Goal: Task Accomplishment & Management: Manage account settings

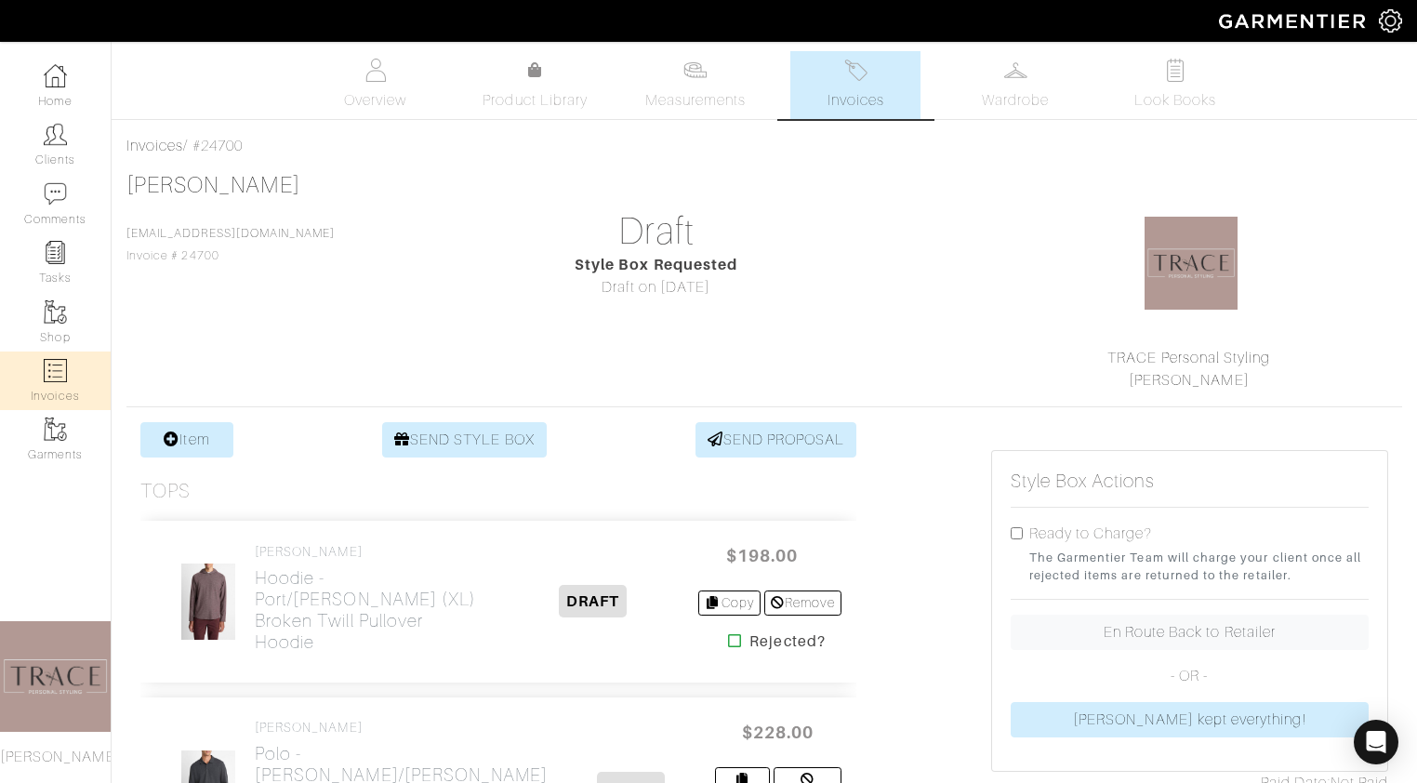
click at [73, 371] on link "Invoices" at bounding box center [55, 380] width 111 height 59
select select
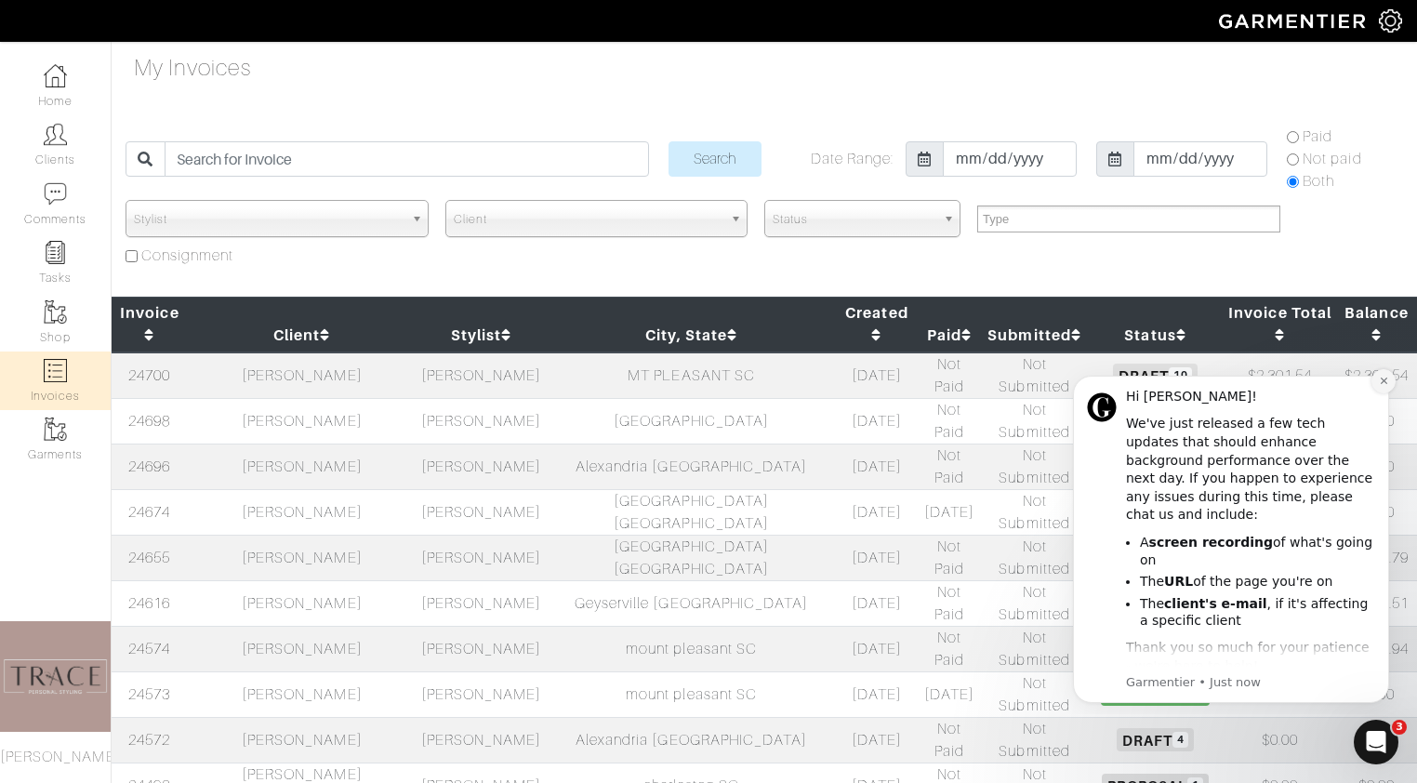
click at [1383, 380] on icon "Dismiss notification" at bounding box center [1382, 380] width 7 height 7
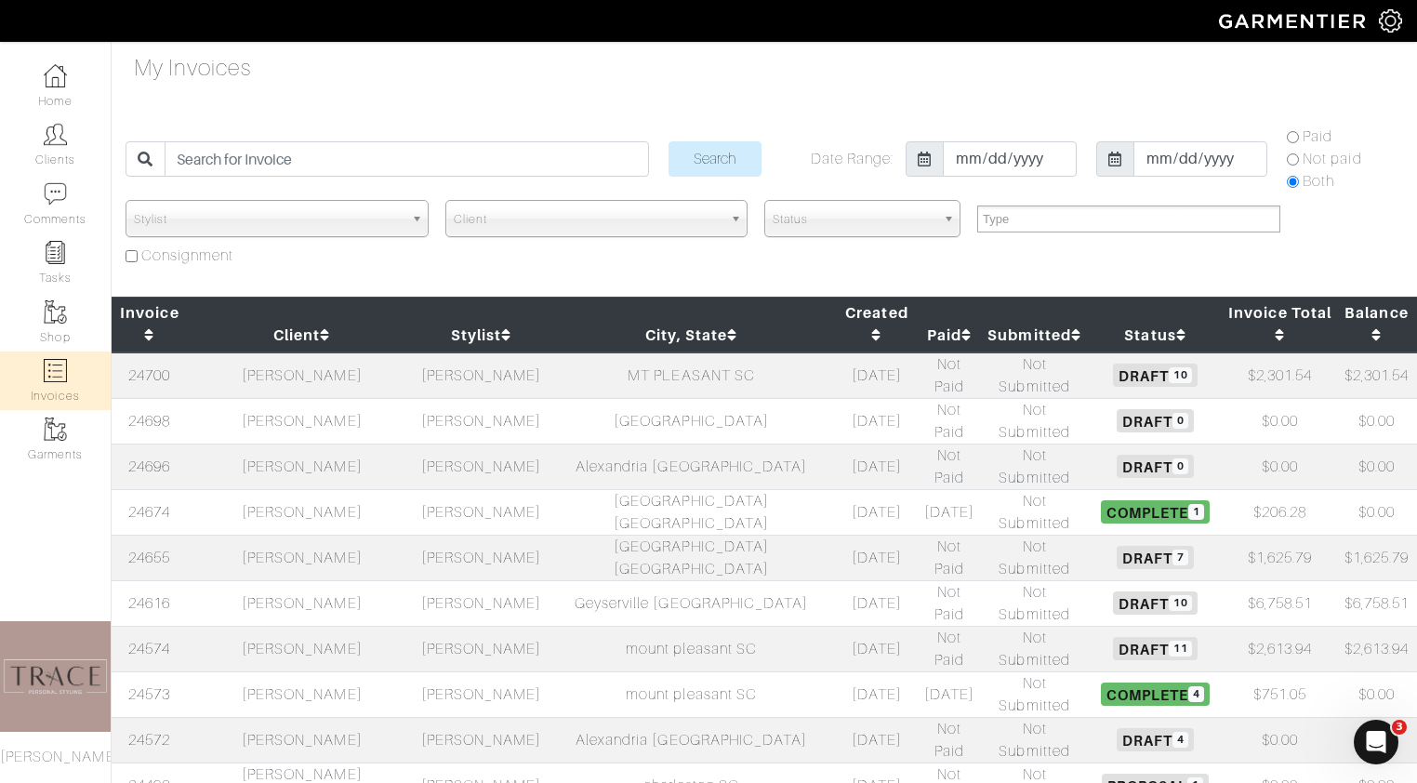
click at [358, 626] on td "Kelley McClintock" at bounding box center [302, 649] width 229 height 46
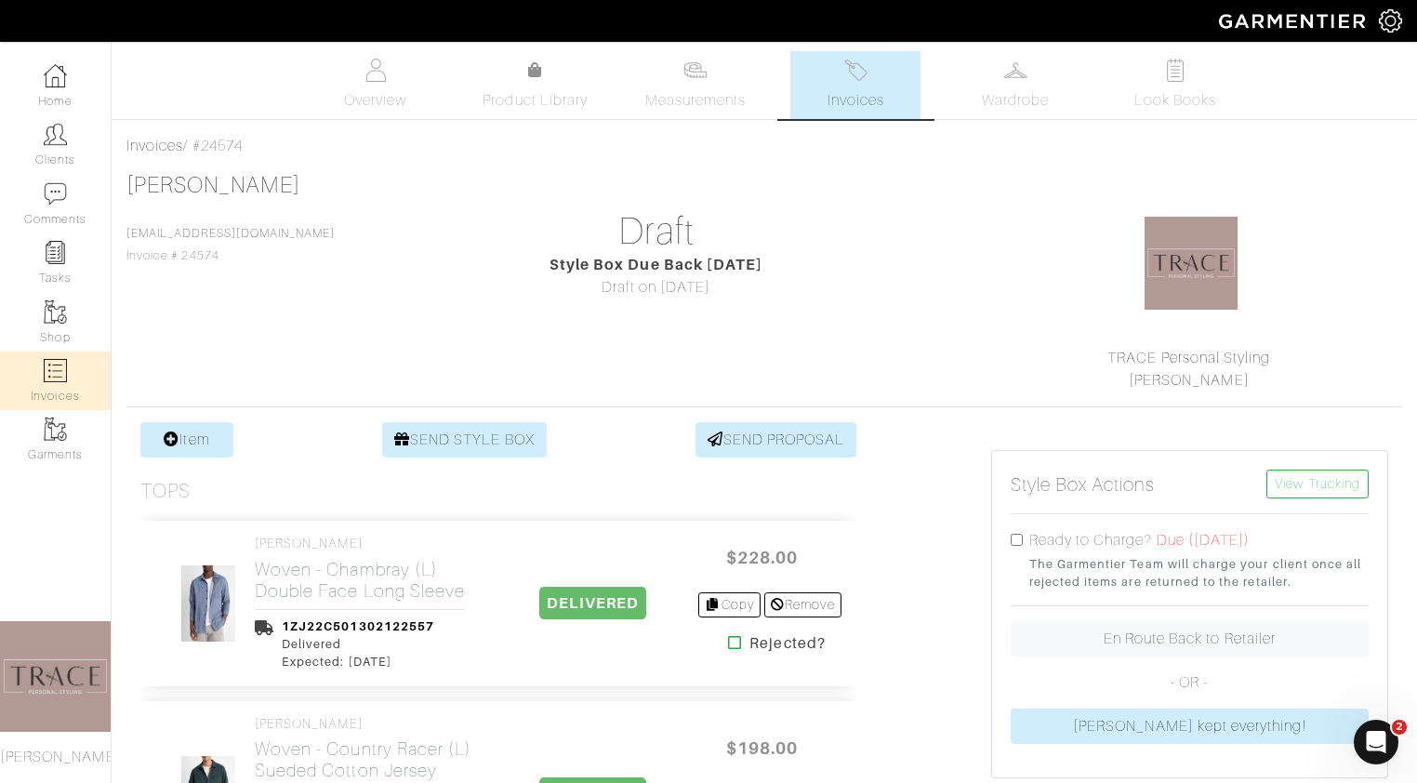
click at [63, 390] on link "Invoices" at bounding box center [55, 380] width 111 height 59
select select
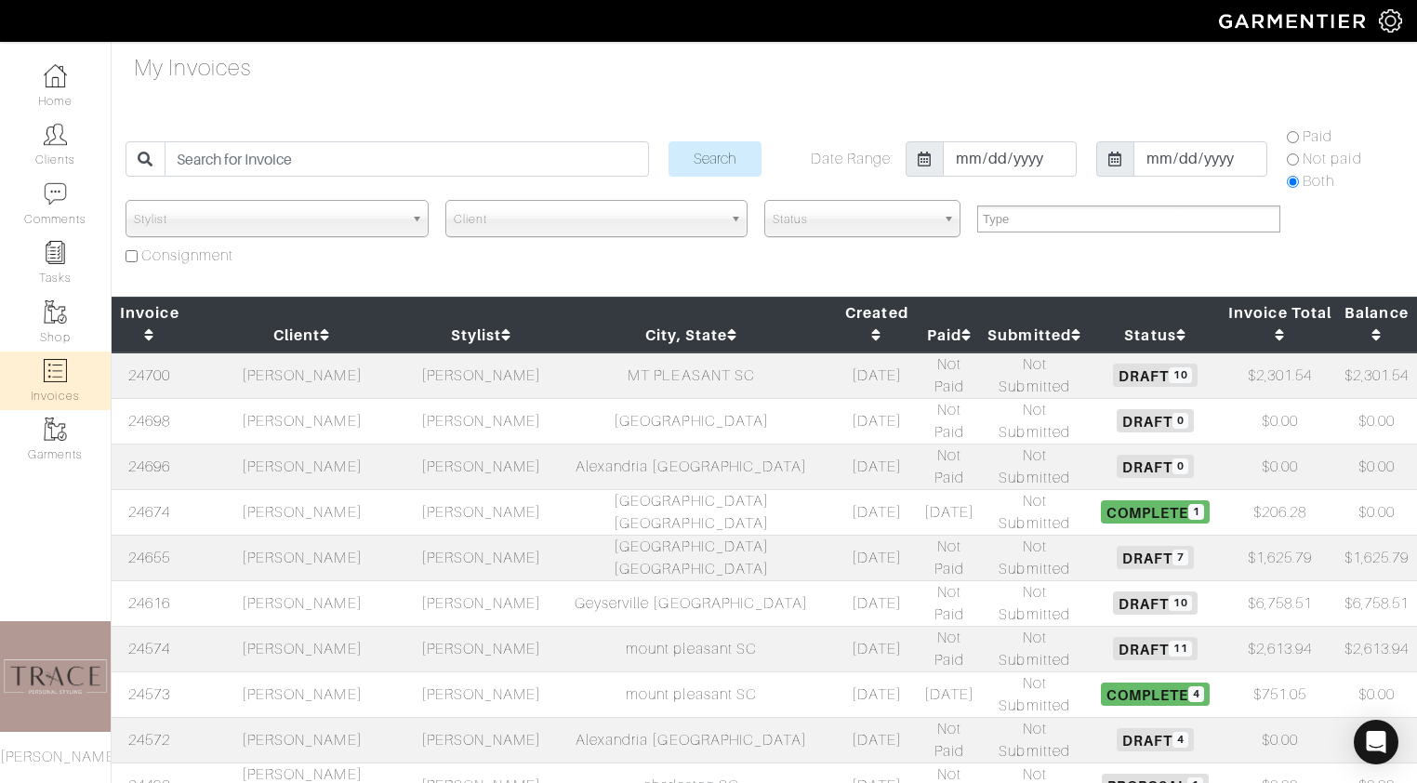
click at [271, 580] on td "[PERSON_NAME]" at bounding box center [302, 603] width 229 height 46
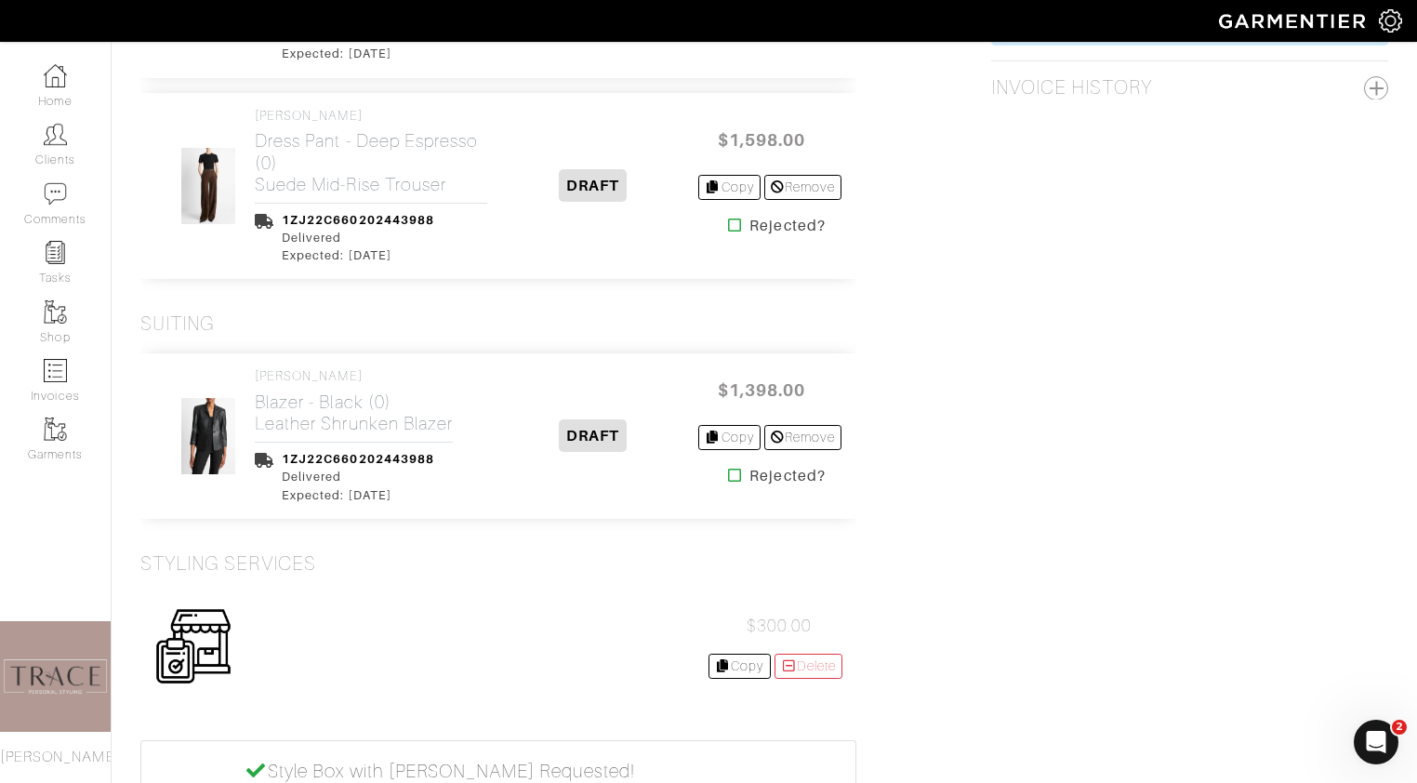
scroll to position [2139, 0]
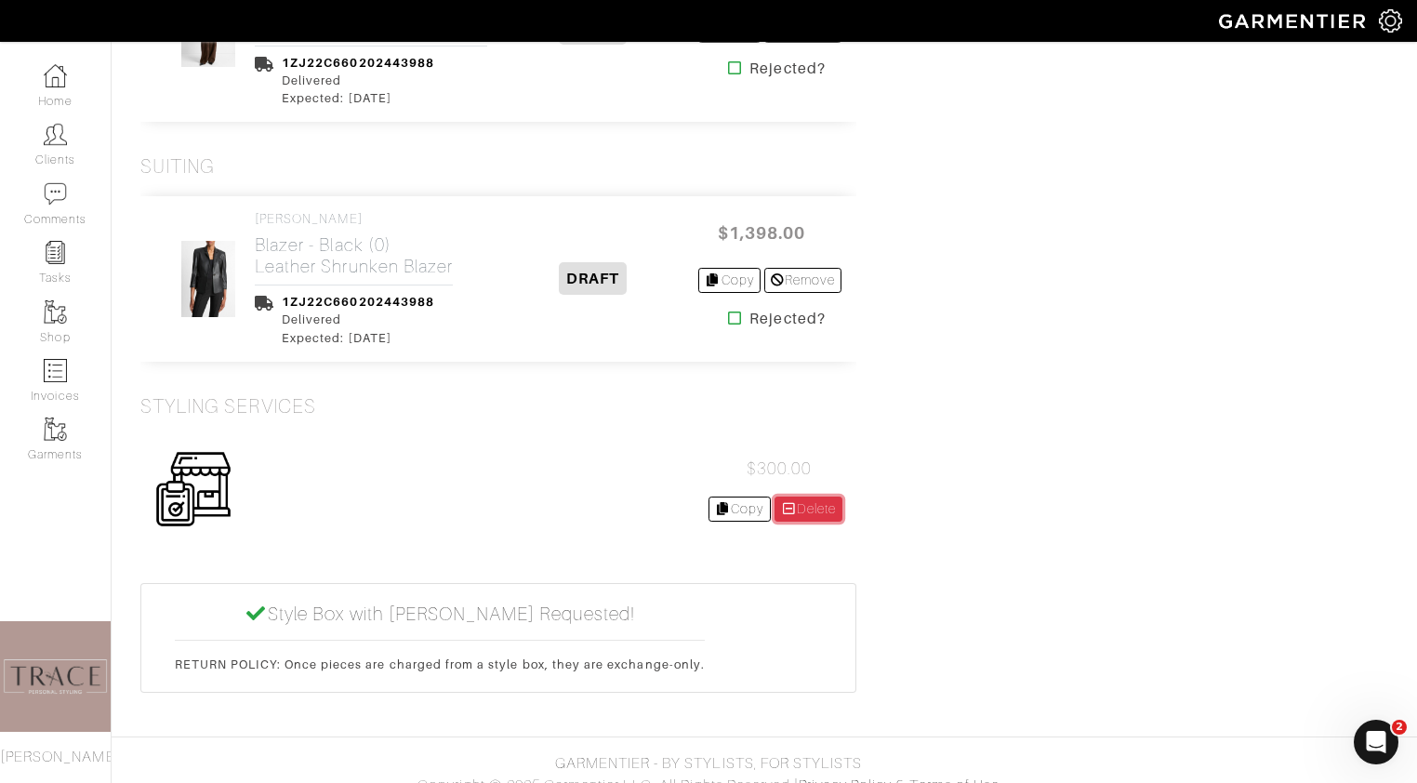
click at [830, 496] on link "Delete" at bounding box center [808, 508] width 69 height 25
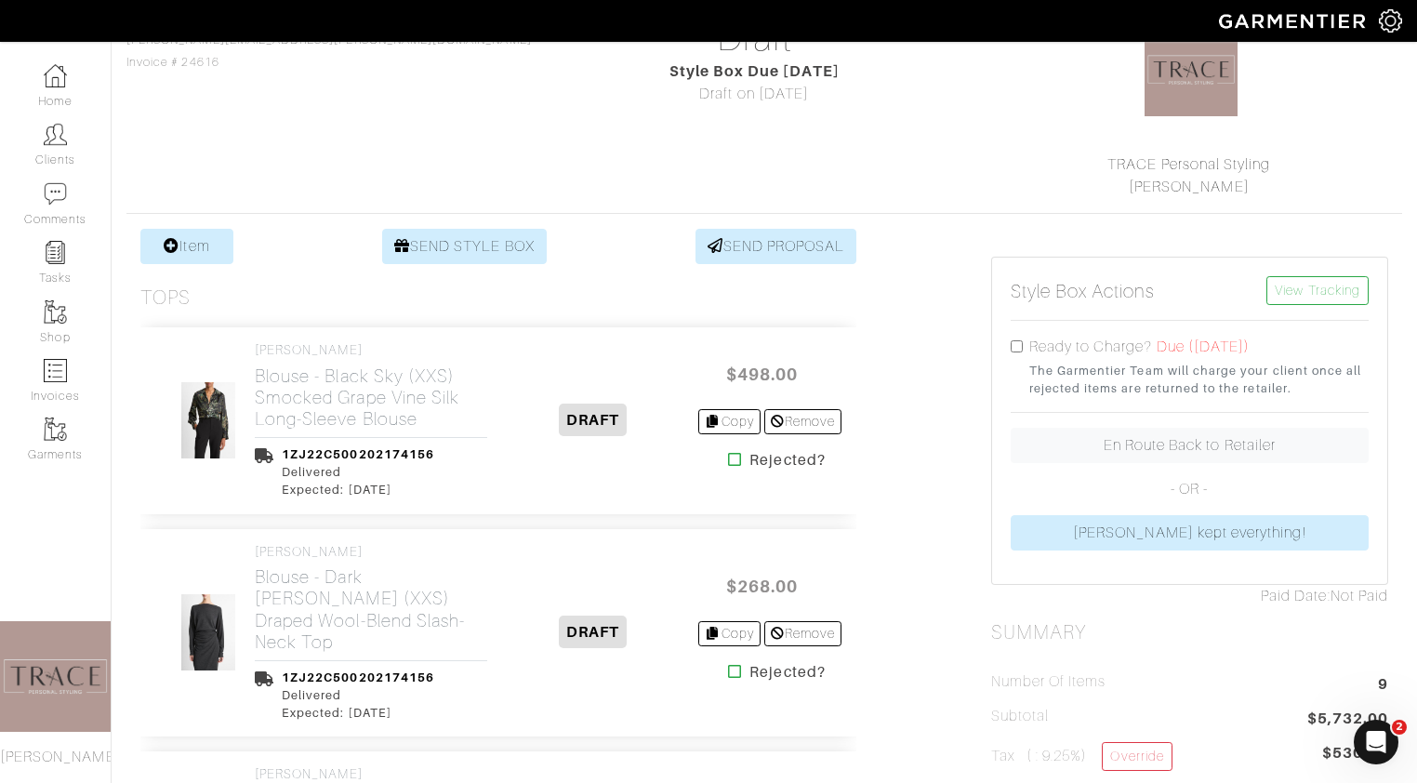
scroll to position [195, 0]
click at [729, 459] on icon at bounding box center [735, 457] width 14 height 15
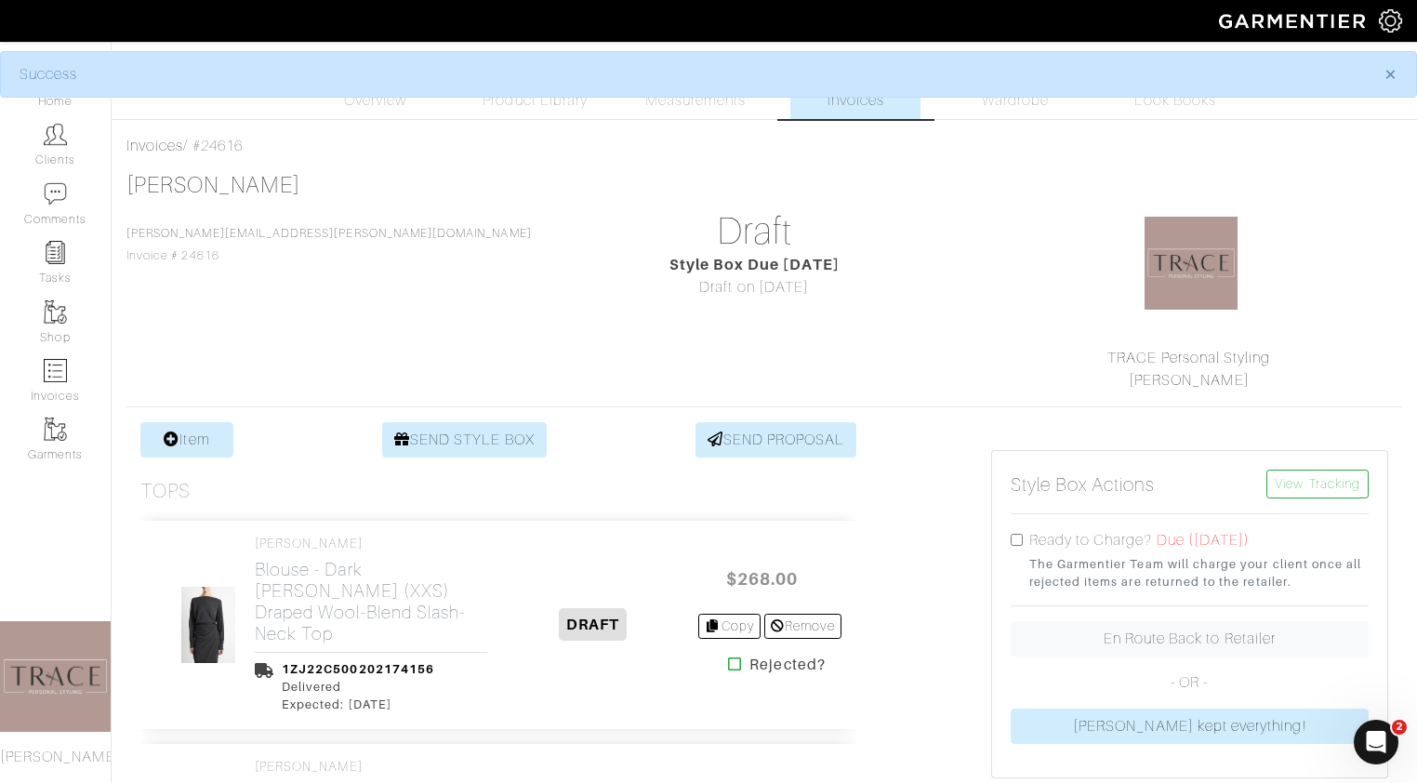
click at [728, 667] on icon at bounding box center [735, 663] width 14 height 15
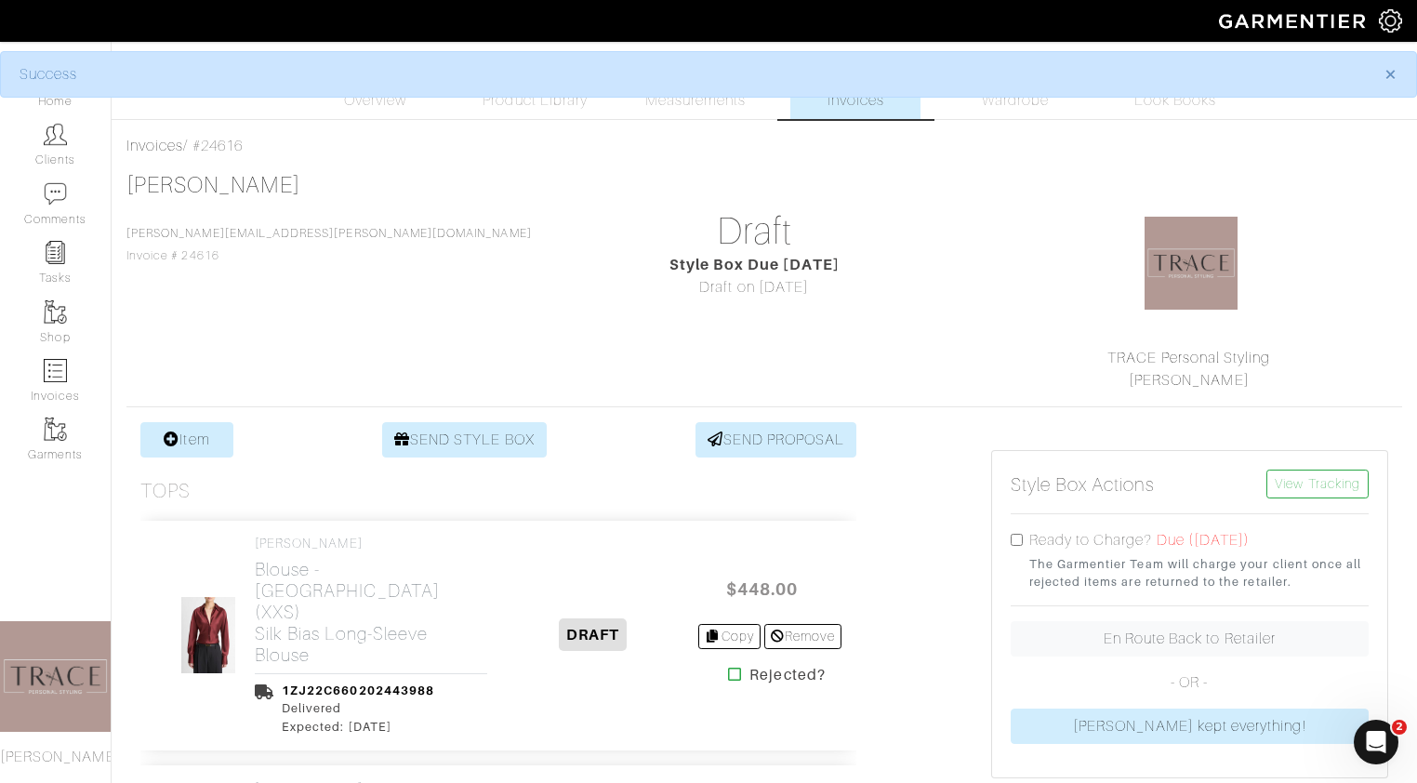
click at [728, 666] on icon at bounding box center [735, 673] width 14 height 15
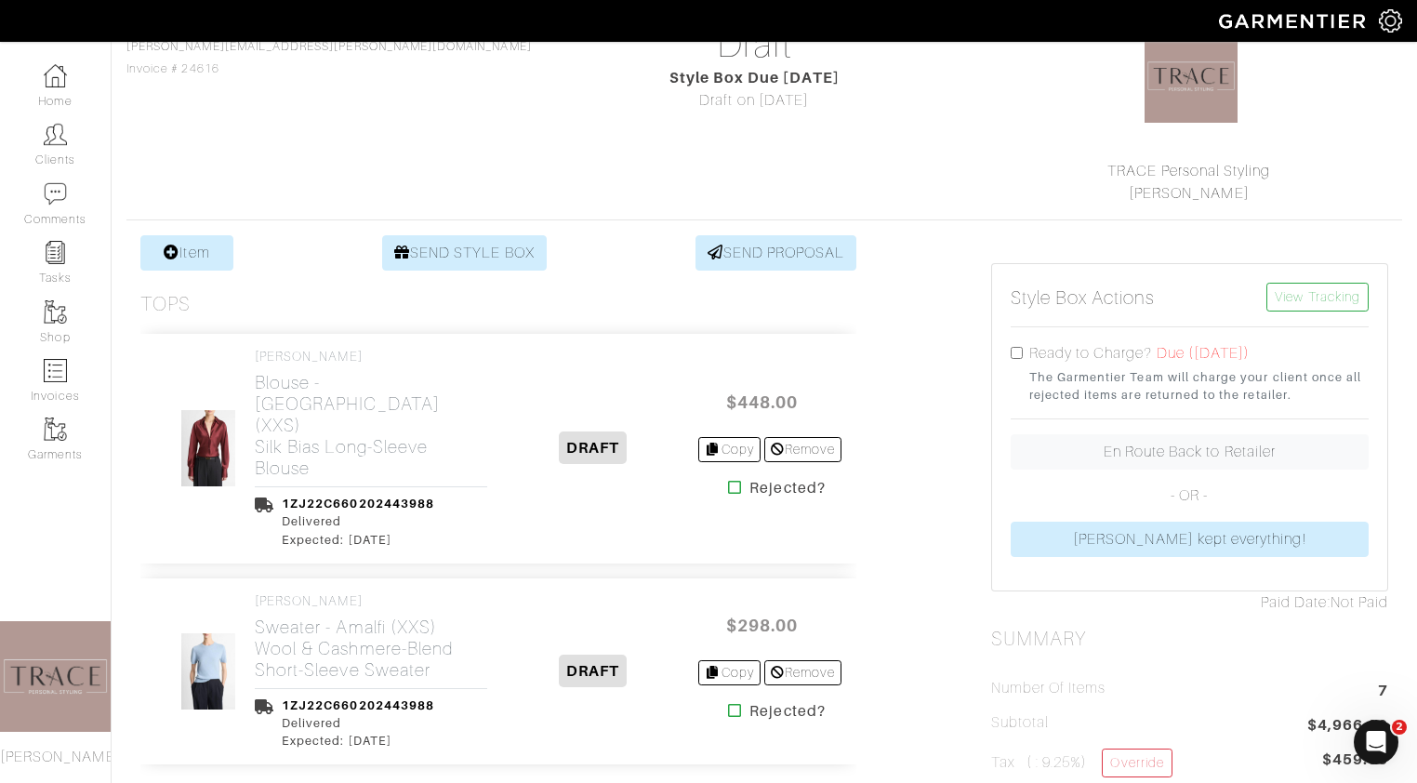
scroll to position [205, 0]
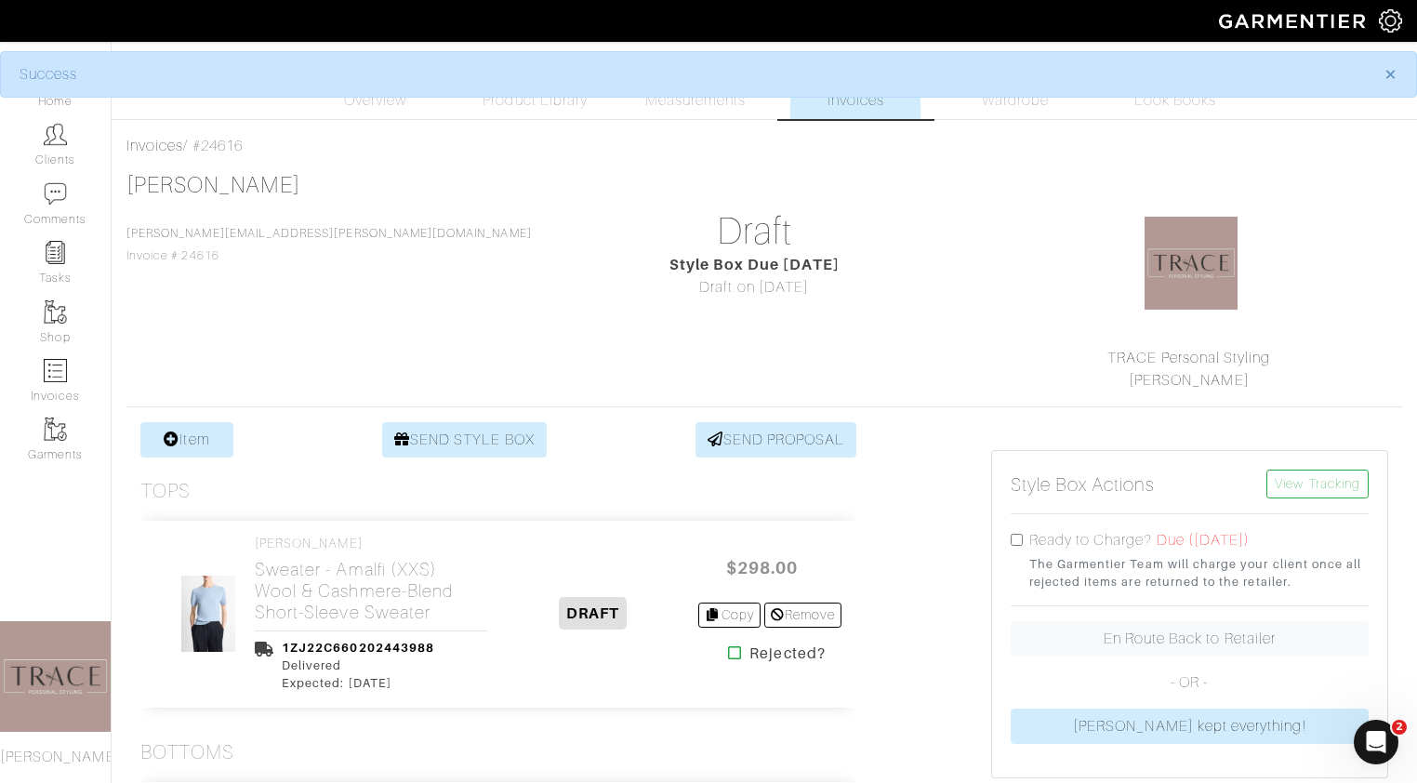
click at [730, 653] on icon at bounding box center [735, 652] width 14 height 15
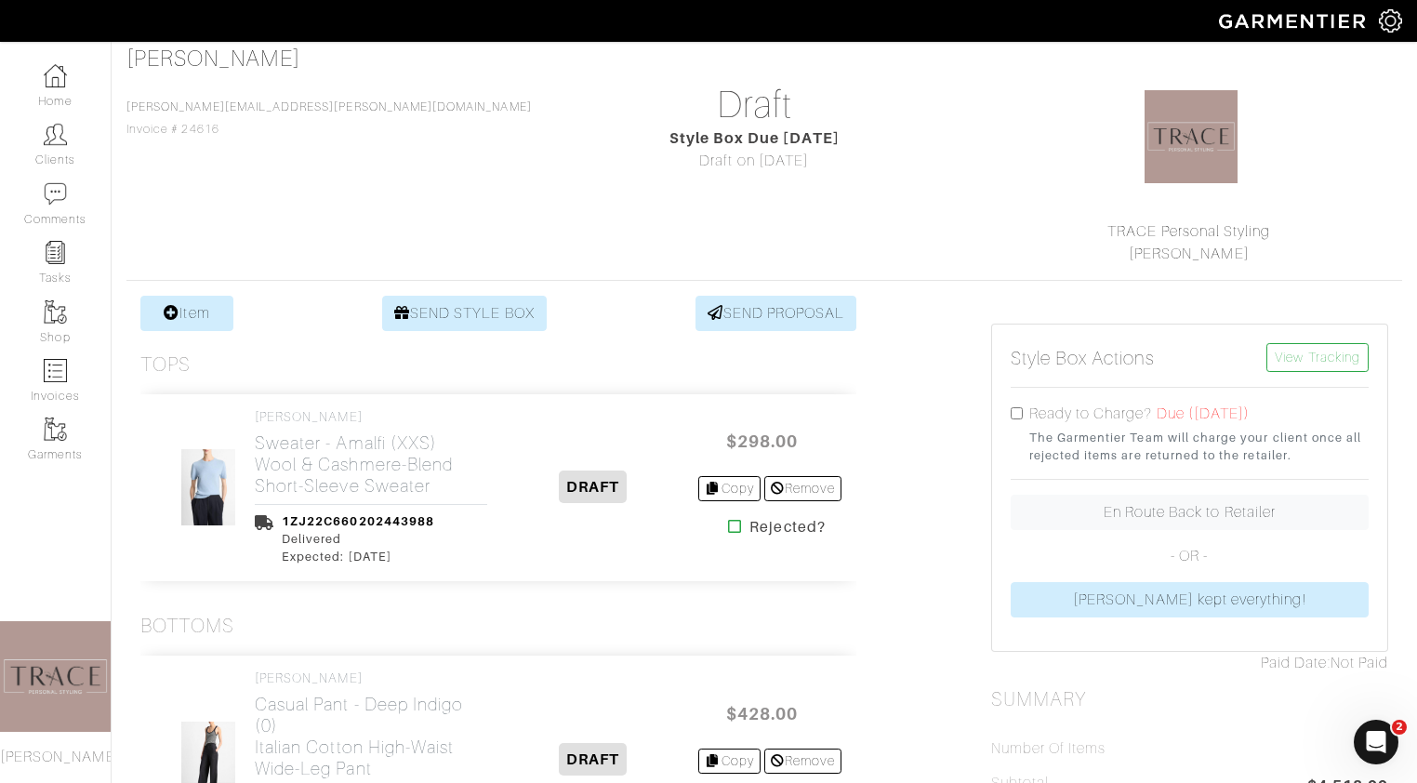
scroll to position [250, 0]
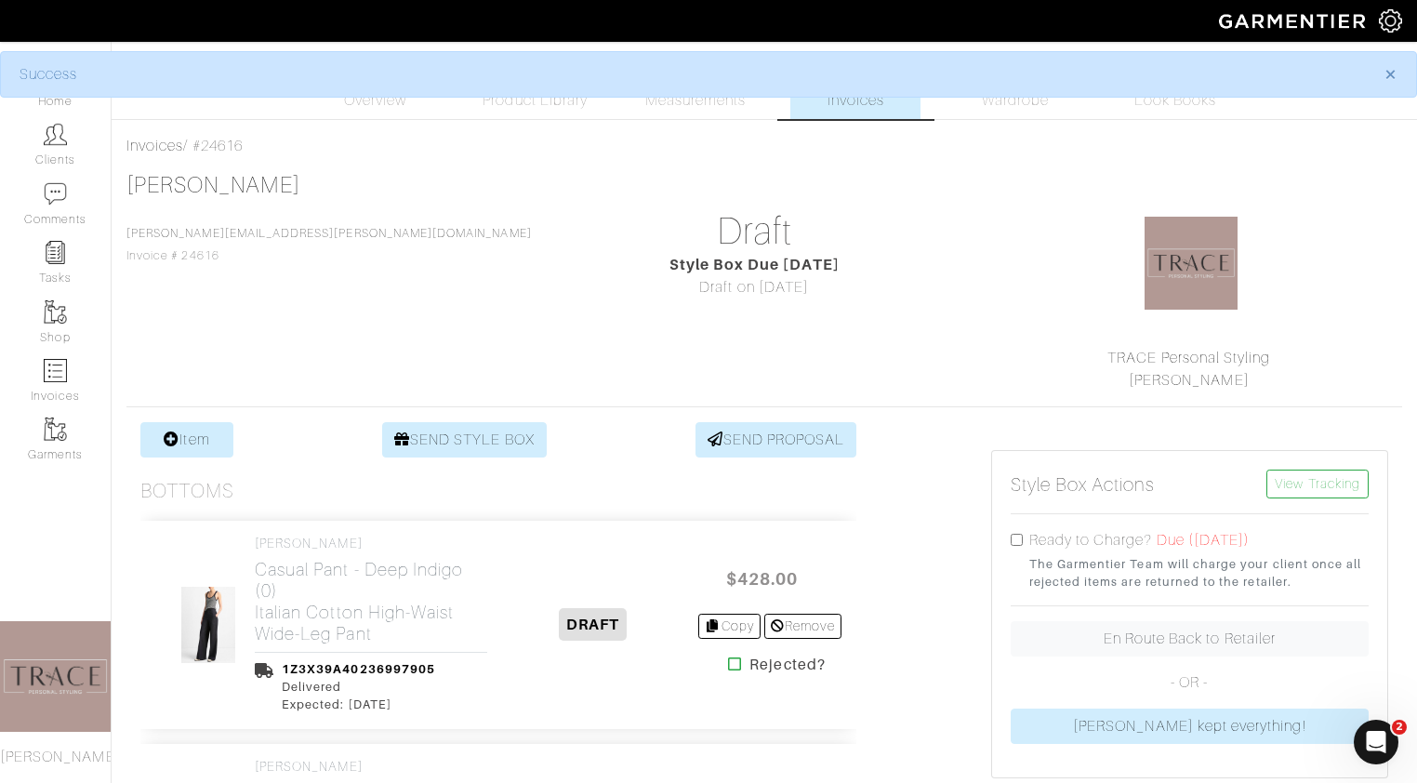
click at [728, 666] on icon at bounding box center [735, 663] width 14 height 15
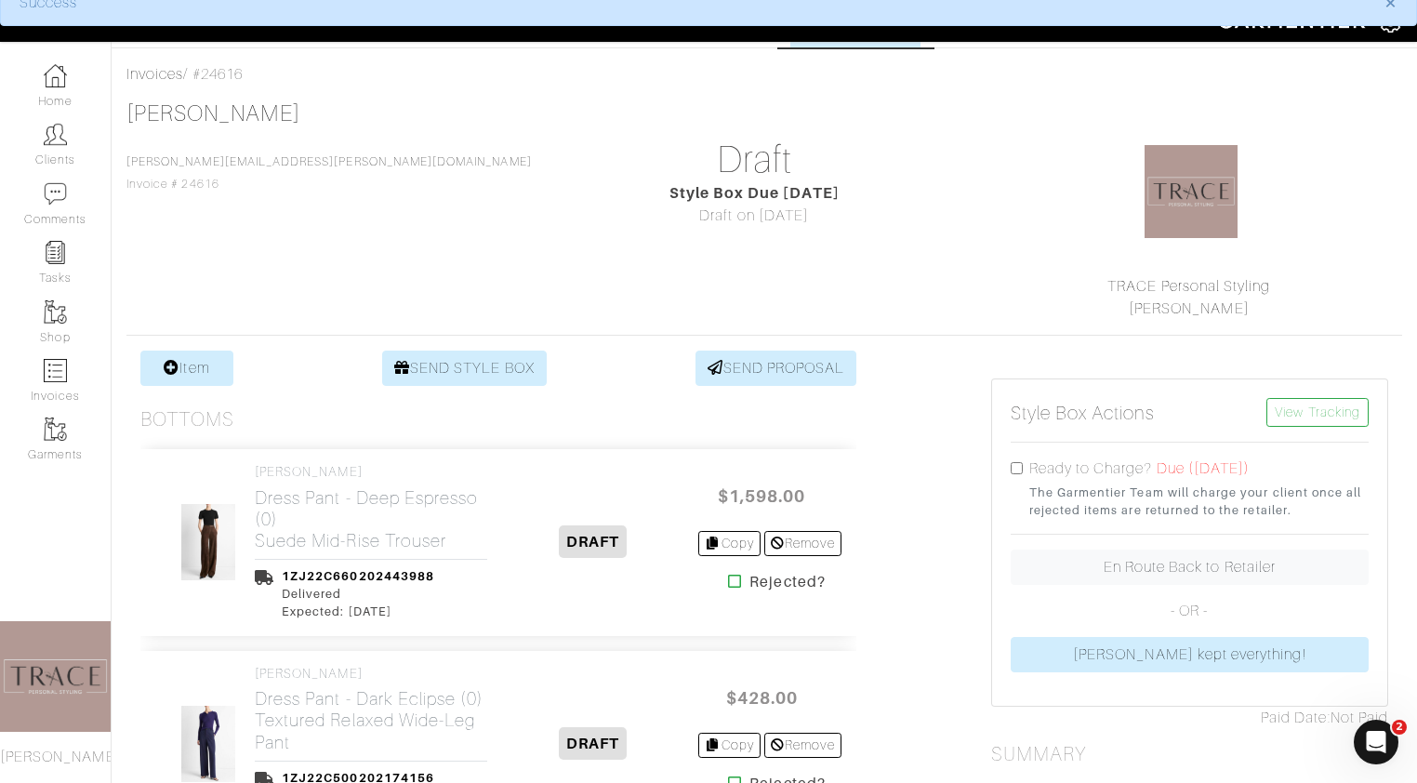
click at [728, 586] on icon at bounding box center [735, 581] width 14 height 15
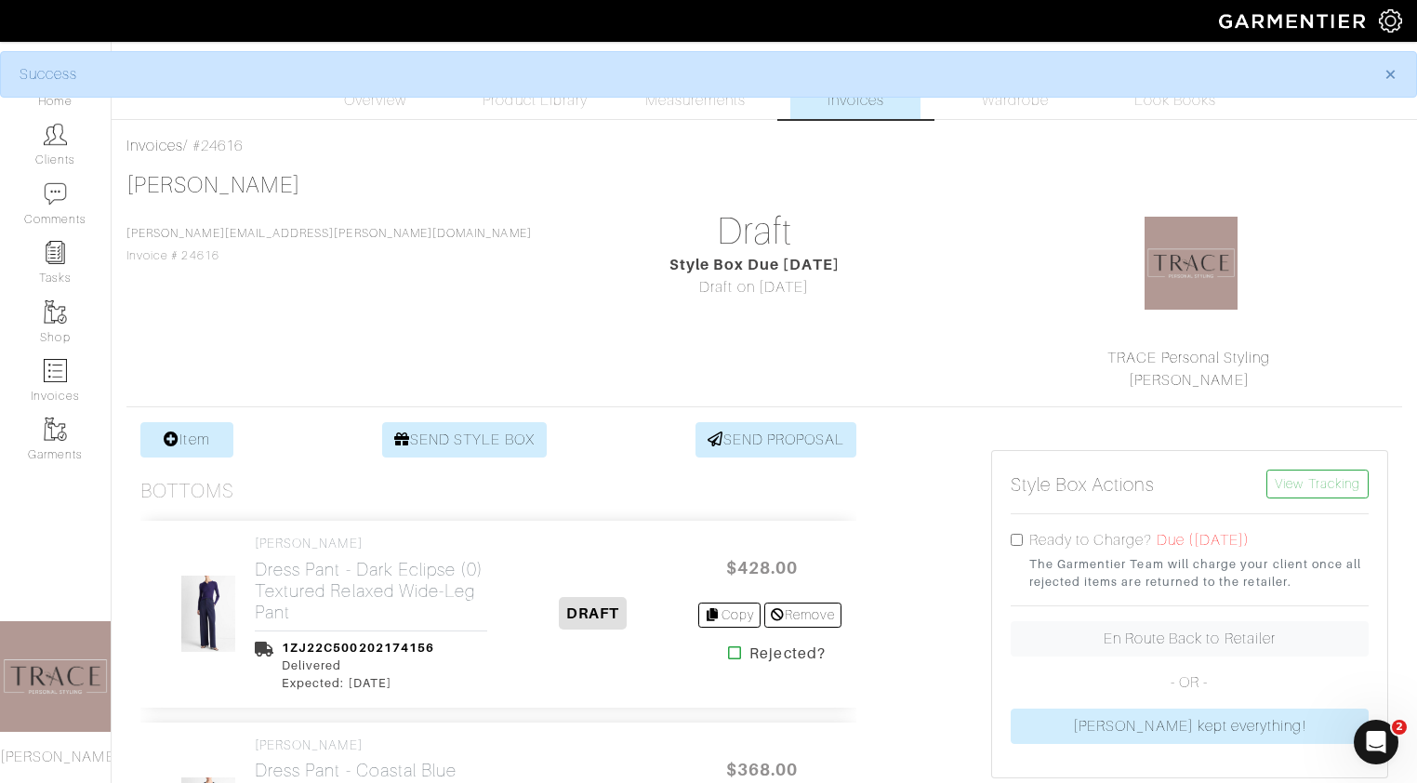
click at [730, 660] on icon at bounding box center [735, 652] width 14 height 15
click at [730, 657] on icon at bounding box center [735, 652] width 14 height 15
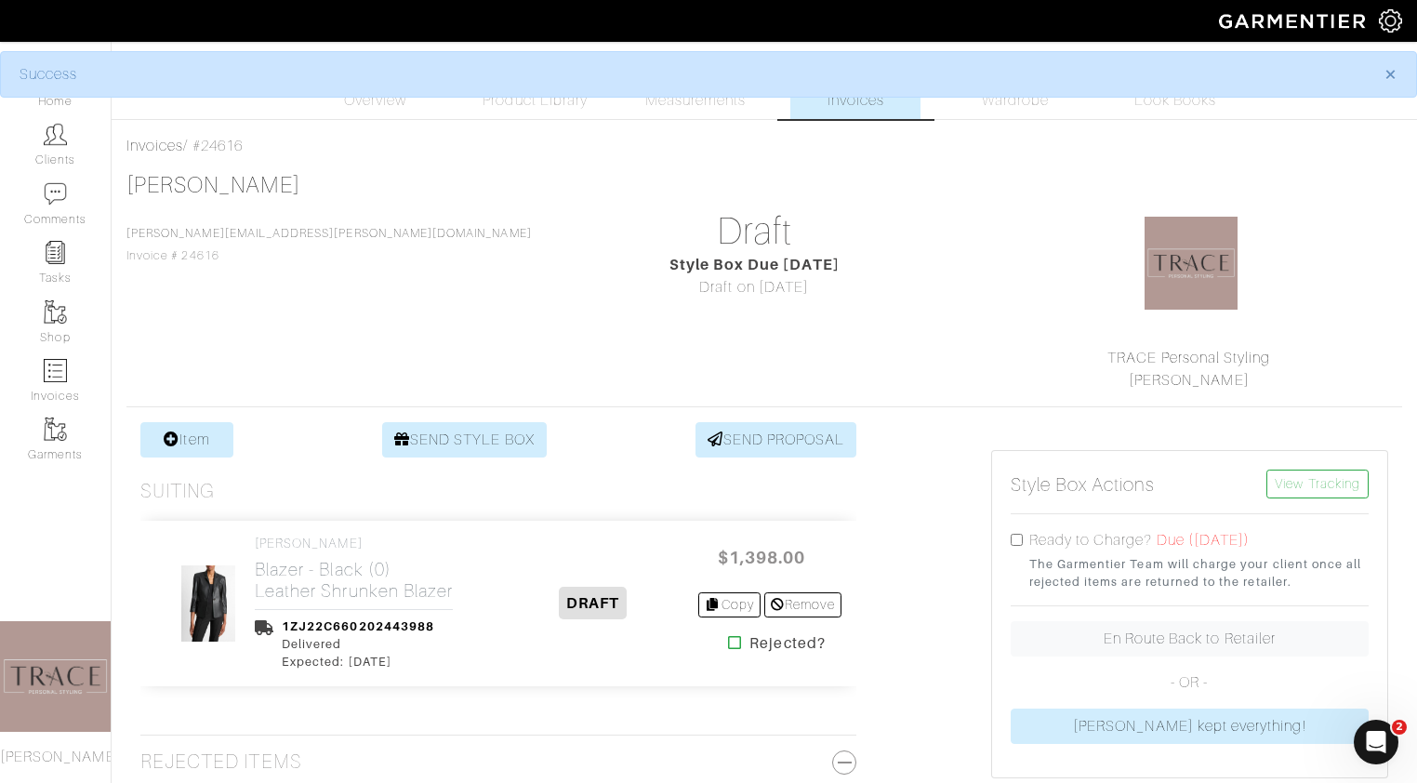
click at [730, 640] on icon at bounding box center [735, 642] width 14 height 15
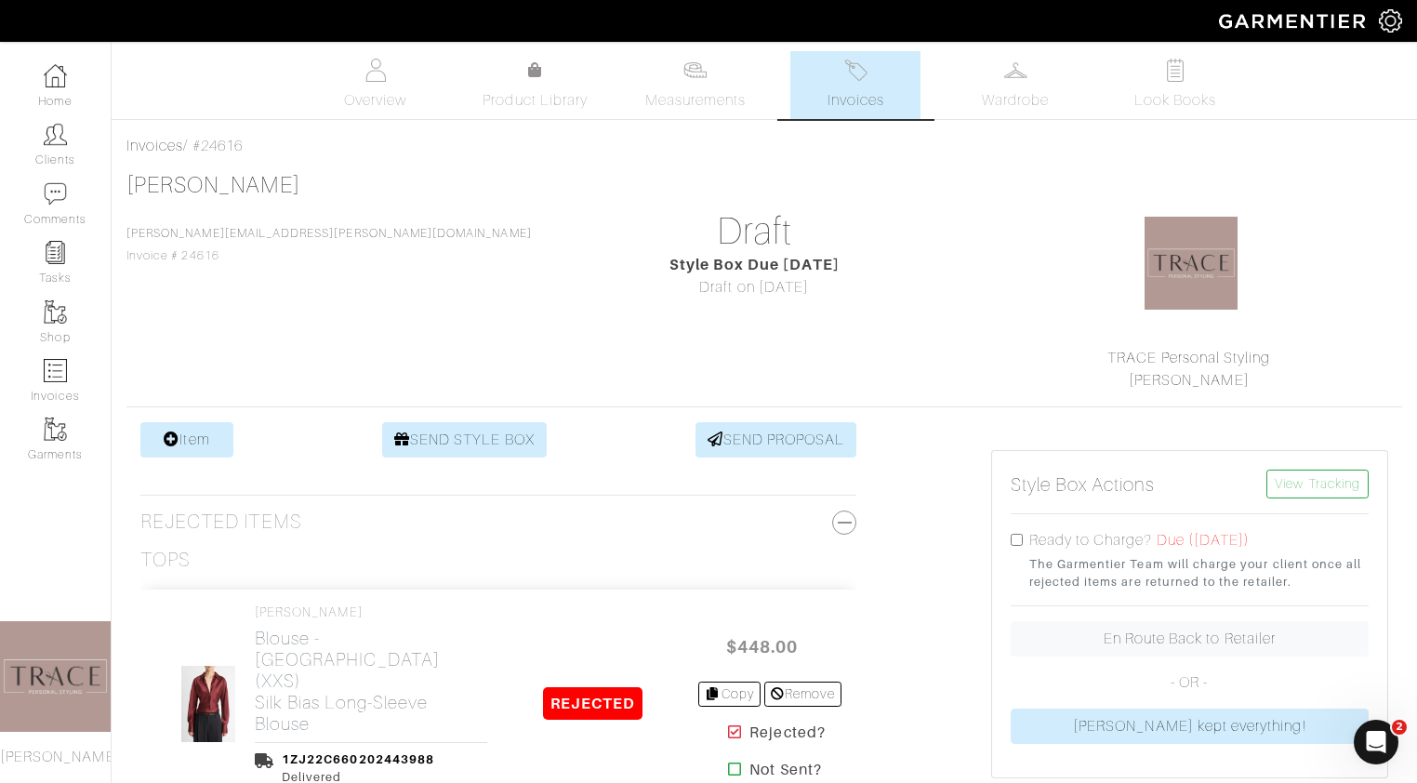
click at [1014, 542] on input "checkbox" at bounding box center [1016, 540] width 12 height 12
checkbox input "true"
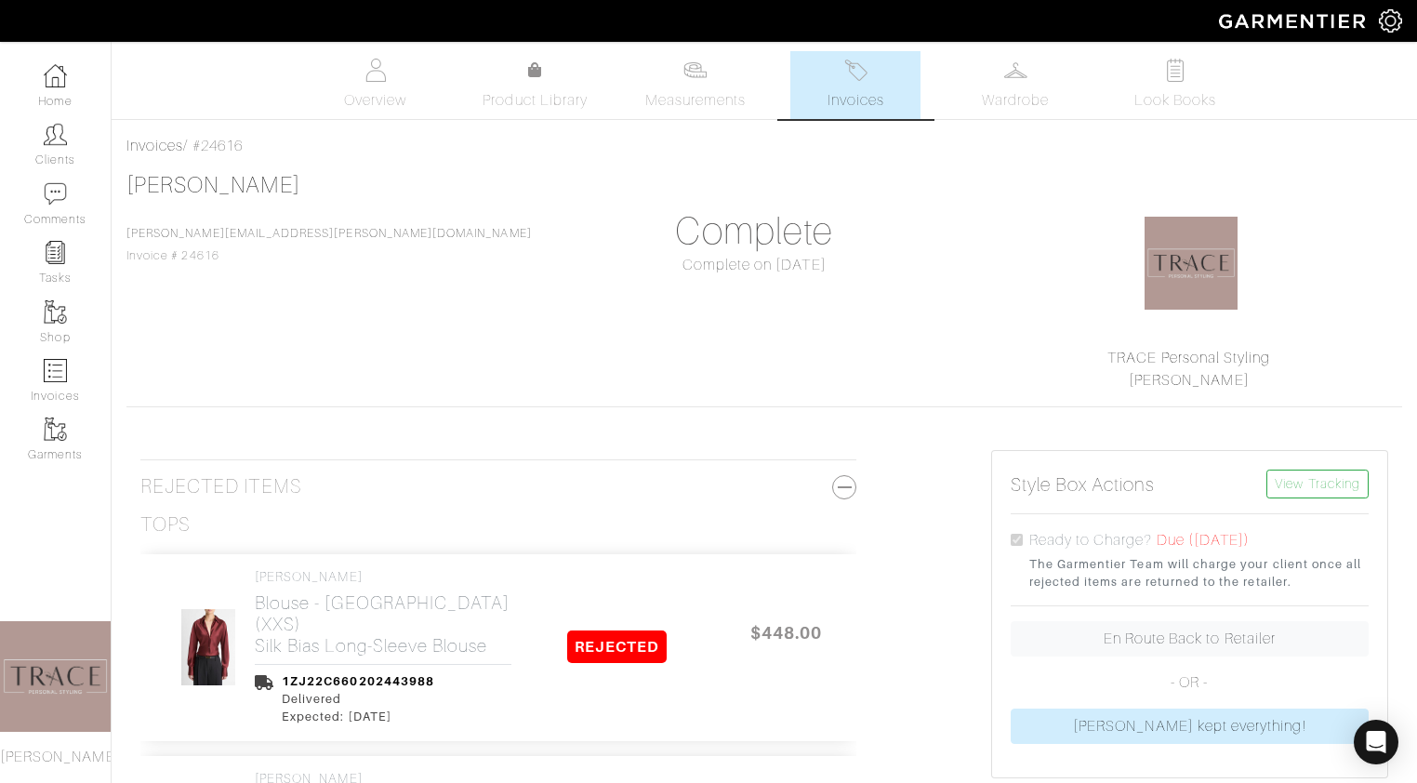
scroll to position [24, 0]
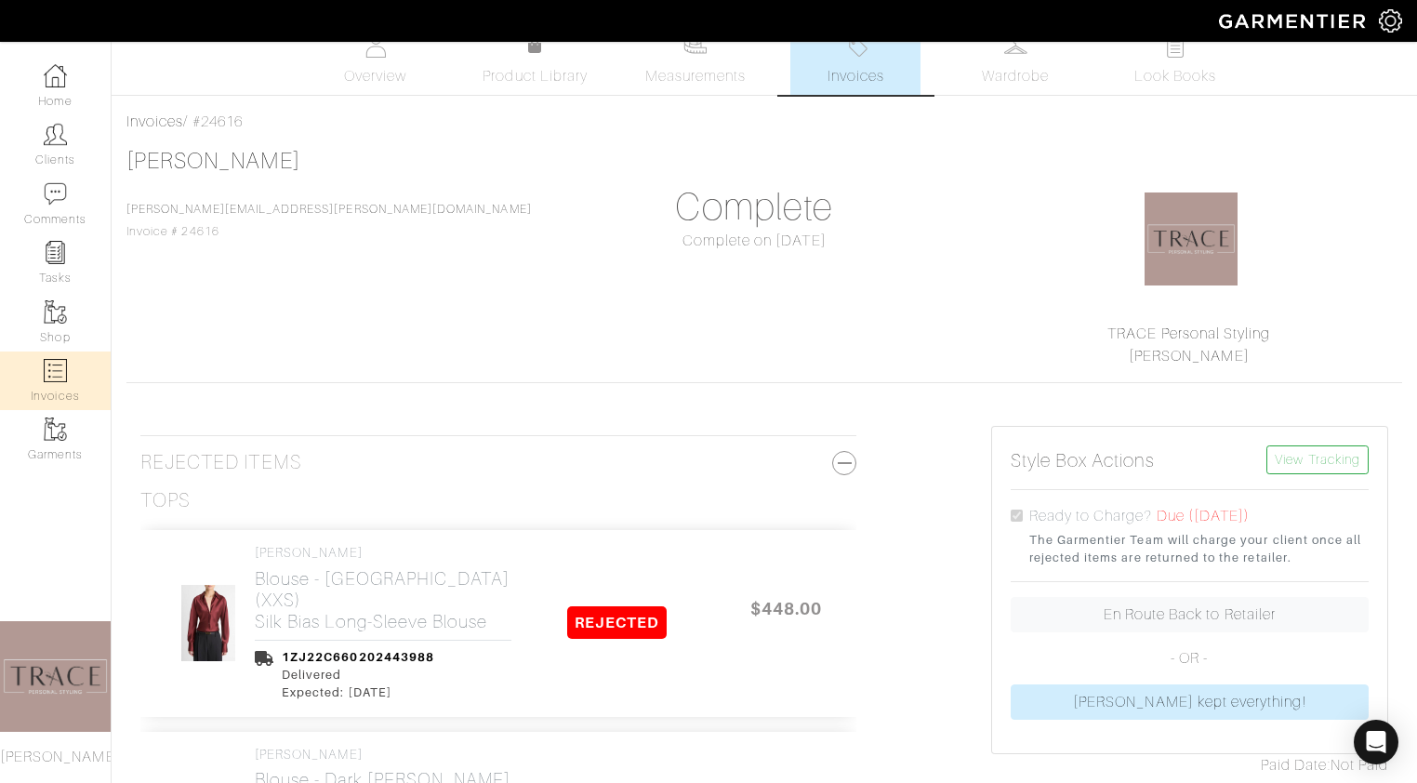
click at [51, 377] on img at bounding box center [55, 370] width 23 height 23
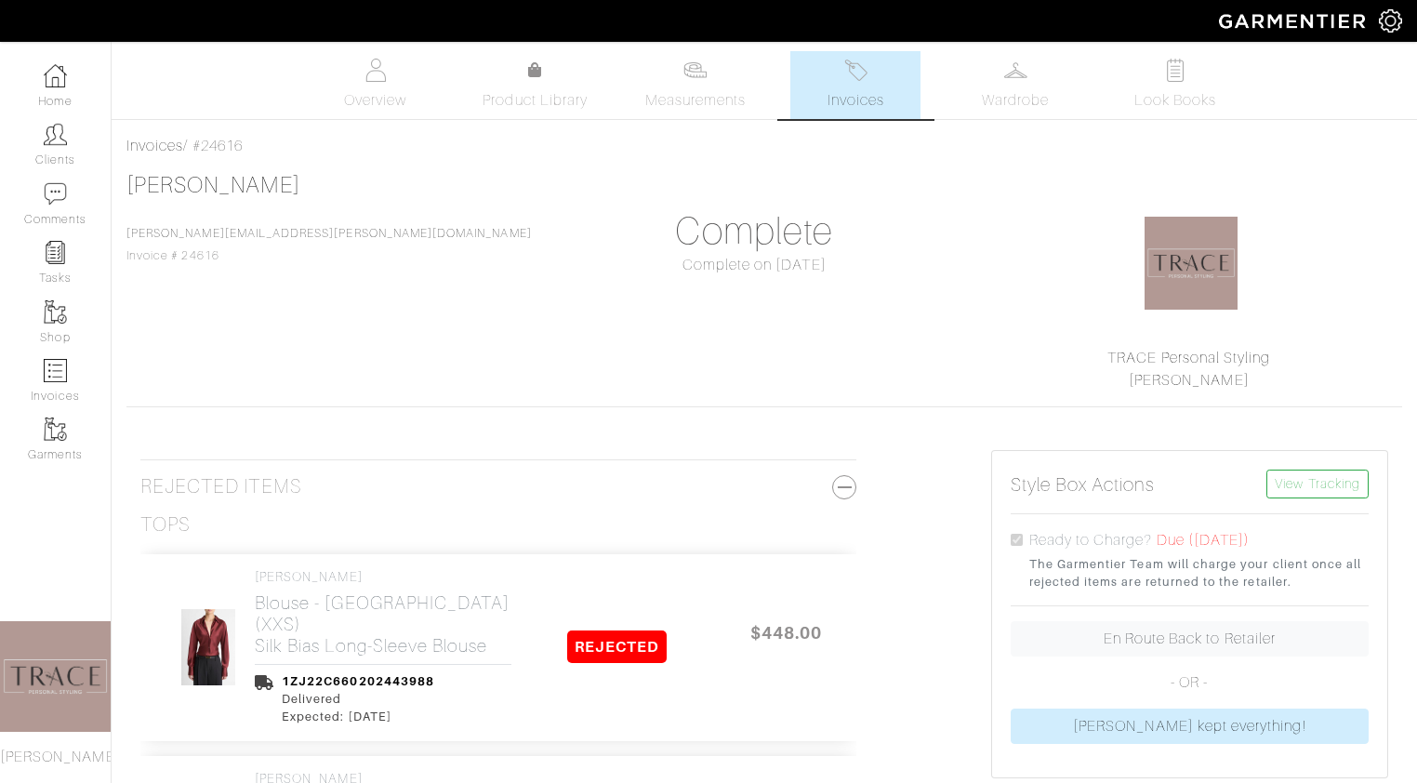
select select
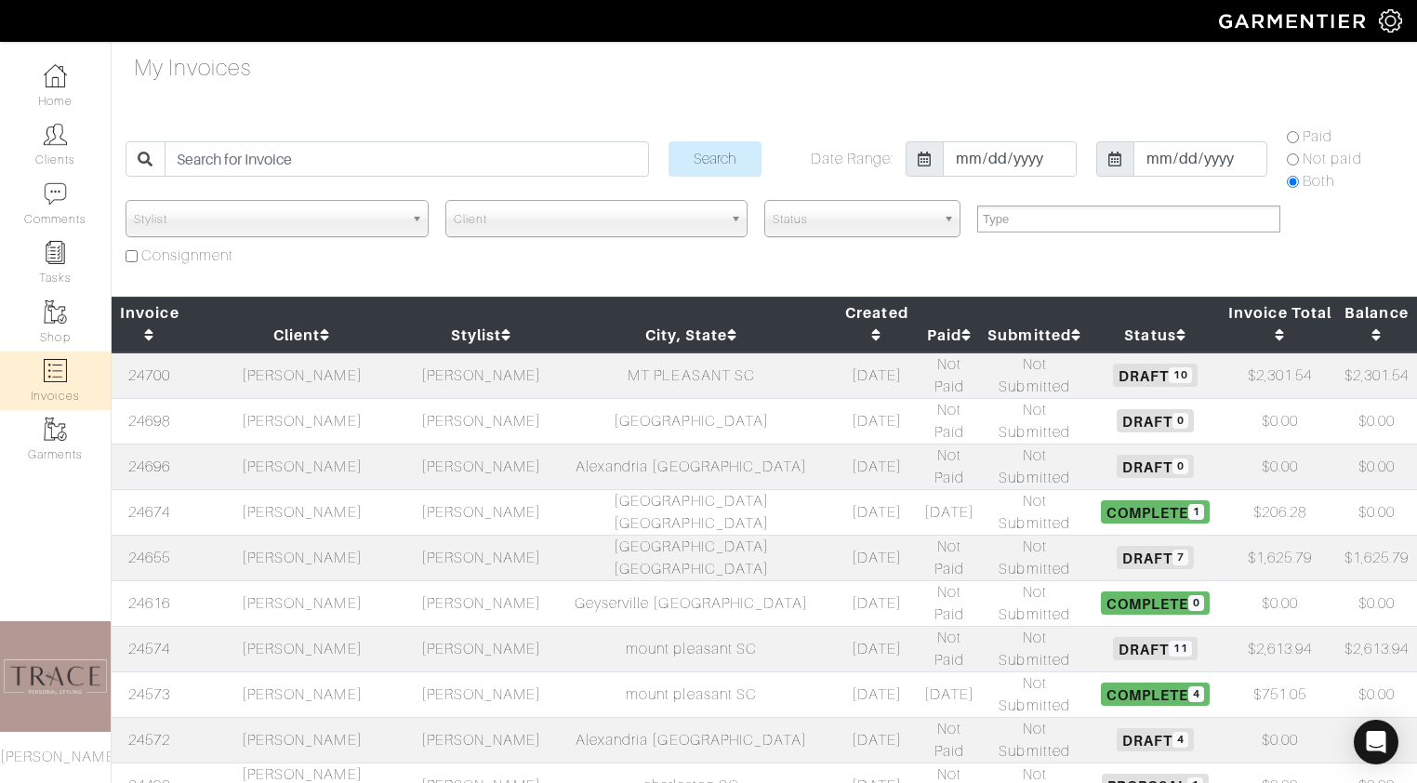
click at [306, 626] on td "Kelley McClintock" at bounding box center [302, 649] width 229 height 46
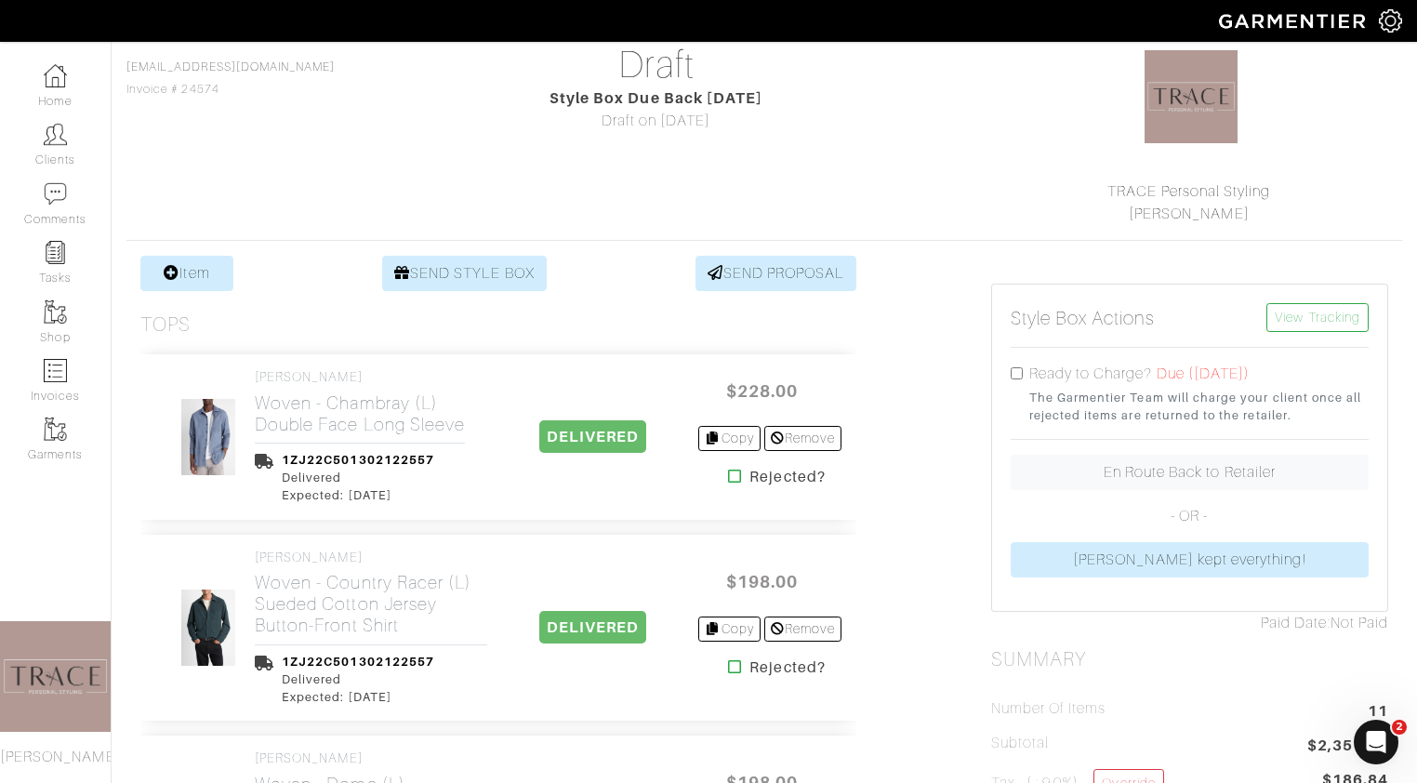
scroll to position [218, 0]
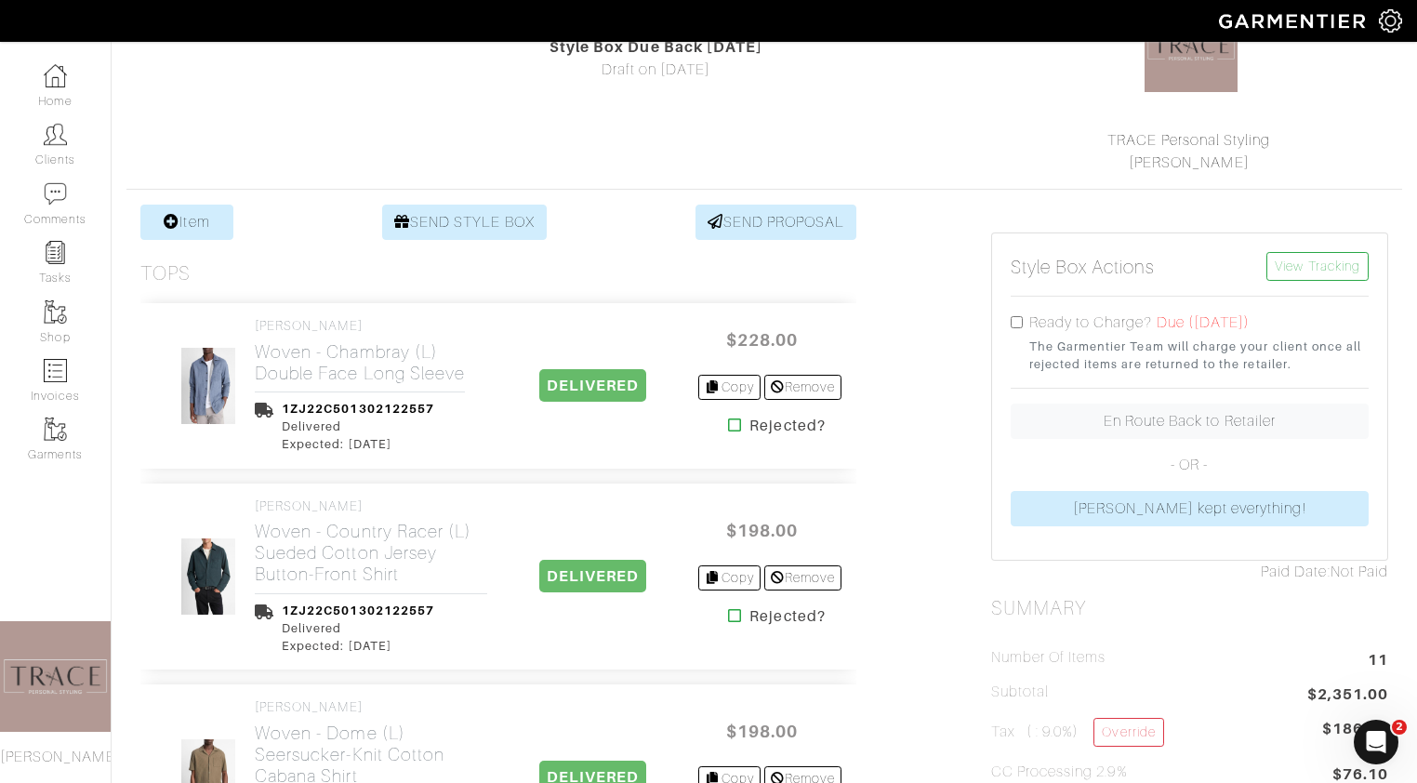
click at [729, 424] on icon at bounding box center [735, 424] width 14 height 15
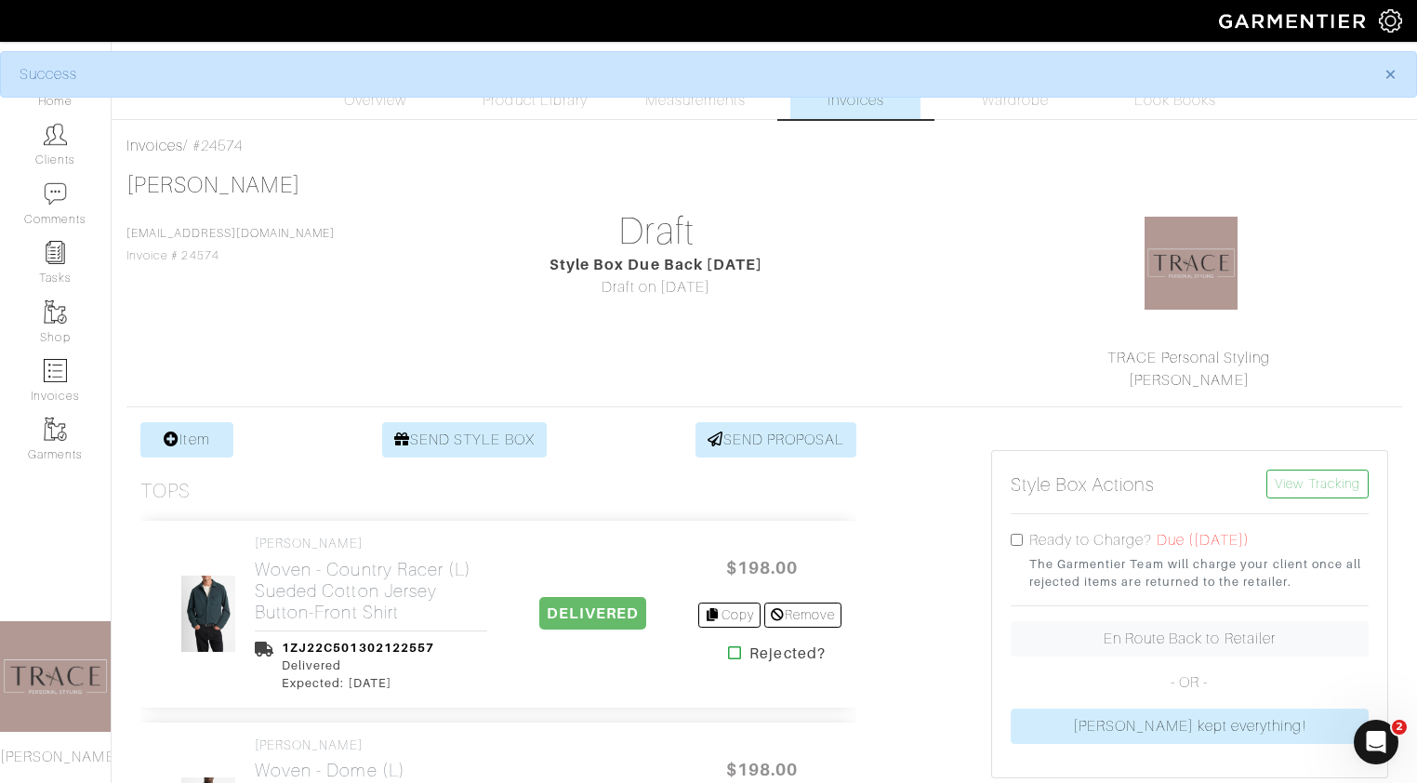
click at [728, 648] on icon at bounding box center [735, 652] width 14 height 15
click at [728, 649] on icon at bounding box center [735, 652] width 14 height 15
click at [728, 651] on icon at bounding box center [735, 652] width 14 height 15
click at [728, 653] on icon at bounding box center [735, 652] width 14 height 15
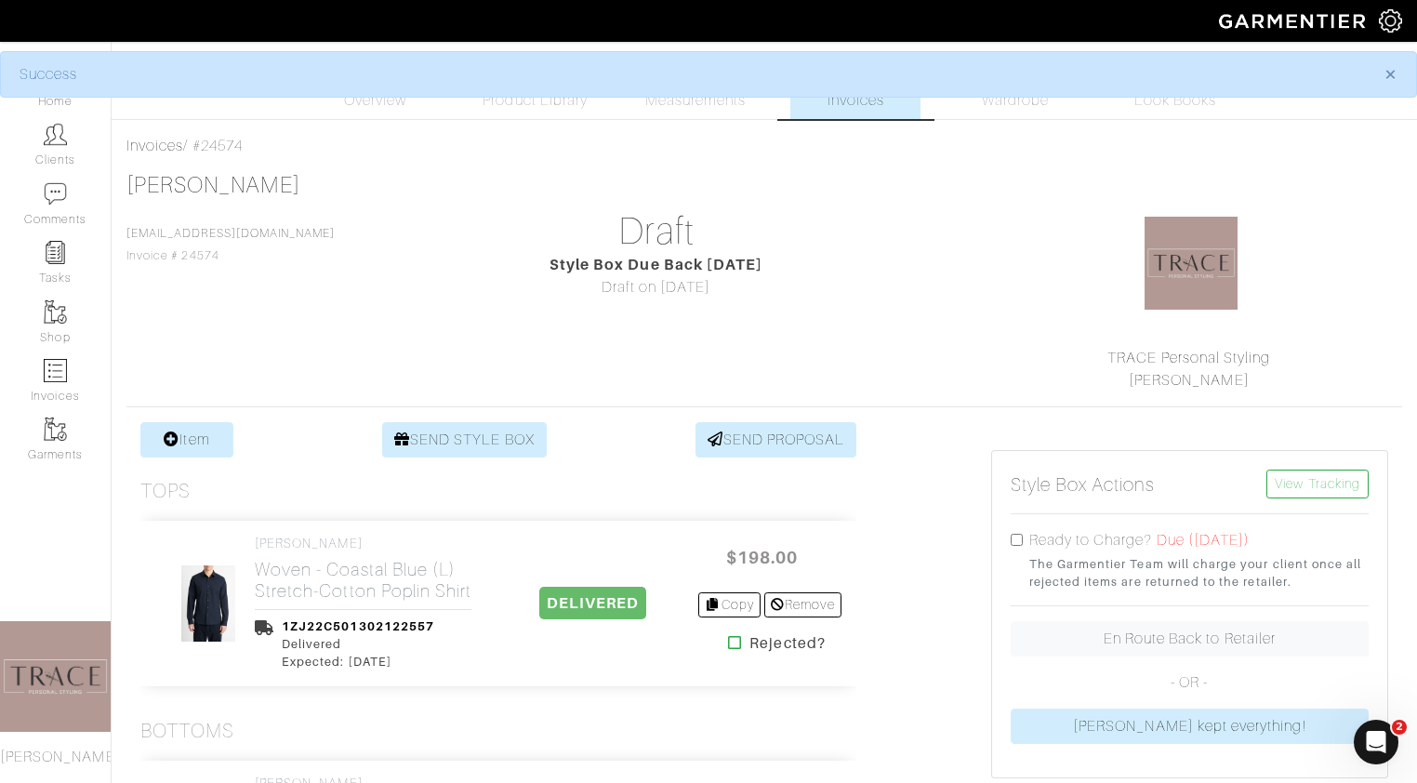
click at [728, 644] on icon at bounding box center [735, 642] width 14 height 15
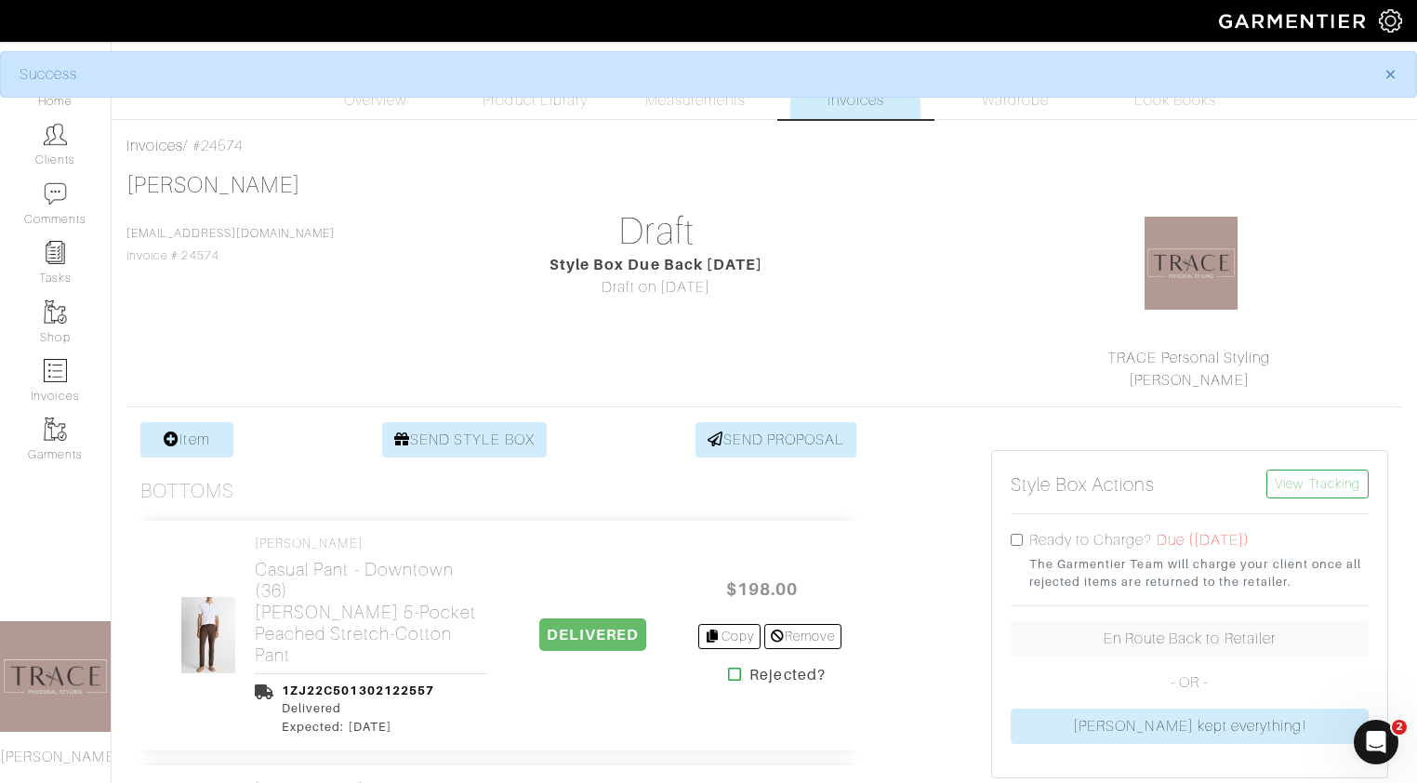
click at [728, 673] on icon at bounding box center [735, 673] width 14 height 15
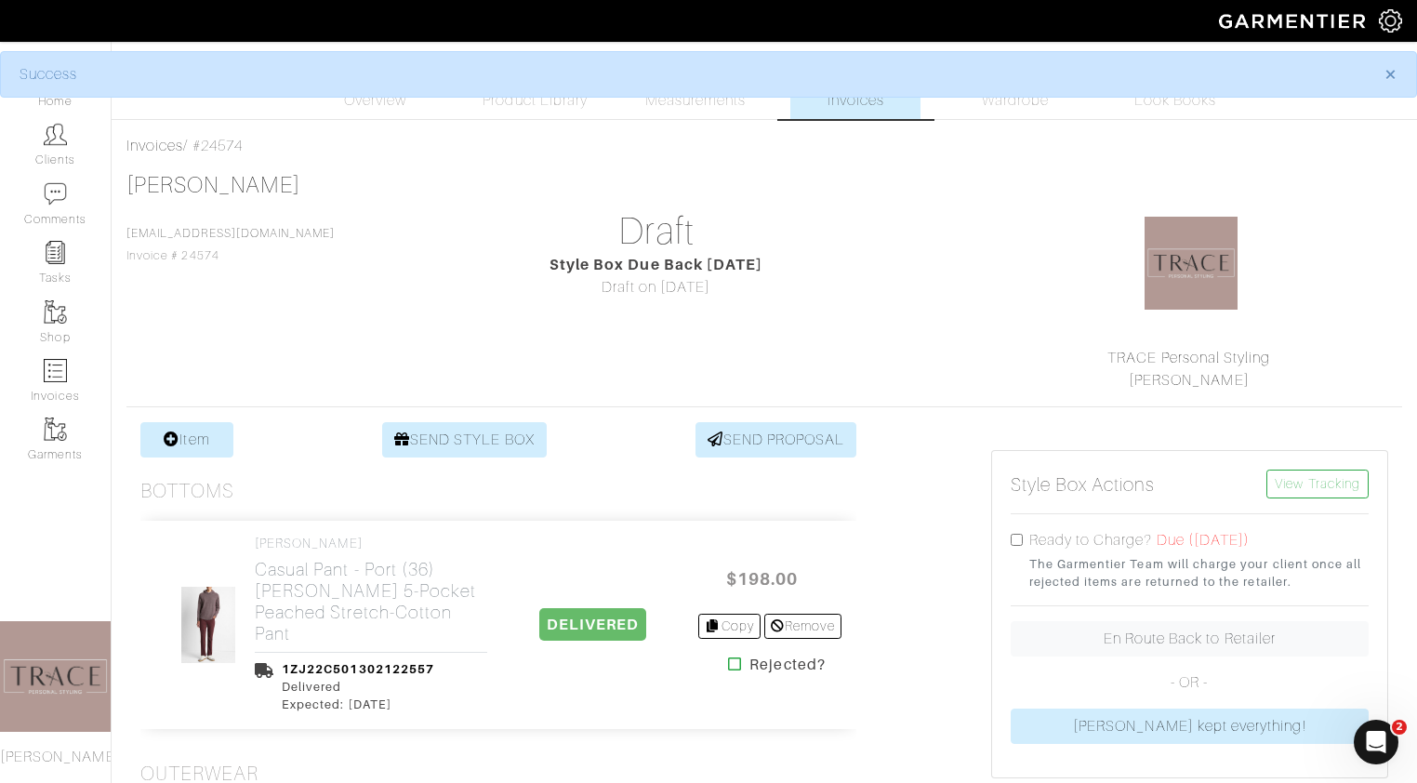
click at [729, 666] on icon at bounding box center [735, 663] width 14 height 15
drag, startPoint x: 0, startPoint y: 0, endPoint x: 729, endPoint y: 666, distance: 987.0
click at [729, 666] on icon at bounding box center [735, 663] width 14 height 15
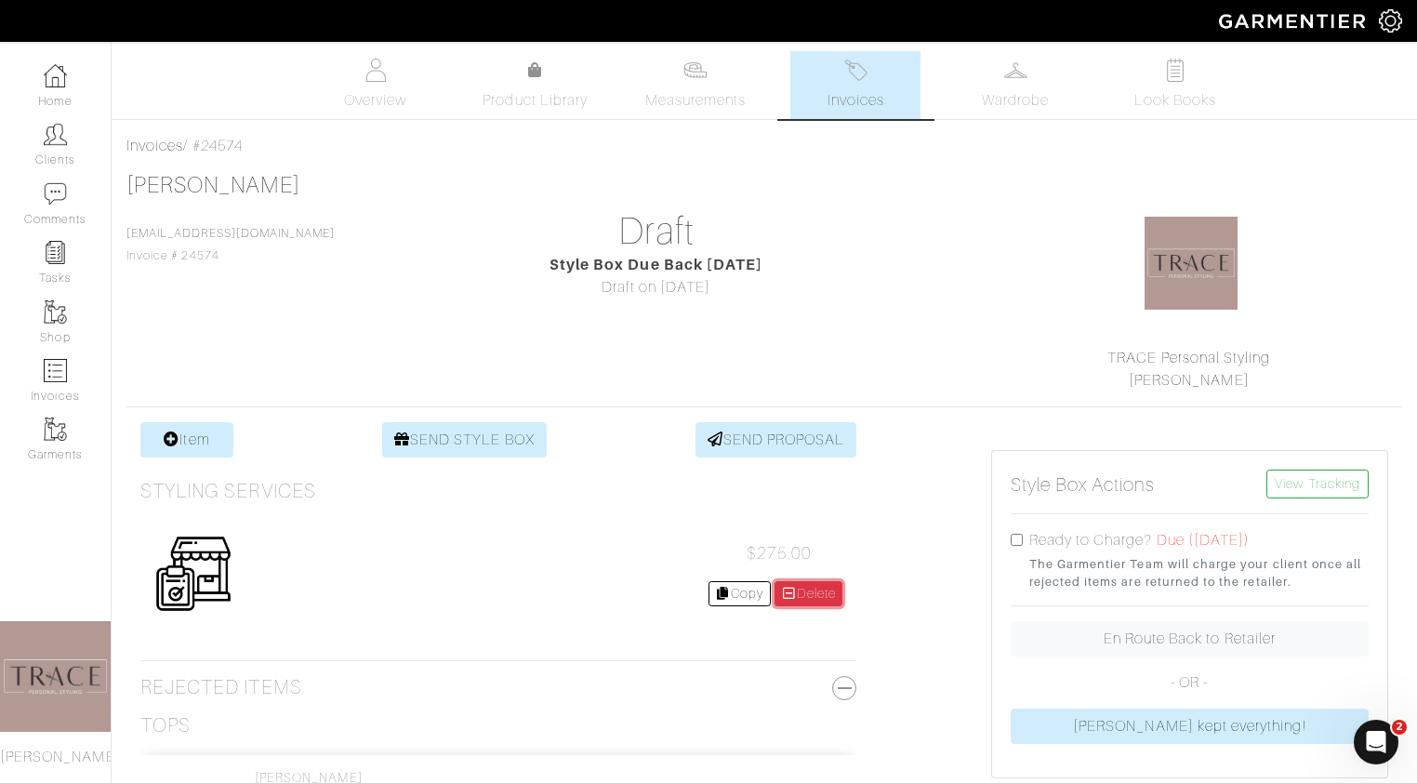
click at [820, 595] on link "Delete" at bounding box center [808, 593] width 69 height 25
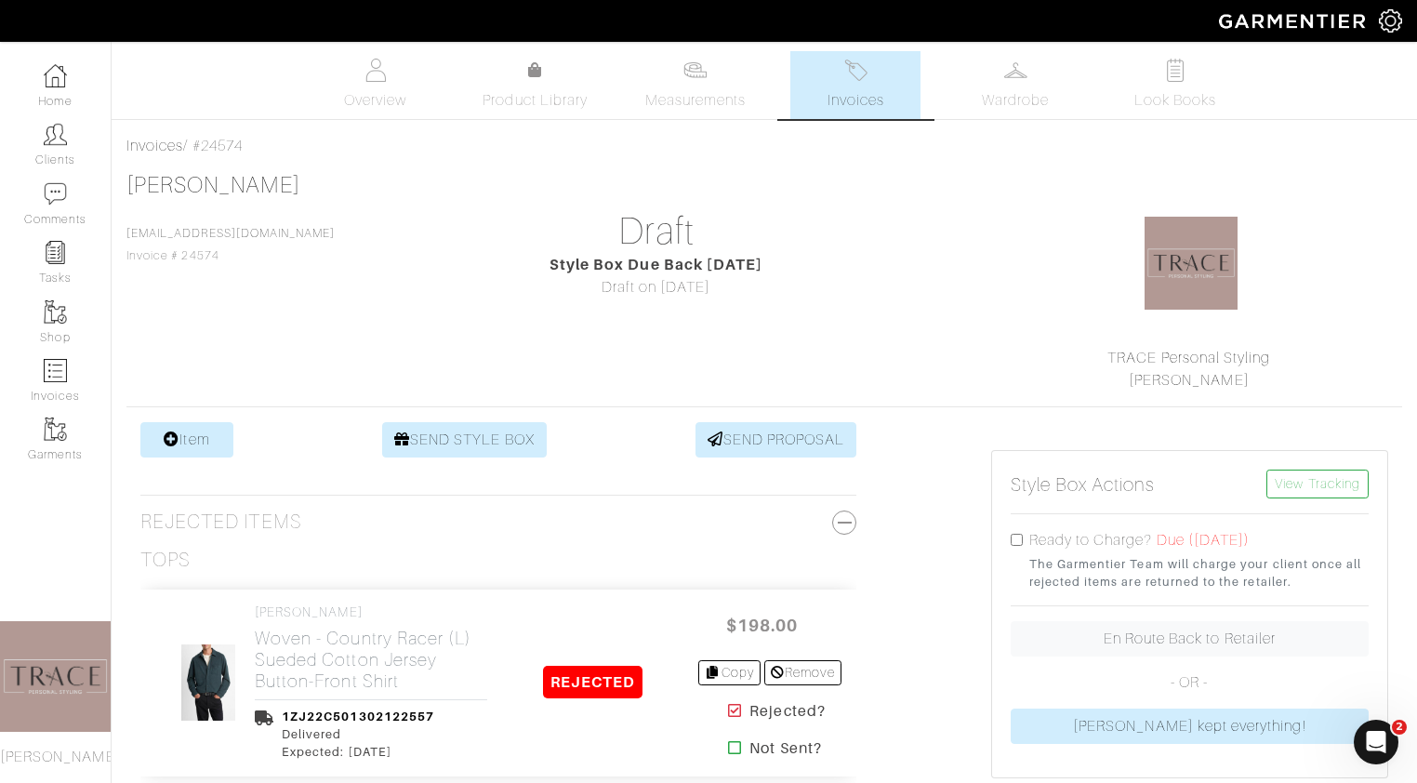
click at [865, 85] on link "Invoices" at bounding box center [855, 85] width 130 height 68
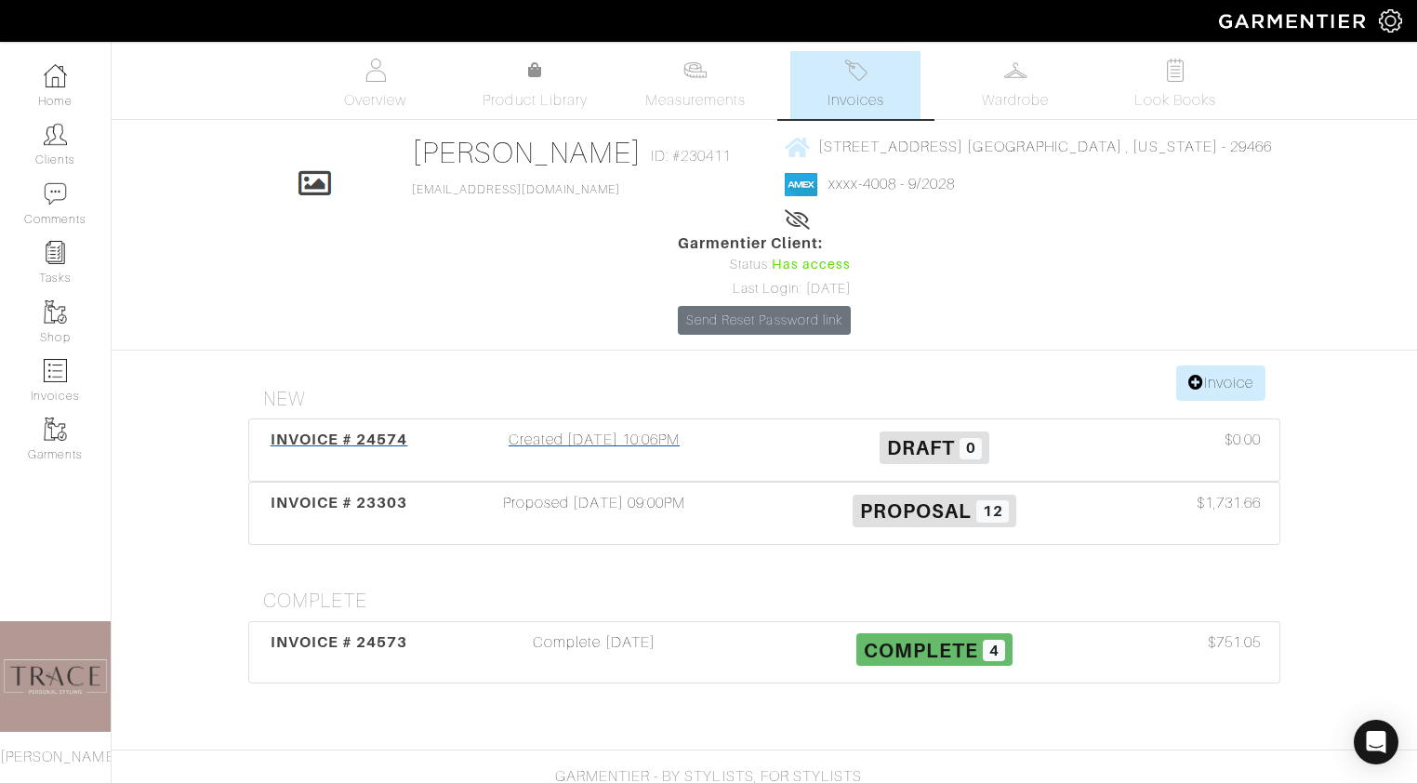
click at [813, 432] on h3 "Draft 0" at bounding box center [934, 446] width 312 height 35
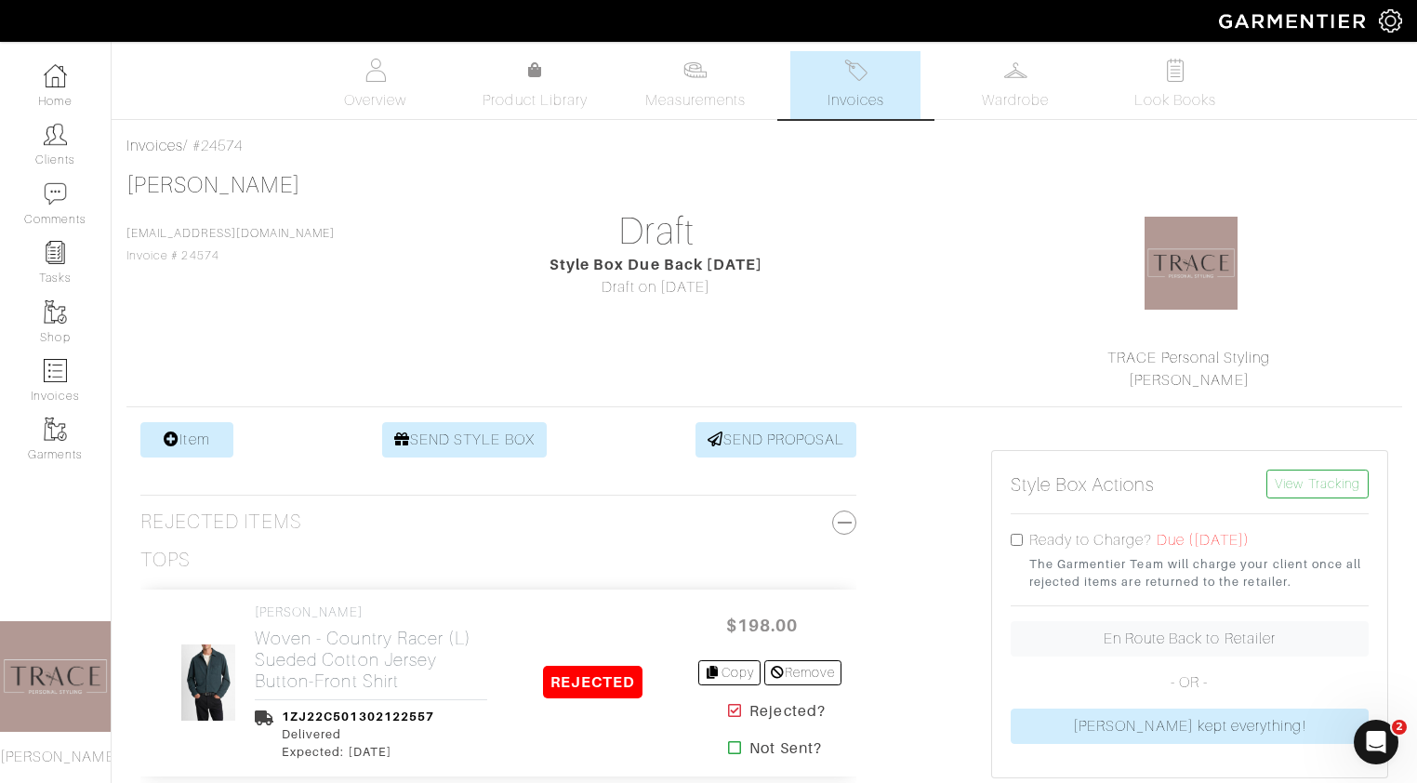
click at [863, 84] on link "Invoices" at bounding box center [855, 85] width 130 height 68
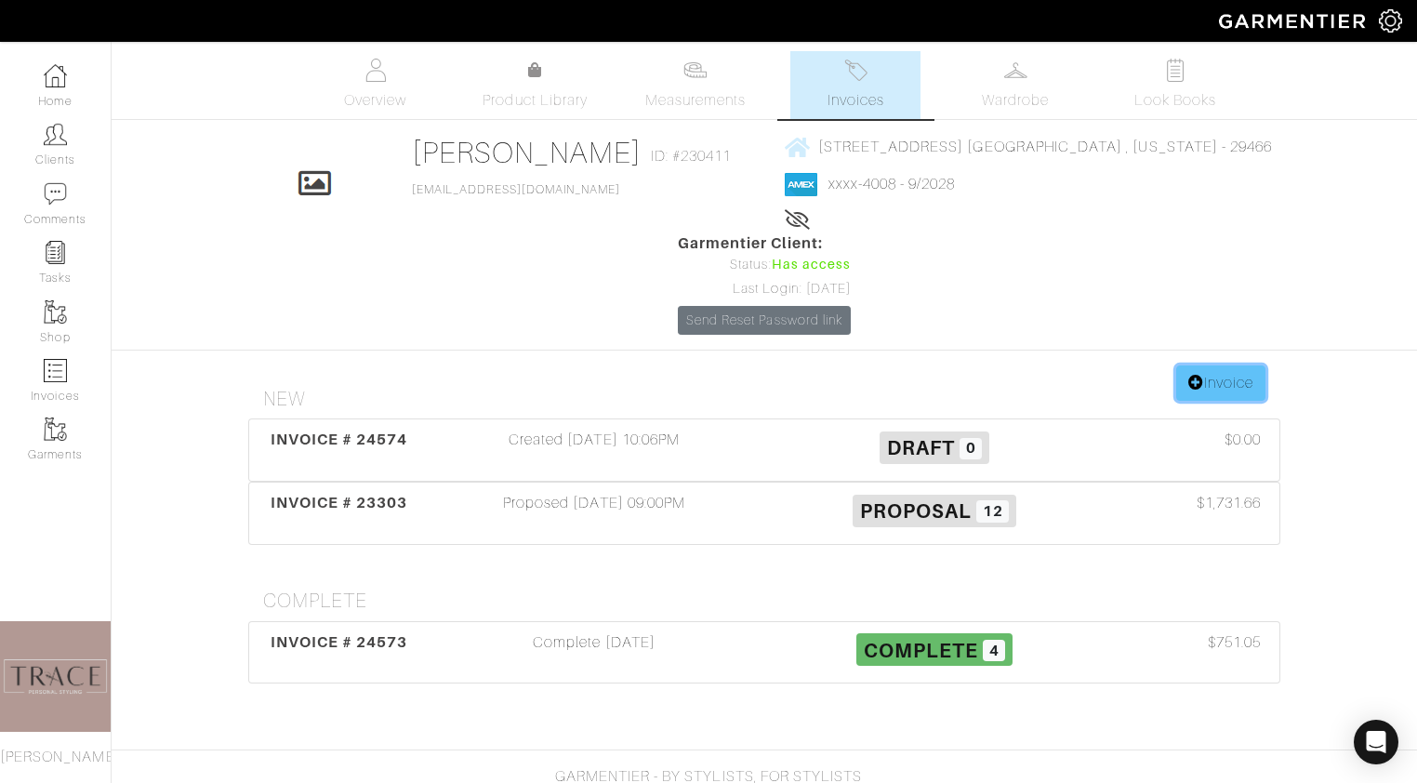
click at [1241, 401] on link "Invoice" at bounding box center [1220, 382] width 89 height 35
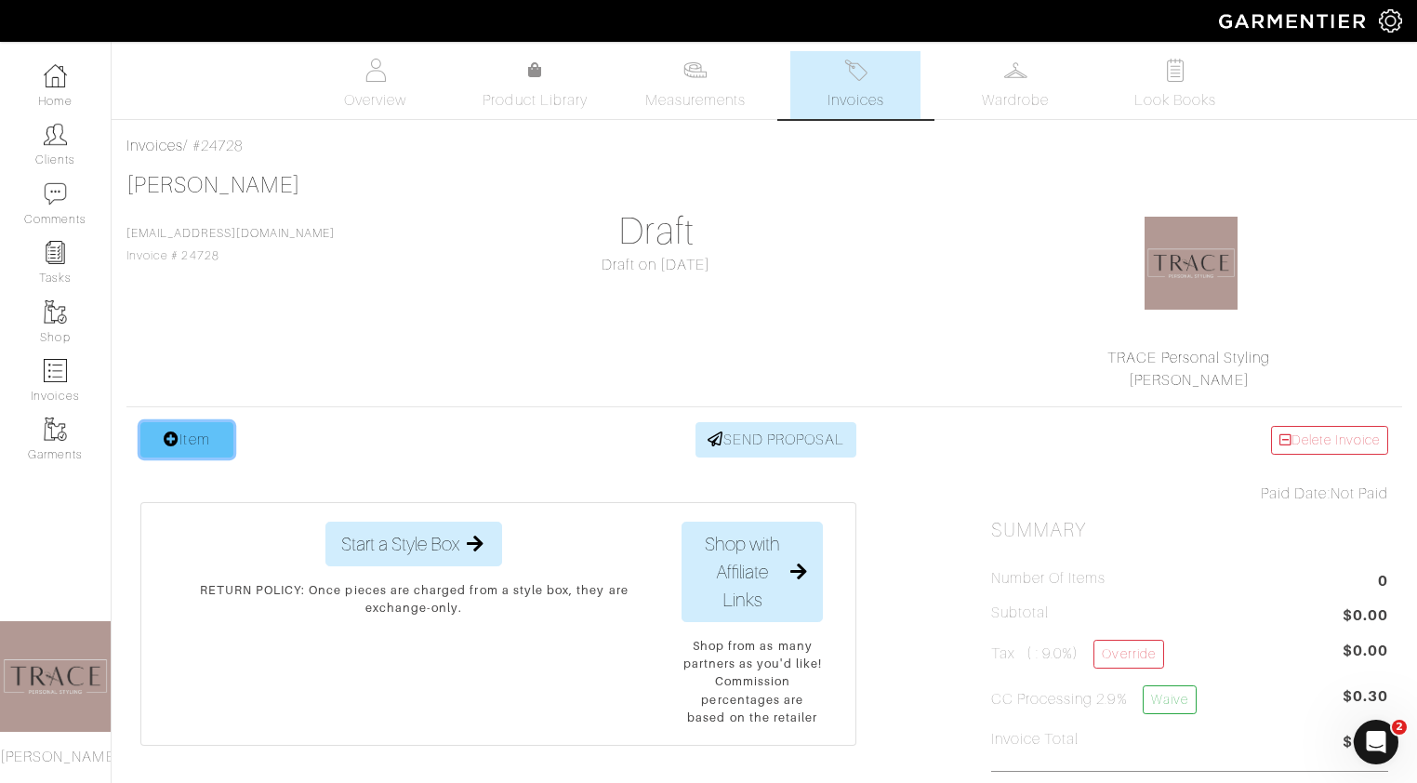
click at [213, 447] on link "Item" at bounding box center [186, 439] width 93 height 35
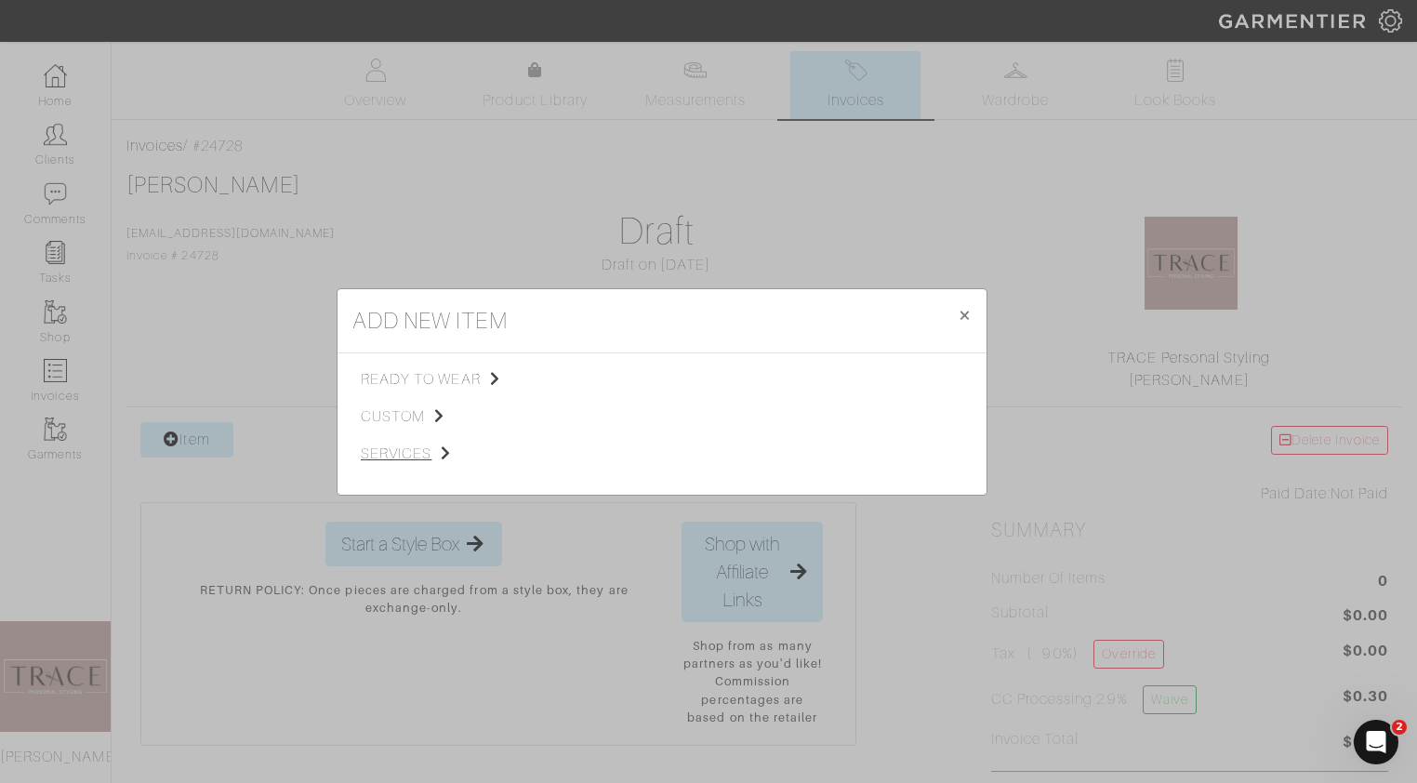
click at [403, 457] on span "services" at bounding box center [454, 453] width 187 height 22
click at [630, 376] on span "Styling Service" at bounding box center [621, 377] width 92 height 15
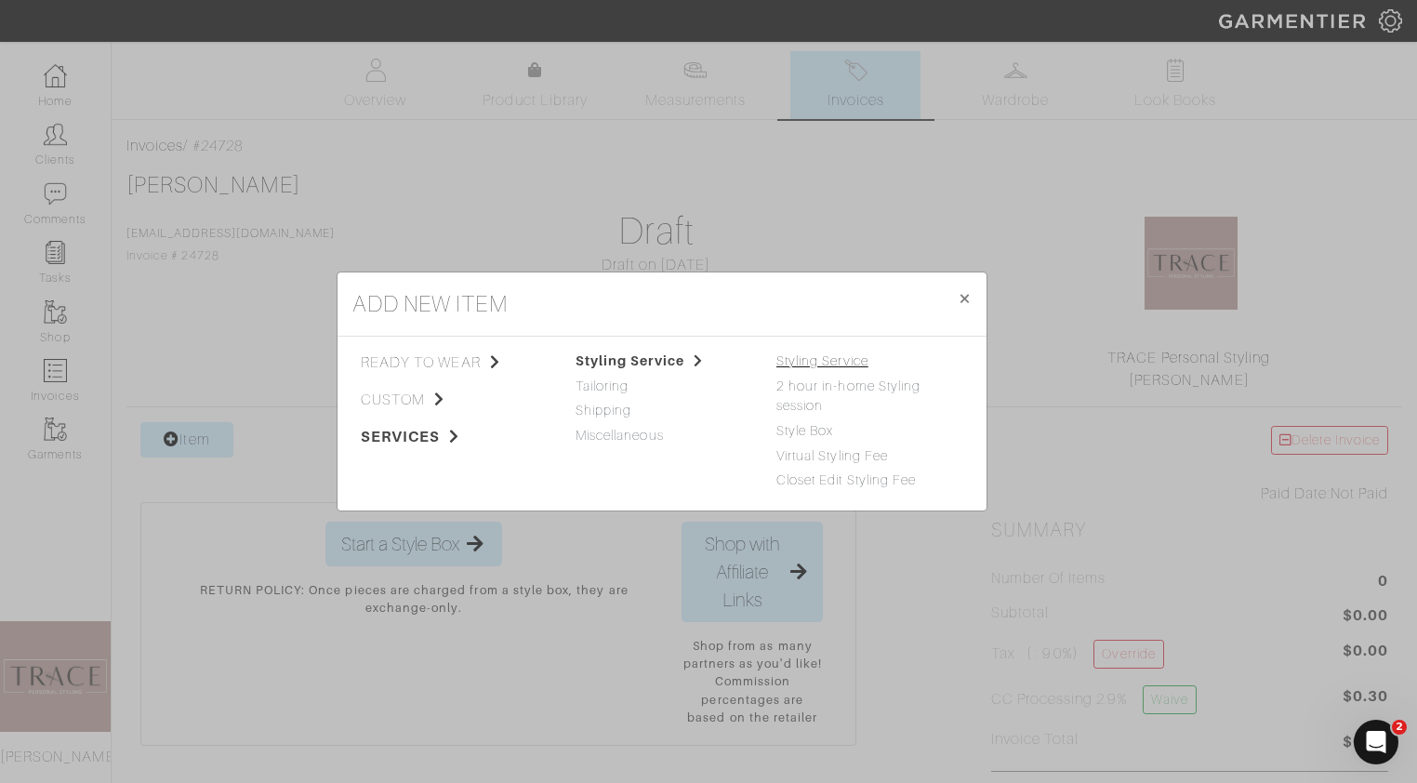
click at [806, 363] on link "Styling Service" at bounding box center [822, 360] width 92 height 15
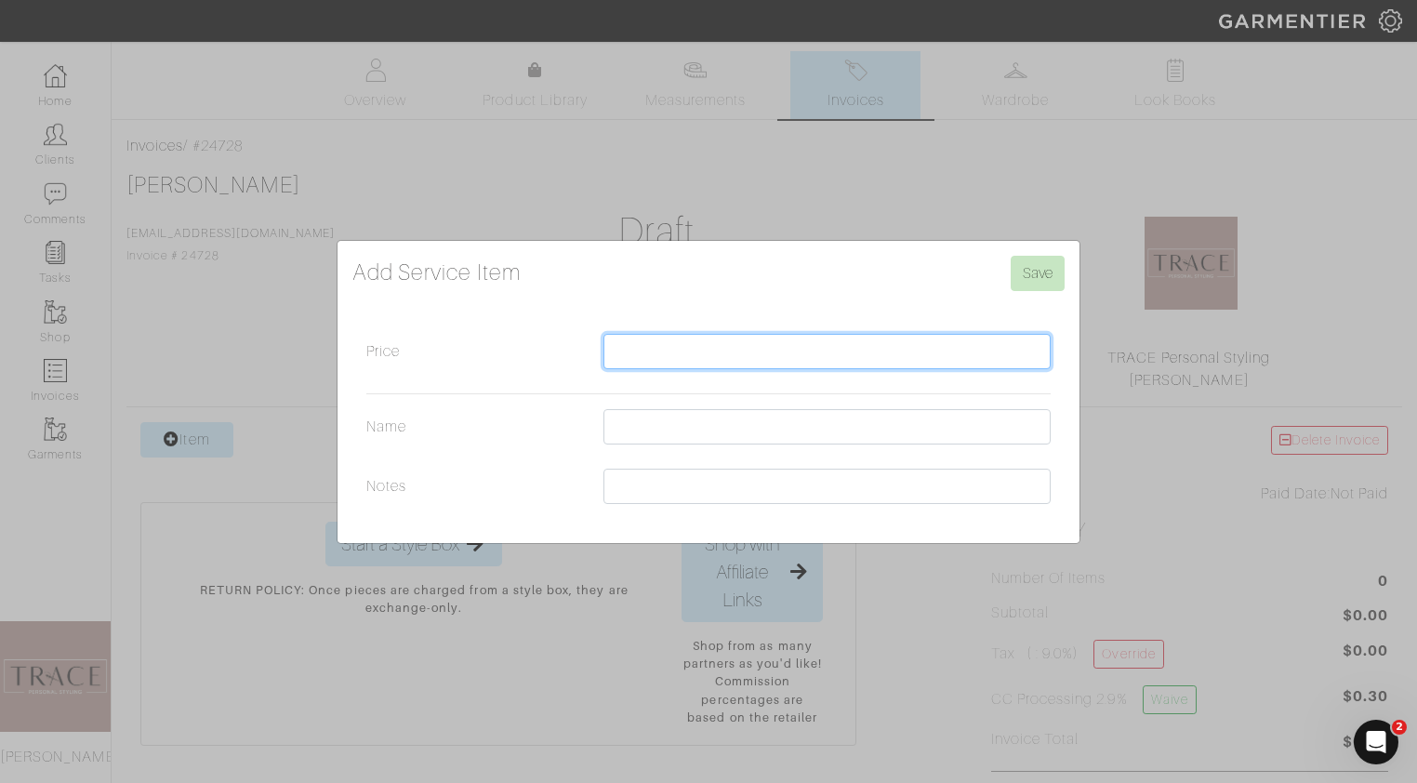
click at [806, 363] on input "Price" at bounding box center [826, 351] width 447 height 35
type input "275"
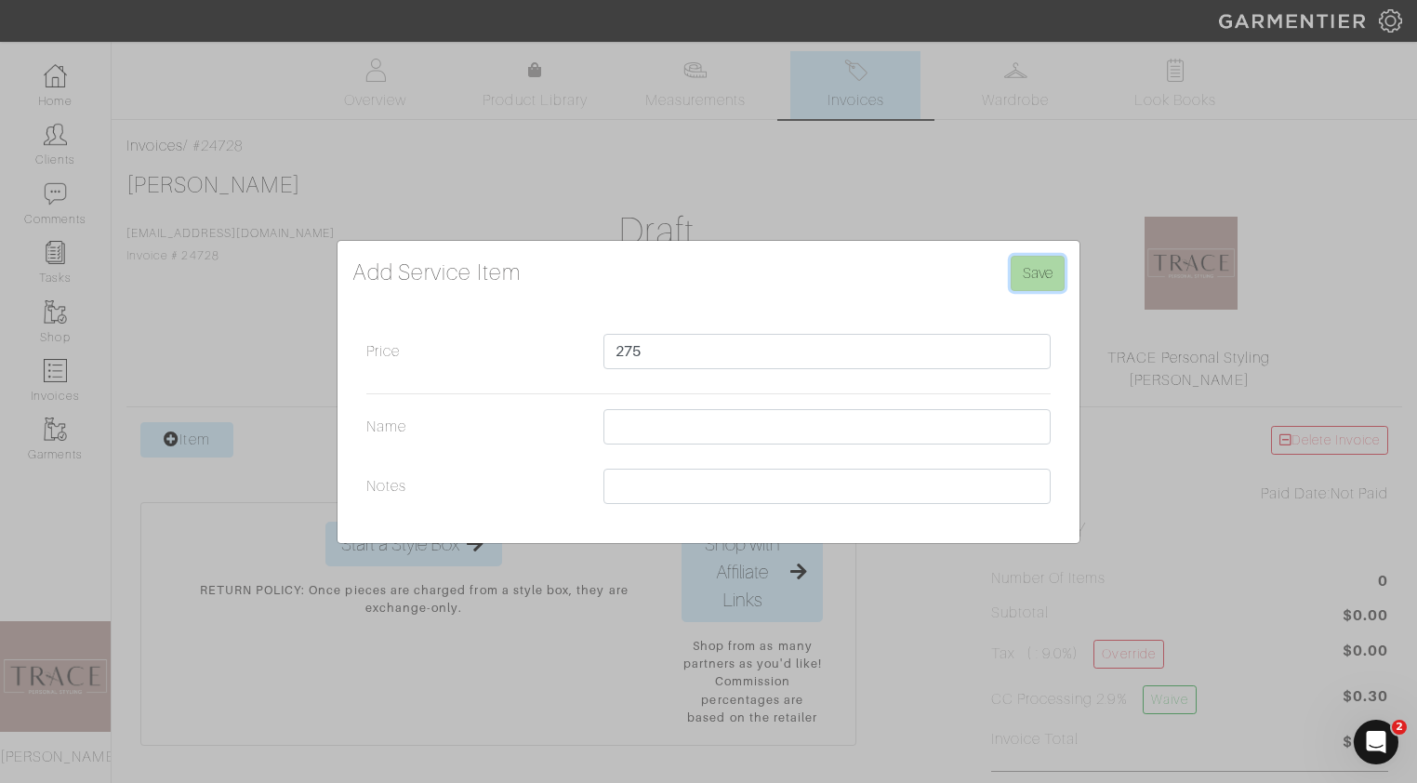
click at [1033, 269] on input "Save" at bounding box center [1037, 273] width 54 height 35
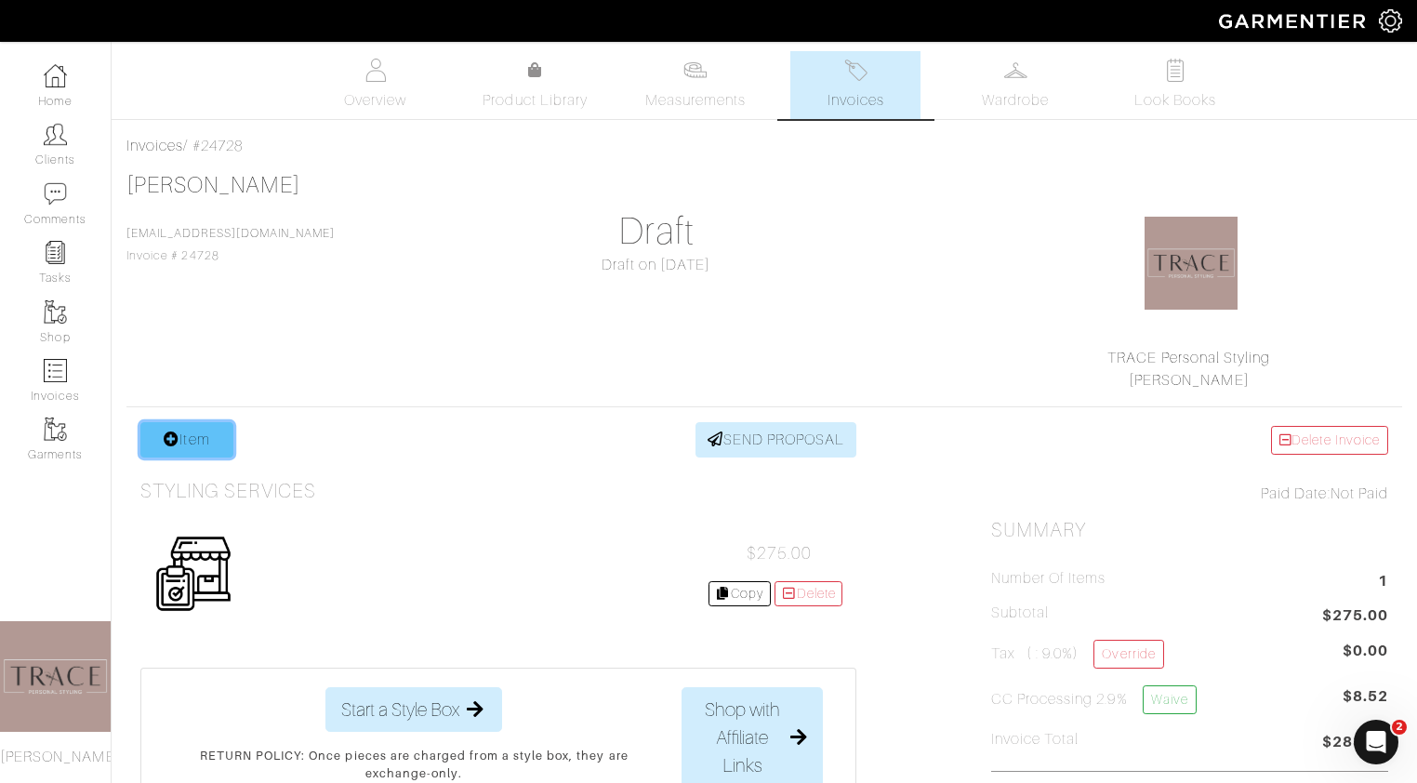
click at [191, 430] on link "Item" at bounding box center [186, 439] width 93 height 35
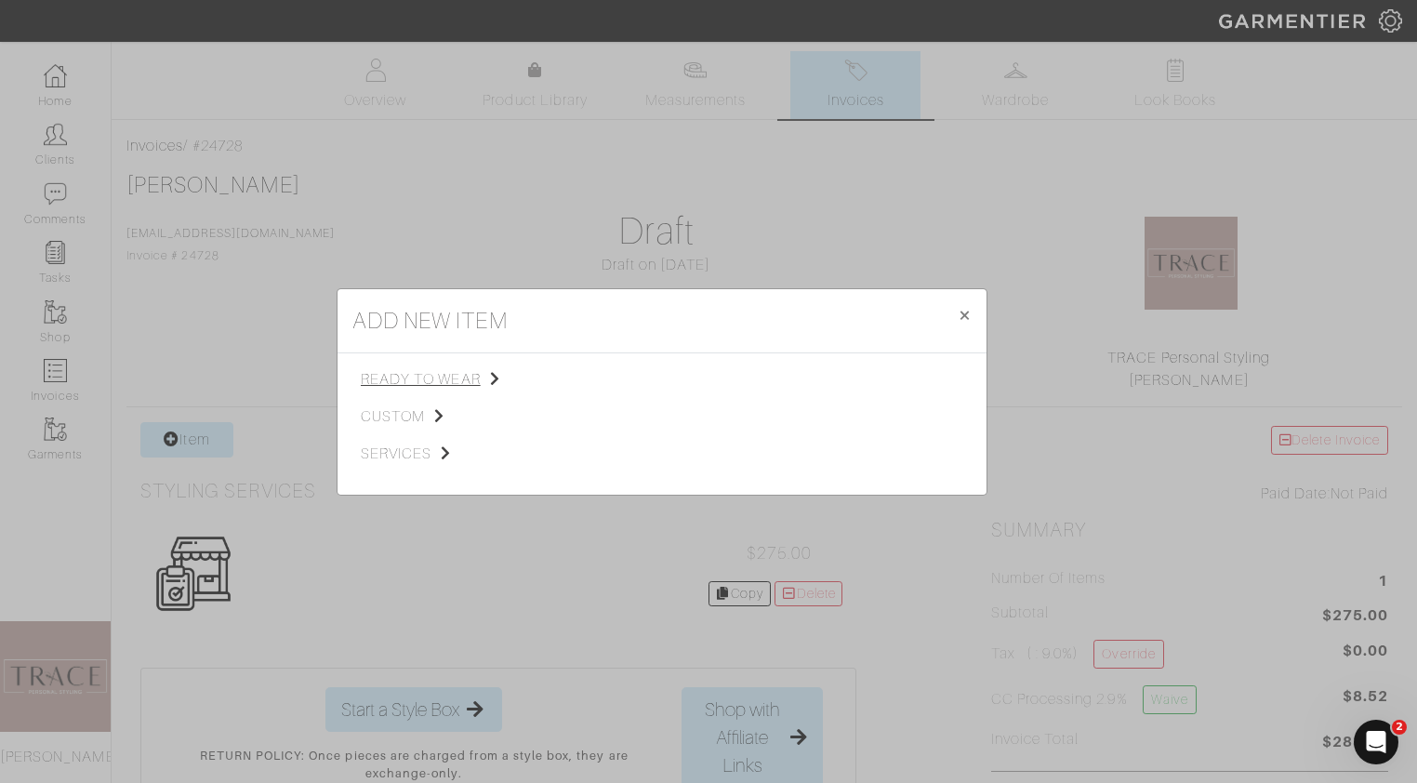
click at [414, 380] on span "ready to wear" at bounding box center [454, 379] width 187 height 22
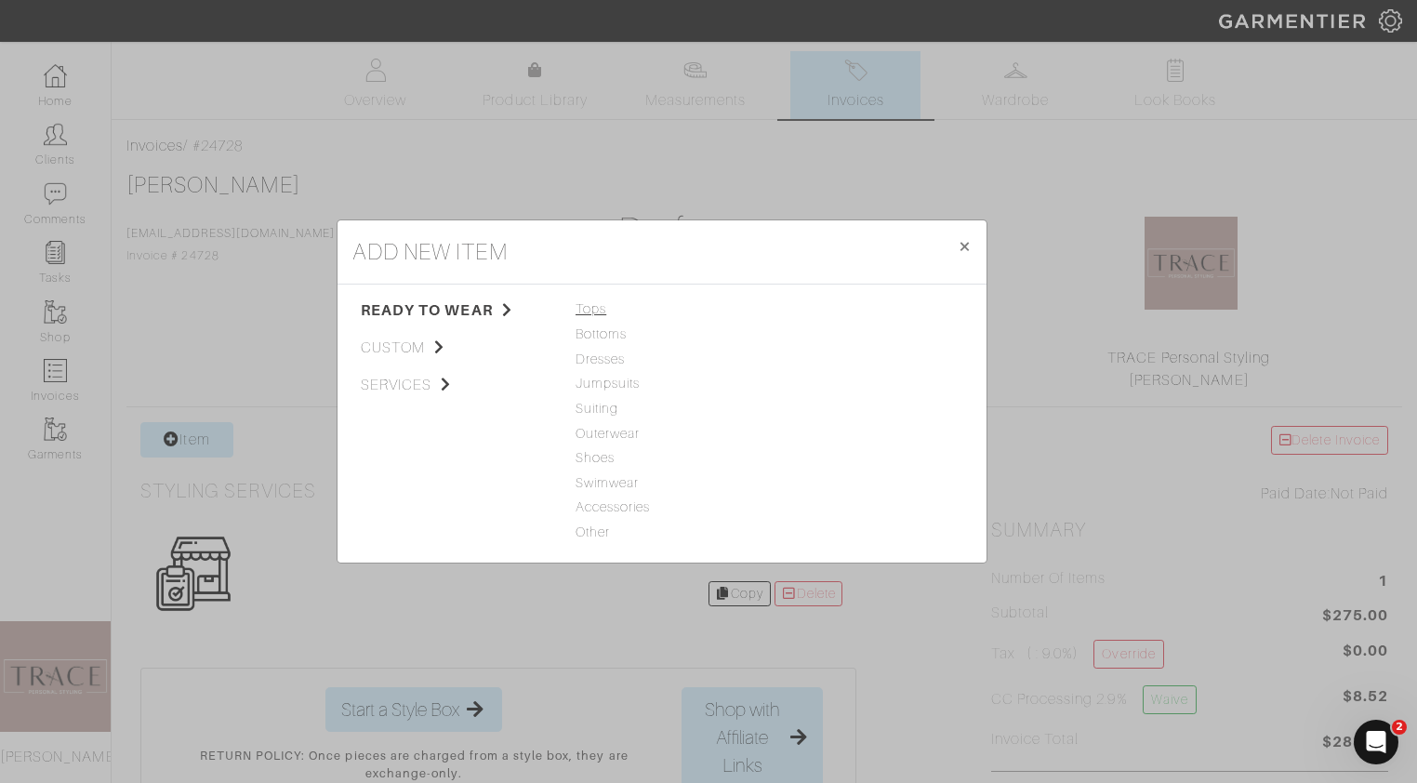
click at [597, 311] on span "Tops" at bounding box center [661, 309] width 173 height 20
click at [801, 358] on link "T-Shirt" at bounding box center [796, 358] width 41 height 15
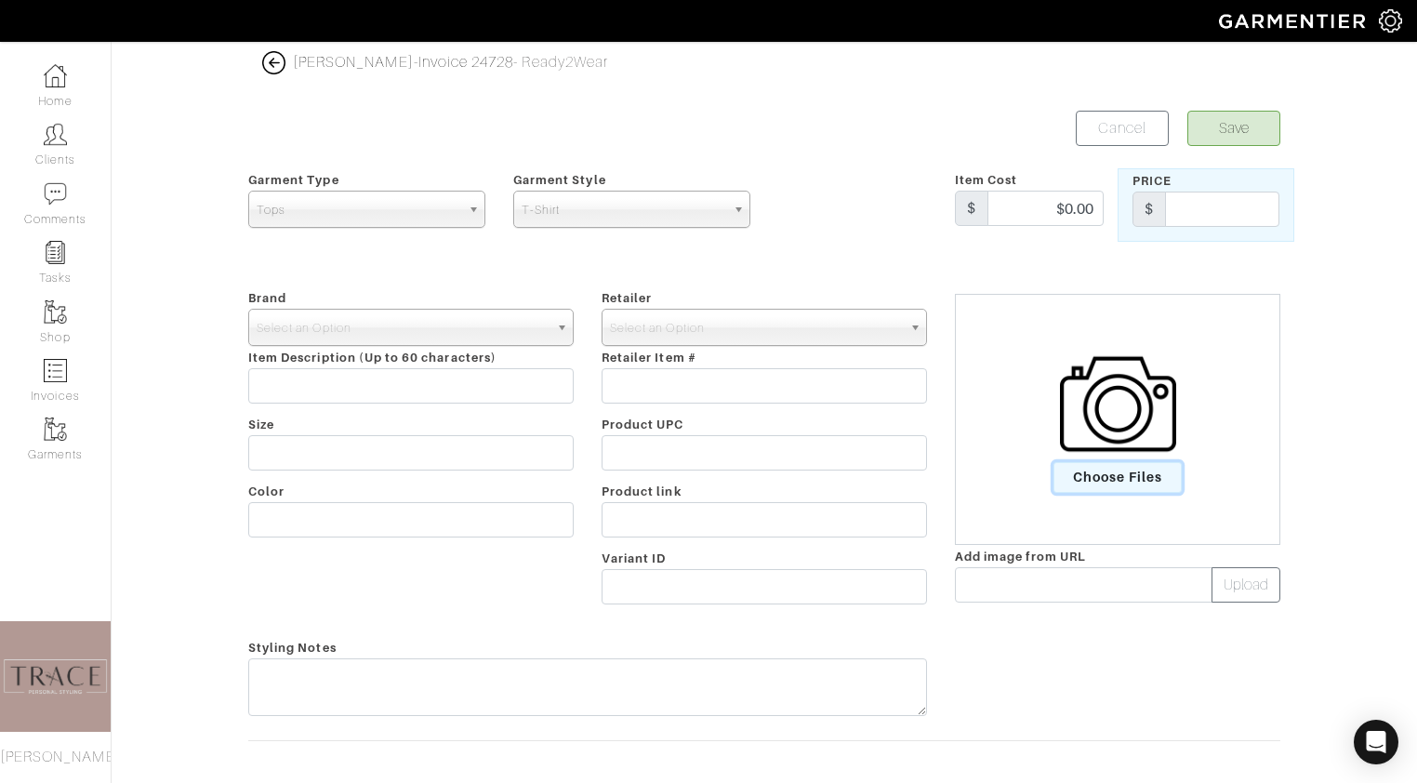
click at [1116, 472] on span "Choose Files" at bounding box center [1117, 477] width 129 height 31
click at [0, 0] on input "Choose Files" at bounding box center [0, 0] width 0 height 0
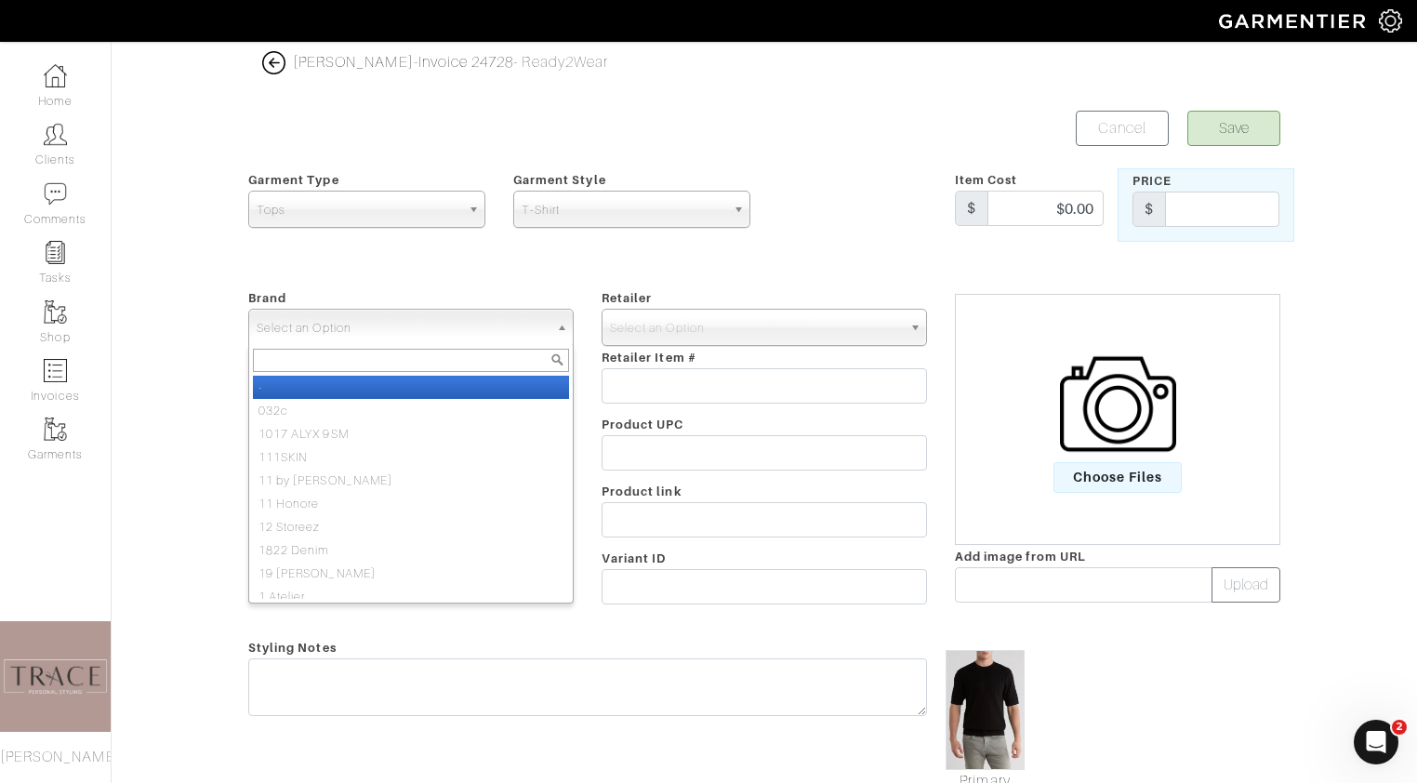
click at [434, 324] on span "Select an Option" at bounding box center [403, 328] width 292 height 37
type input "tr"
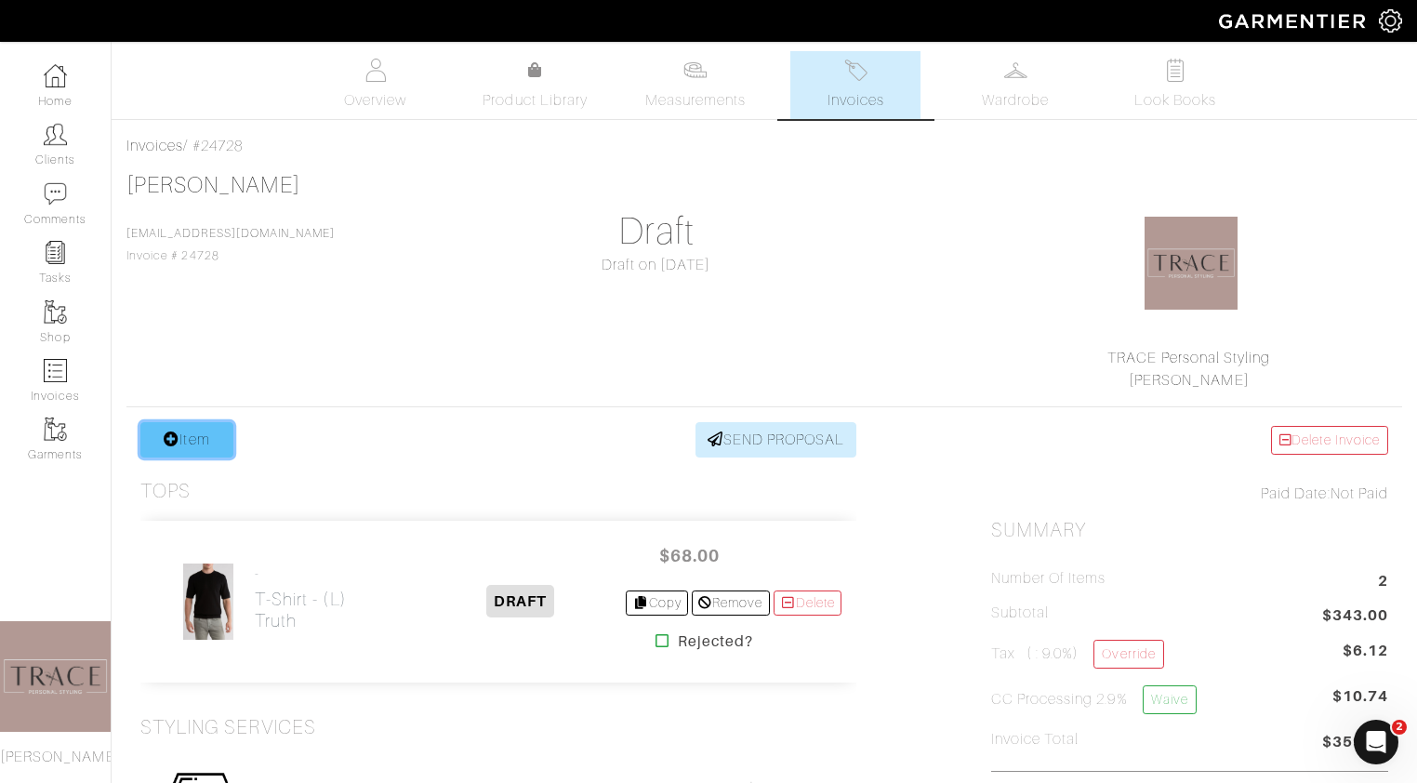
click at [185, 431] on link "Item" at bounding box center [186, 439] width 93 height 35
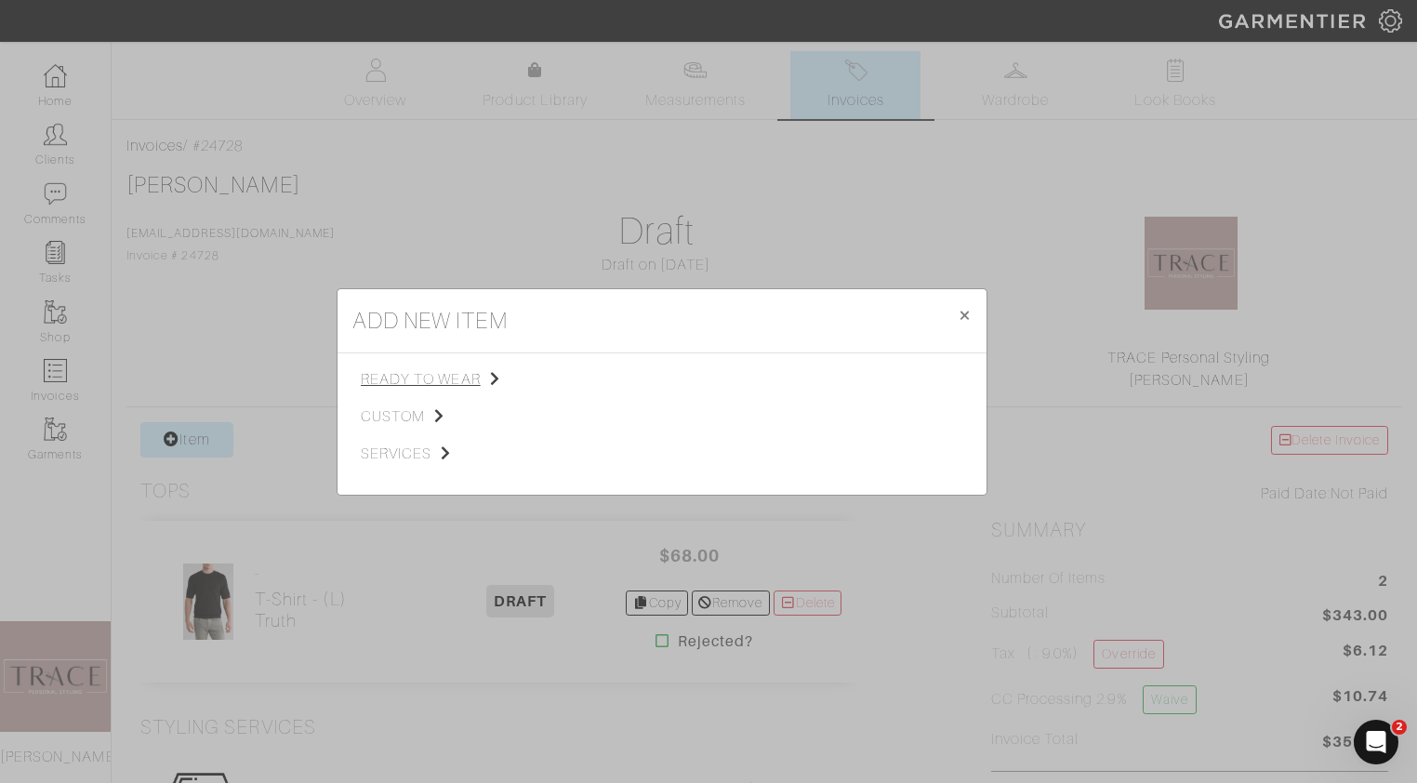
click at [416, 373] on span "ready to wear" at bounding box center [454, 379] width 187 height 22
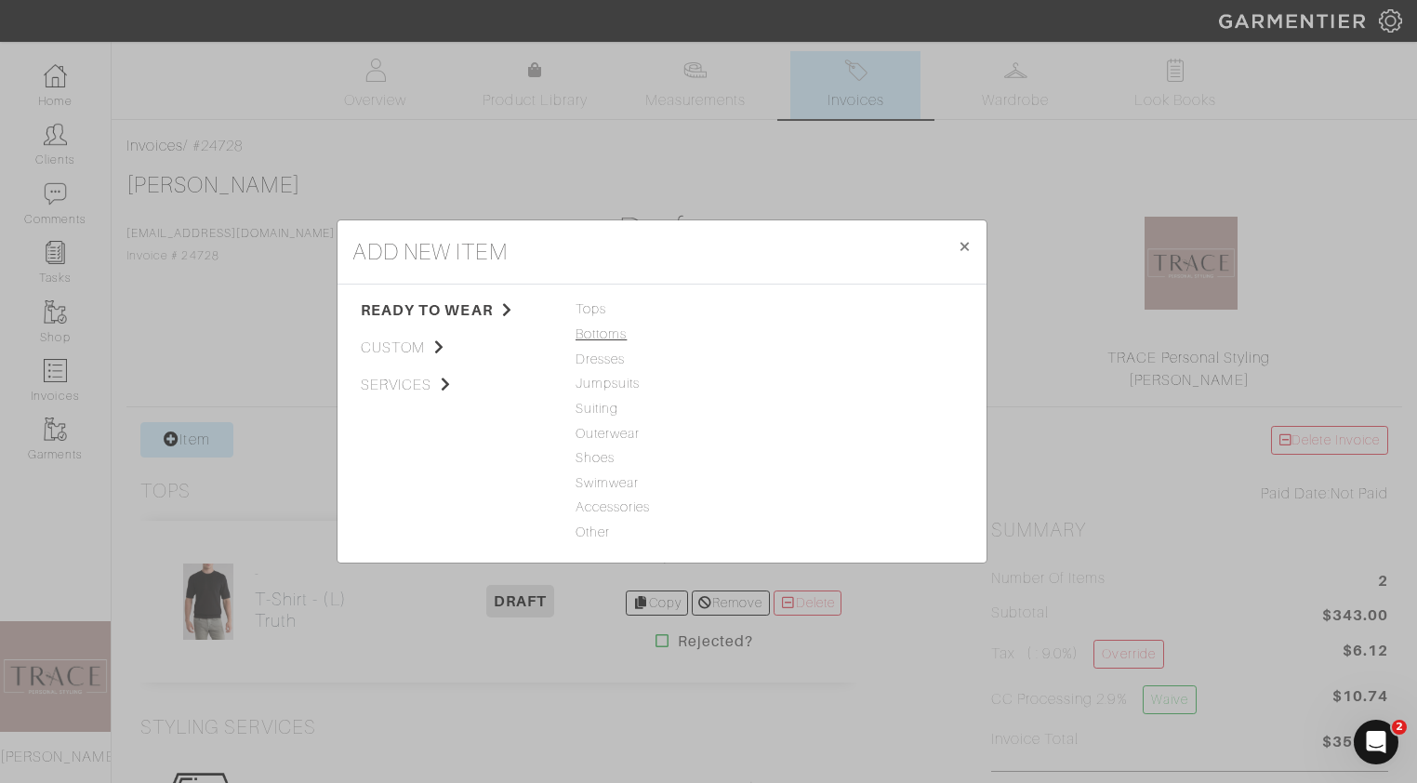
click at [591, 335] on span "Bottoms" at bounding box center [661, 334] width 173 height 20
click at [813, 334] on link "Casual Pant" at bounding box center [813, 333] width 74 height 15
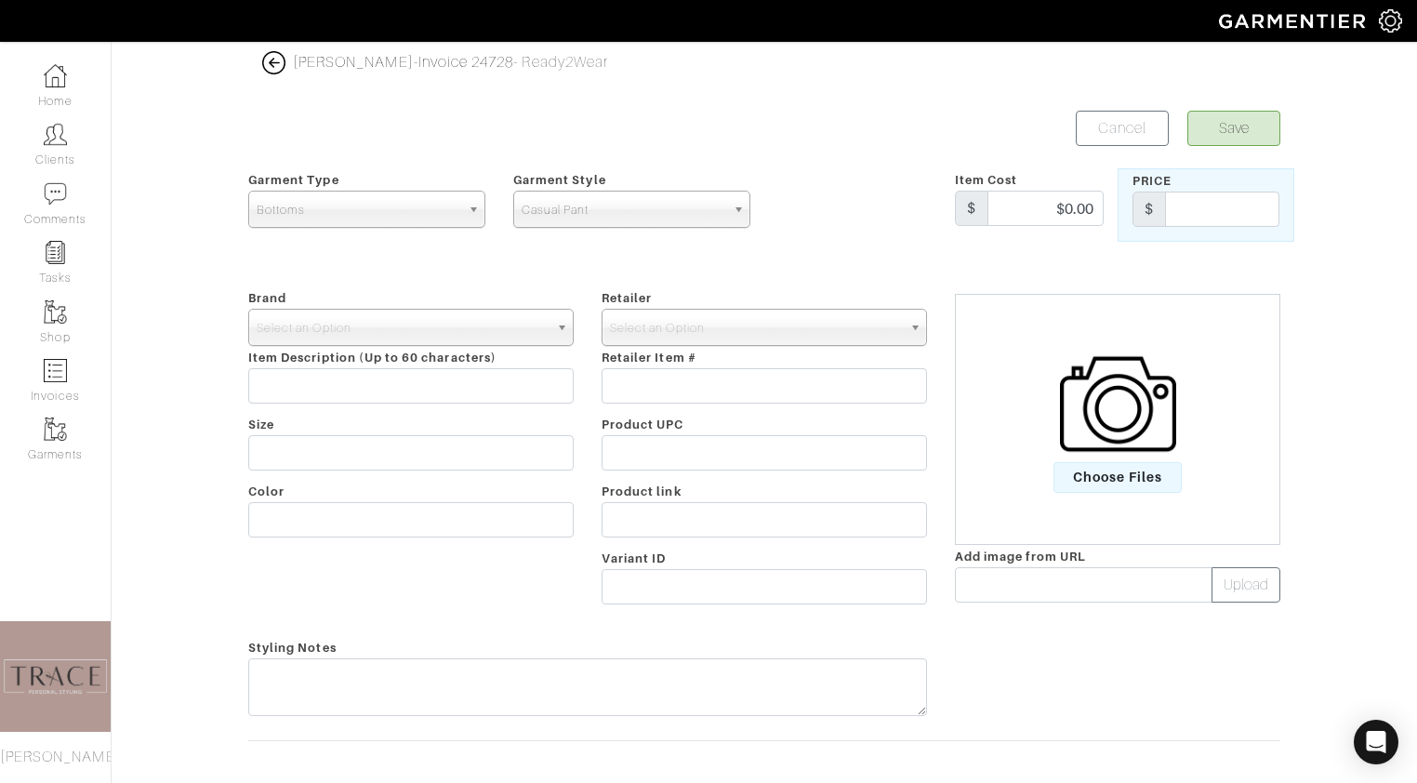
click at [1075, 411] on img at bounding box center [1118, 404] width 116 height 116
click at [0, 0] on input "Choose Files" at bounding box center [0, 0] width 0 height 0
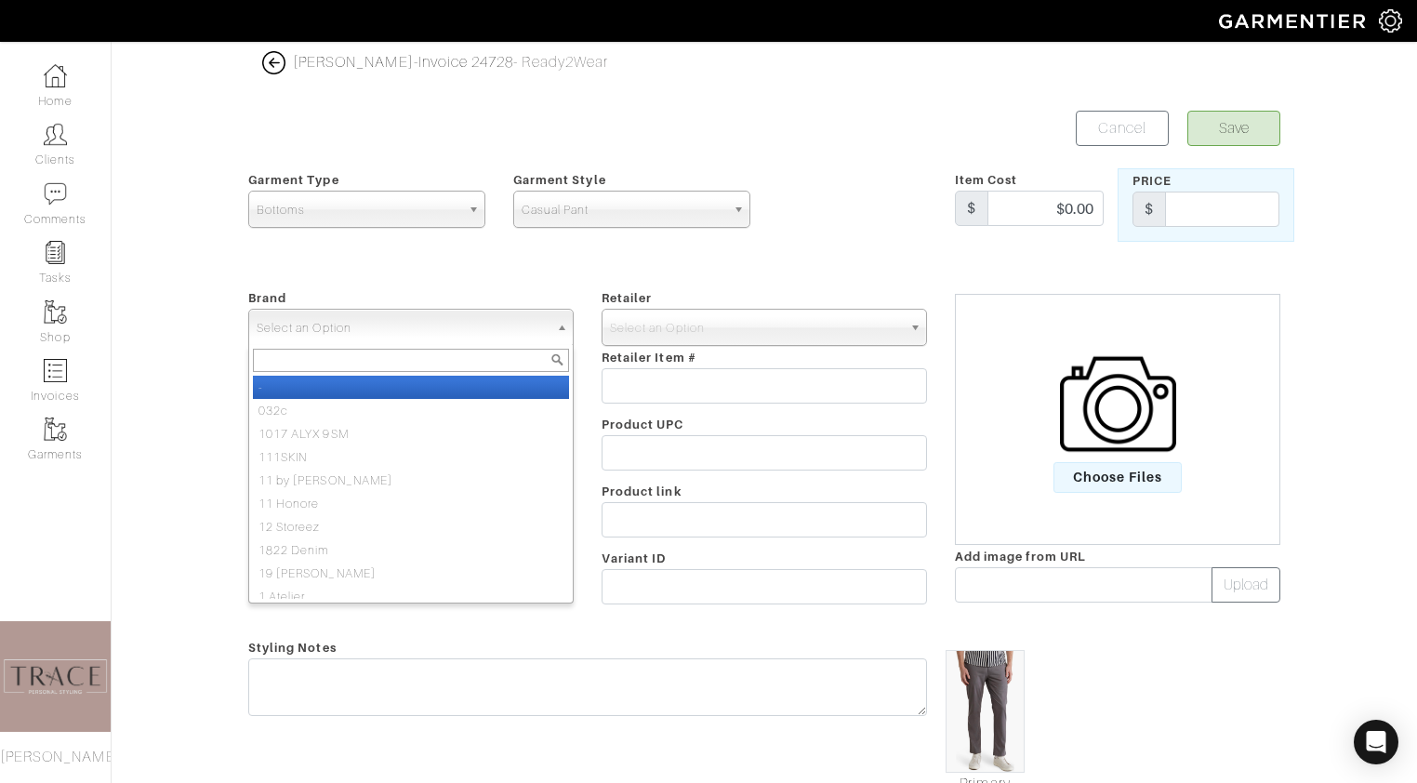
click at [444, 336] on span "Select an Option" at bounding box center [403, 328] width 292 height 37
click at [441, 379] on li "-" at bounding box center [411, 387] width 316 height 23
select select "-"
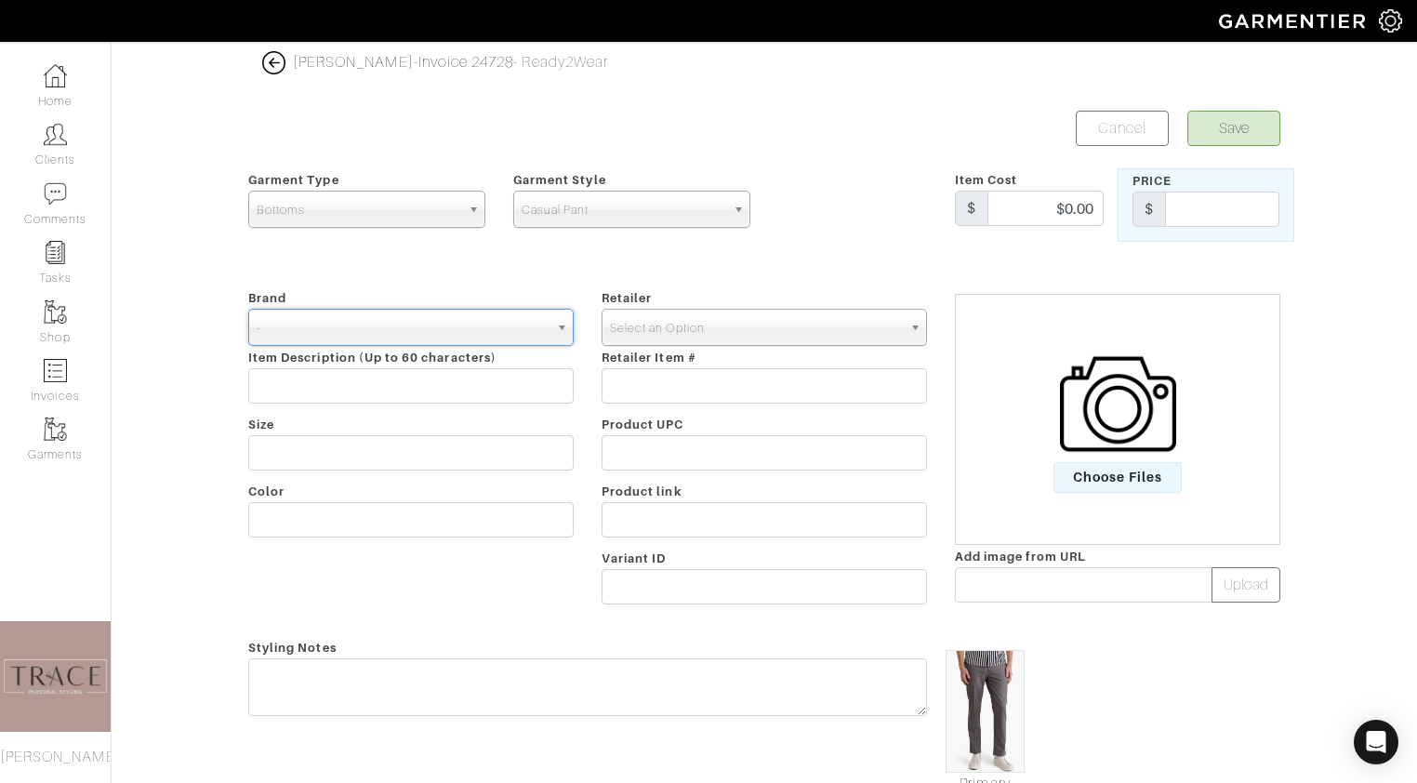
click at [680, 323] on span "Select an Option" at bounding box center [756, 328] width 292 height 37
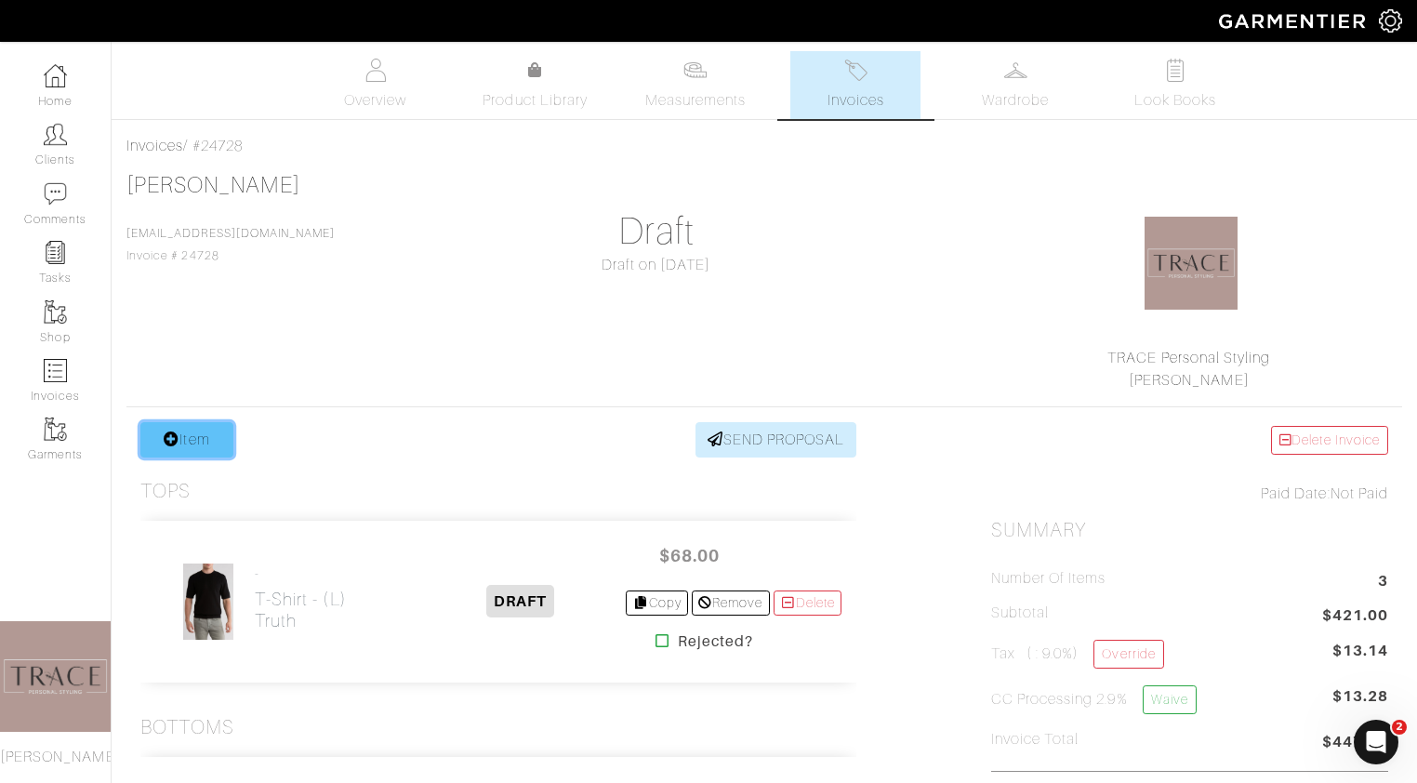
click at [186, 446] on link "Item" at bounding box center [186, 439] width 93 height 35
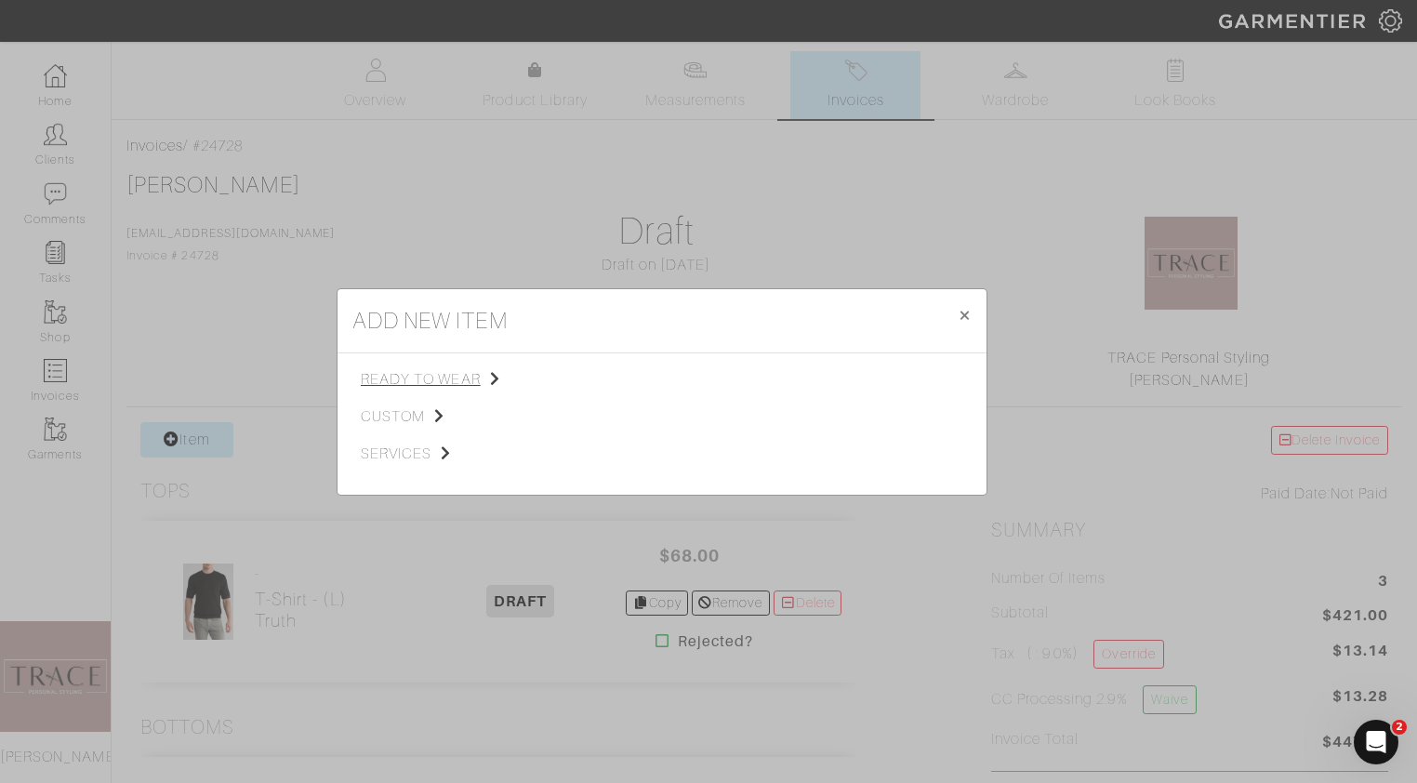
click at [407, 380] on span "ready to wear" at bounding box center [454, 379] width 187 height 22
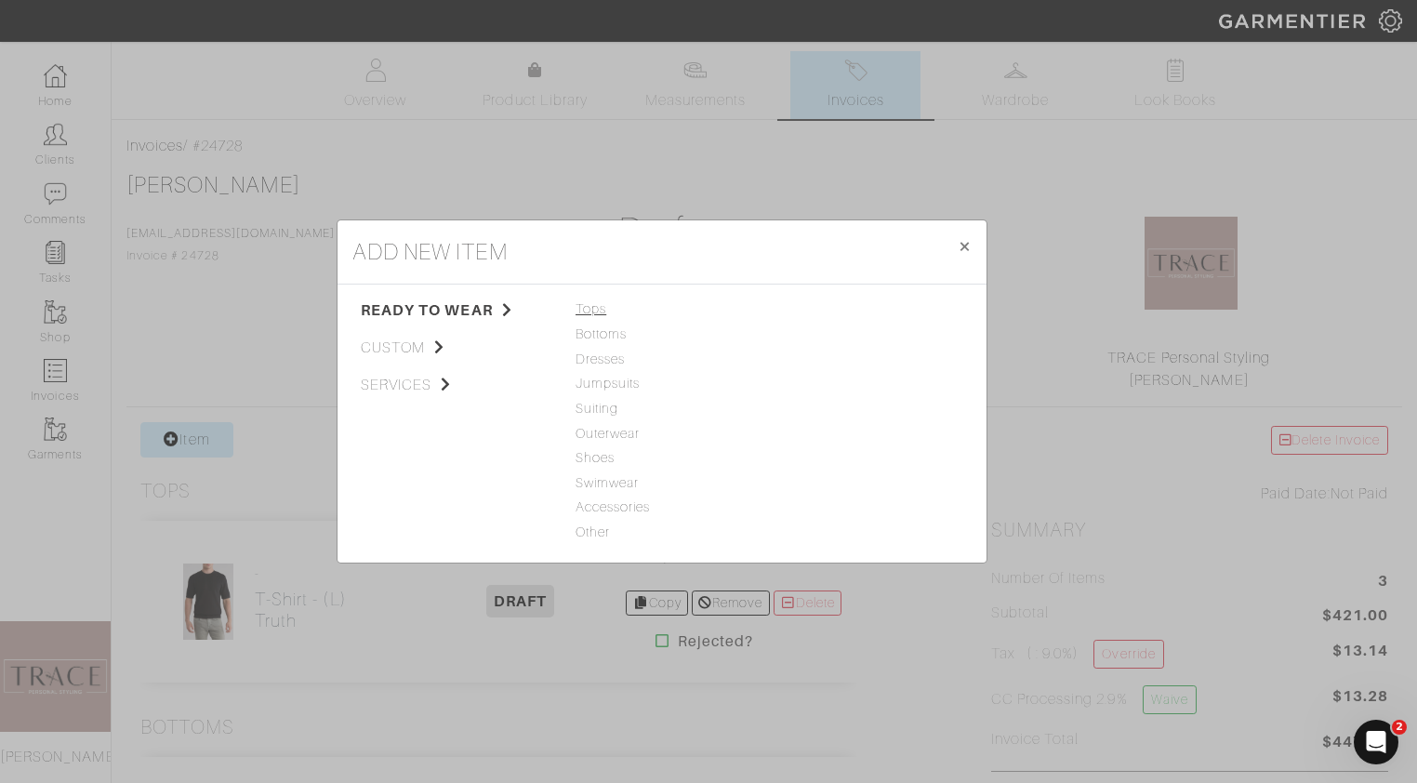
click at [592, 310] on span "Tops" at bounding box center [661, 309] width 173 height 20
click at [795, 364] on link "T-Shirt" at bounding box center [796, 358] width 41 height 15
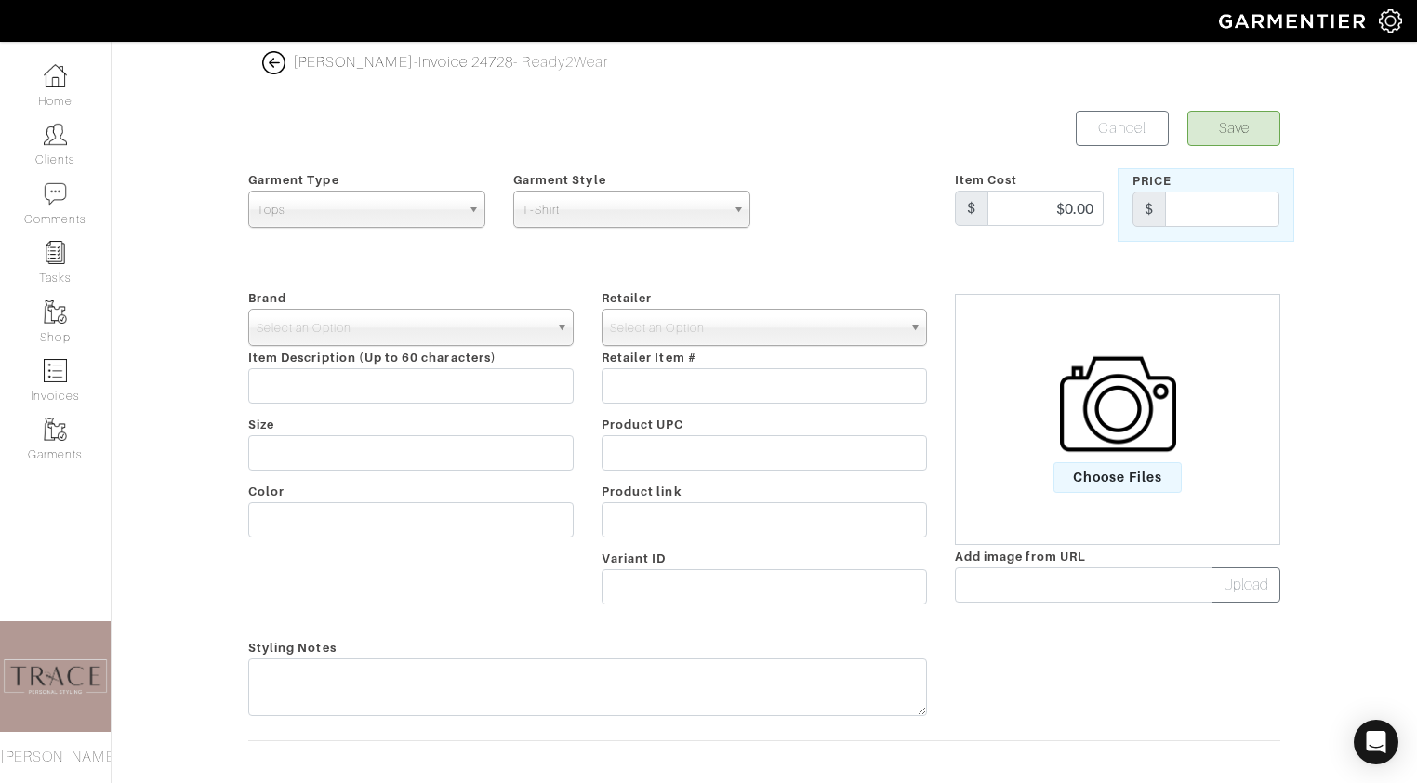
click at [1124, 377] on img at bounding box center [1118, 404] width 116 height 116
click at [0, 0] on input "Choose Files" at bounding box center [0, 0] width 0 height 0
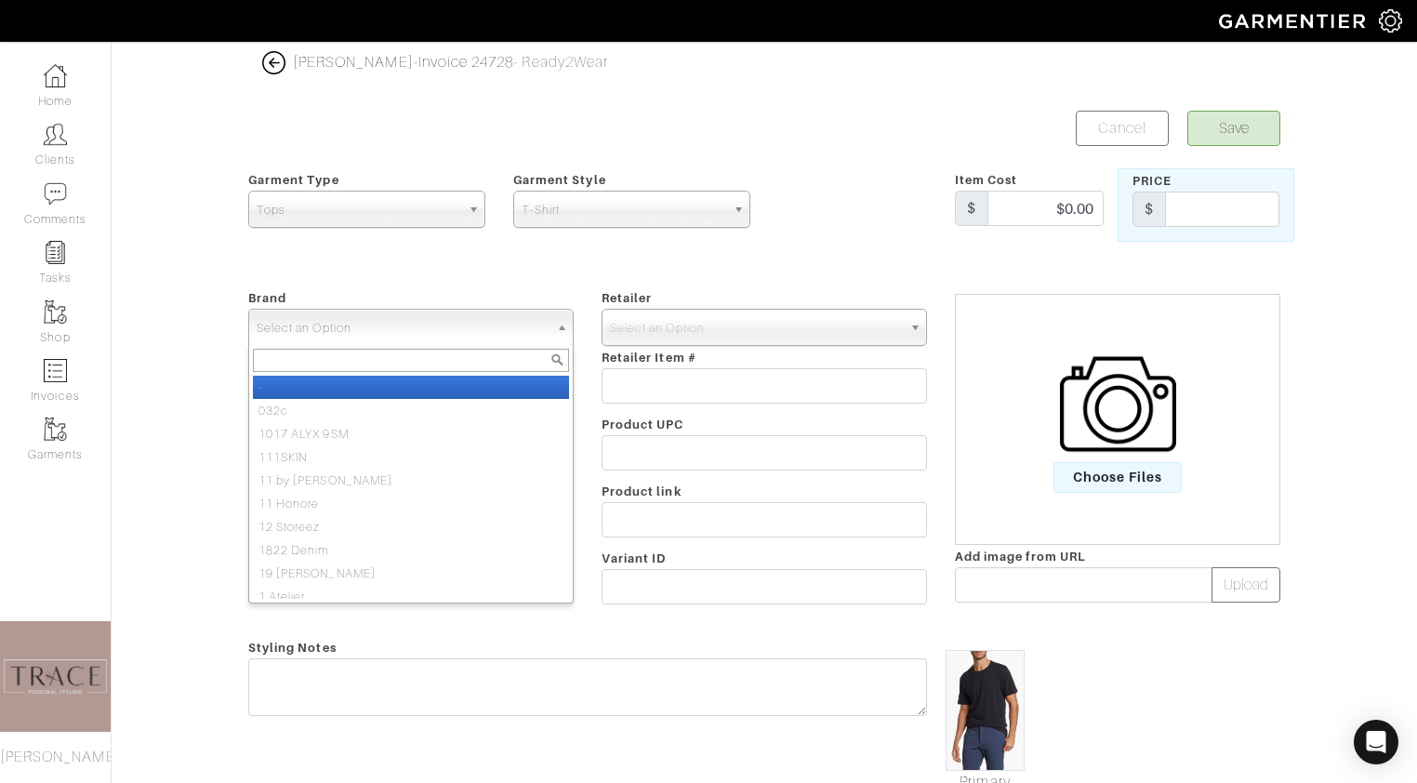
click at [525, 332] on span "Select an Option" at bounding box center [403, 328] width 292 height 37
type input "theory"
click at [522, 383] on li "Theory" at bounding box center [411, 387] width 316 height 23
select select "Theory"
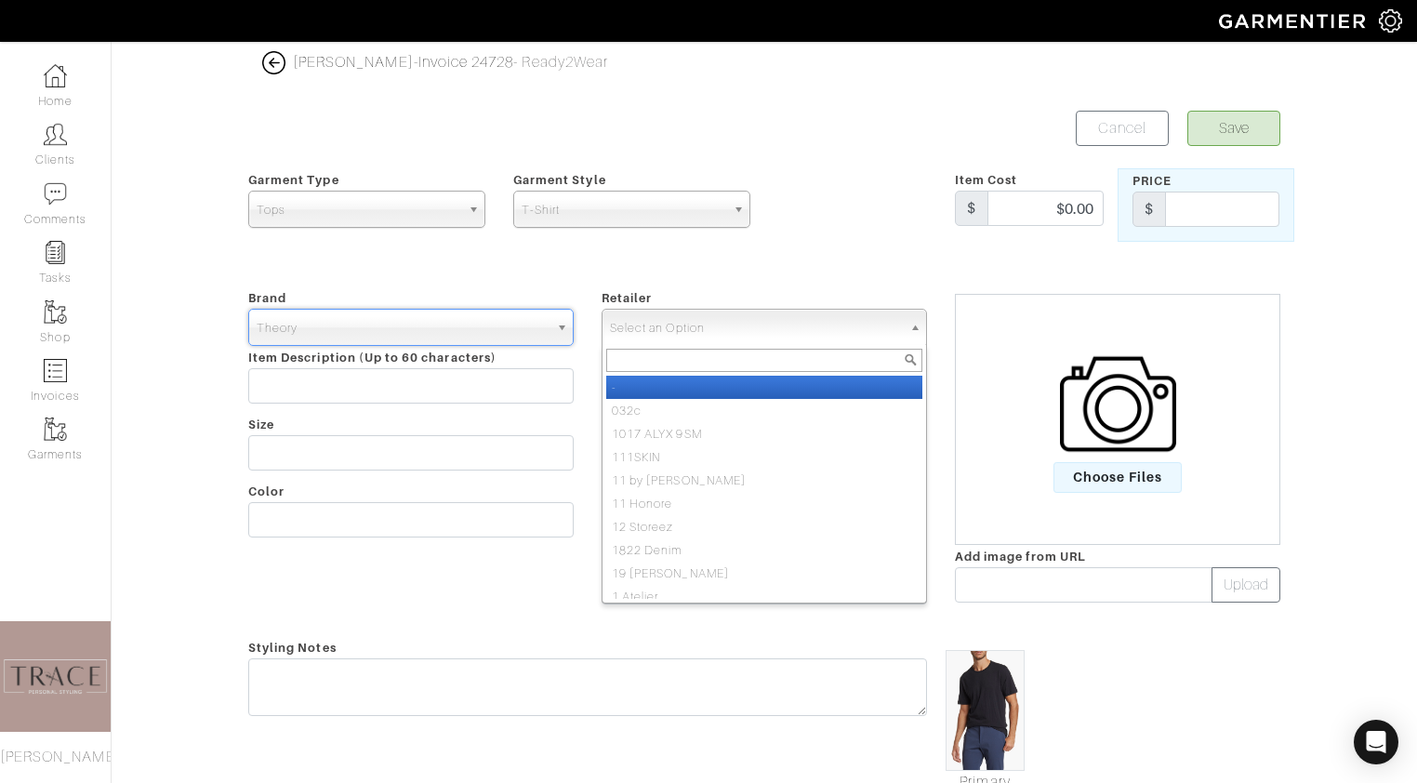
click at [676, 337] on span "Select an Option" at bounding box center [756, 328] width 292 height 37
click at [673, 387] on li "-" at bounding box center [764, 387] width 316 height 23
select select "6380"
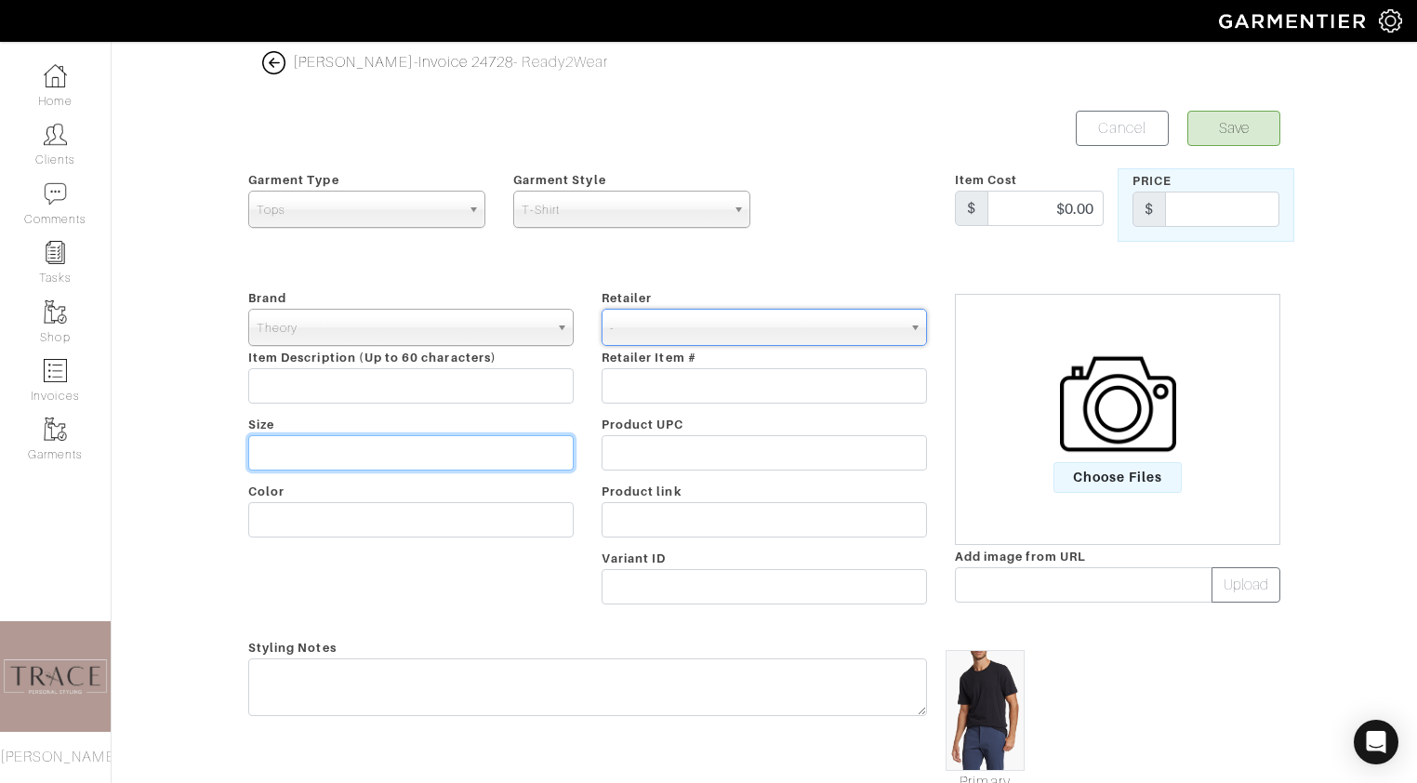
click at [496, 459] on input "text" at bounding box center [410, 452] width 325 height 35
type input "L"
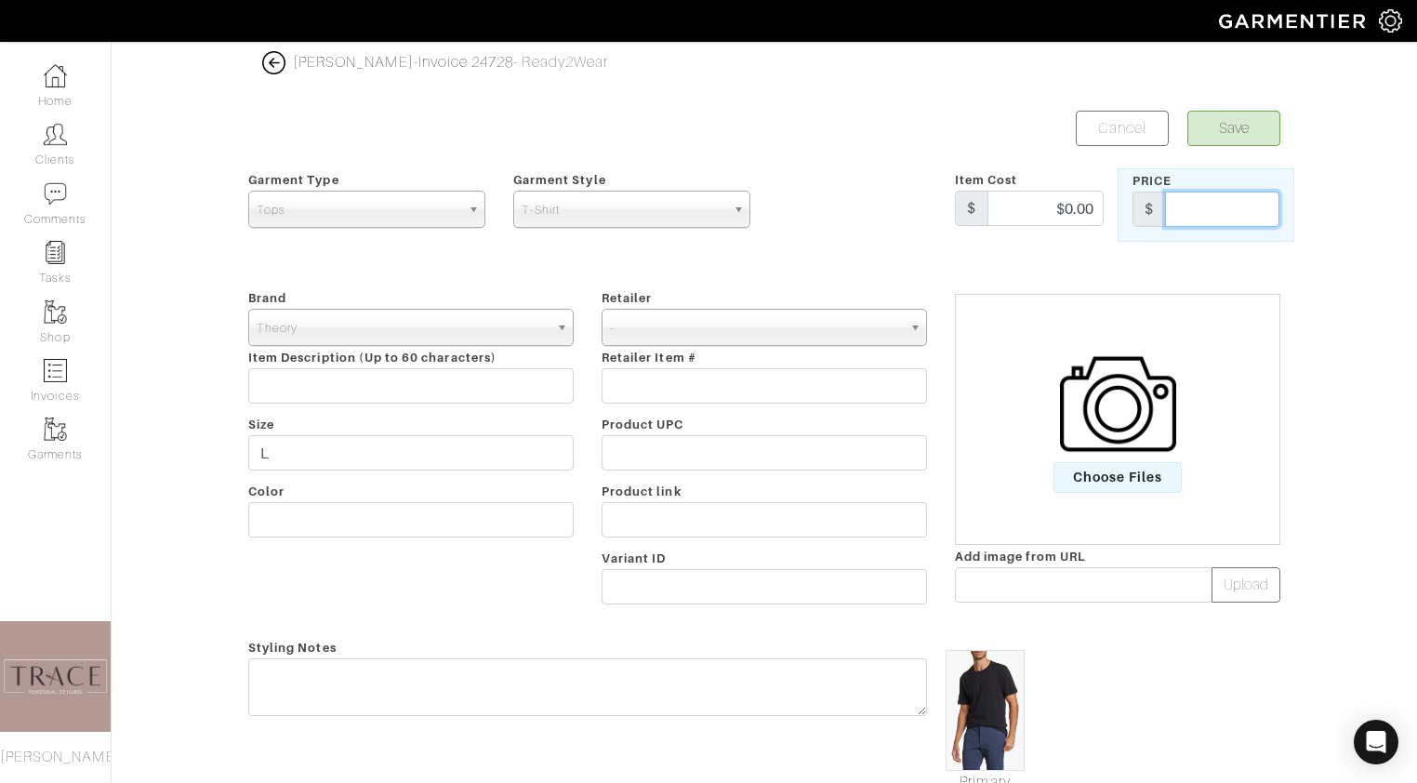
click at [1253, 218] on input "text" at bounding box center [1222, 208] width 114 height 35
type input "85"
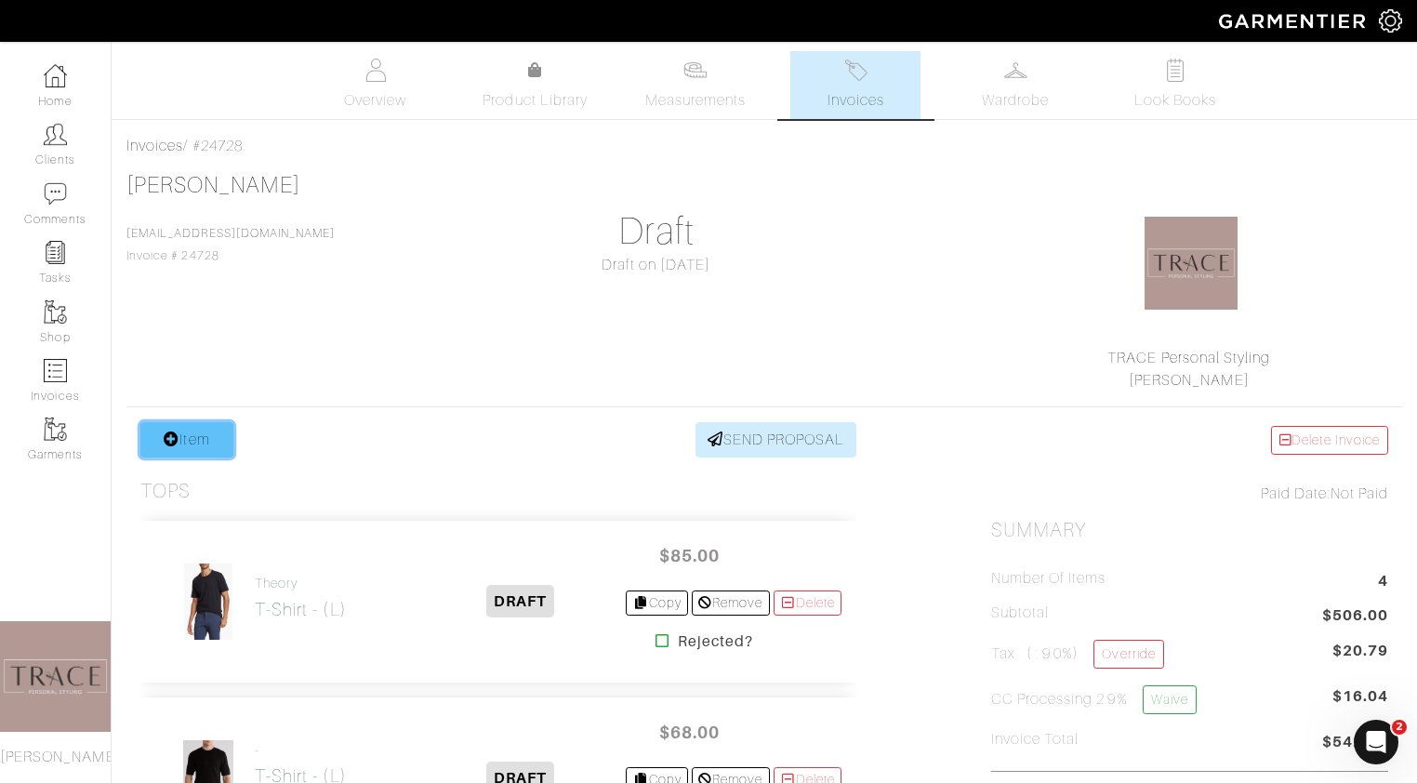
click at [181, 438] on link "Item" at bounding box center [186, 439] width 93 height 35
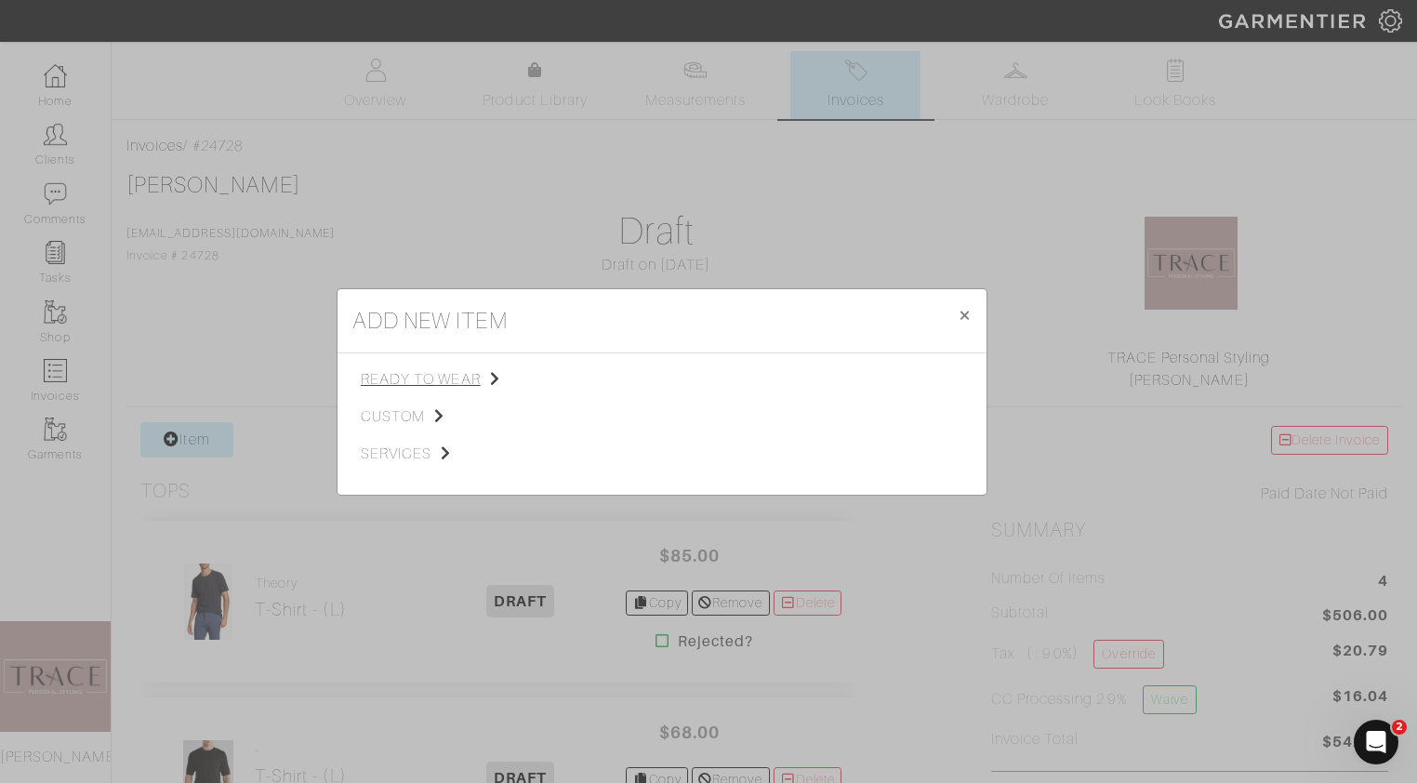
click at [421, 383] on span "ready to wear" at bounding box center [454, 379] width 187 height 22
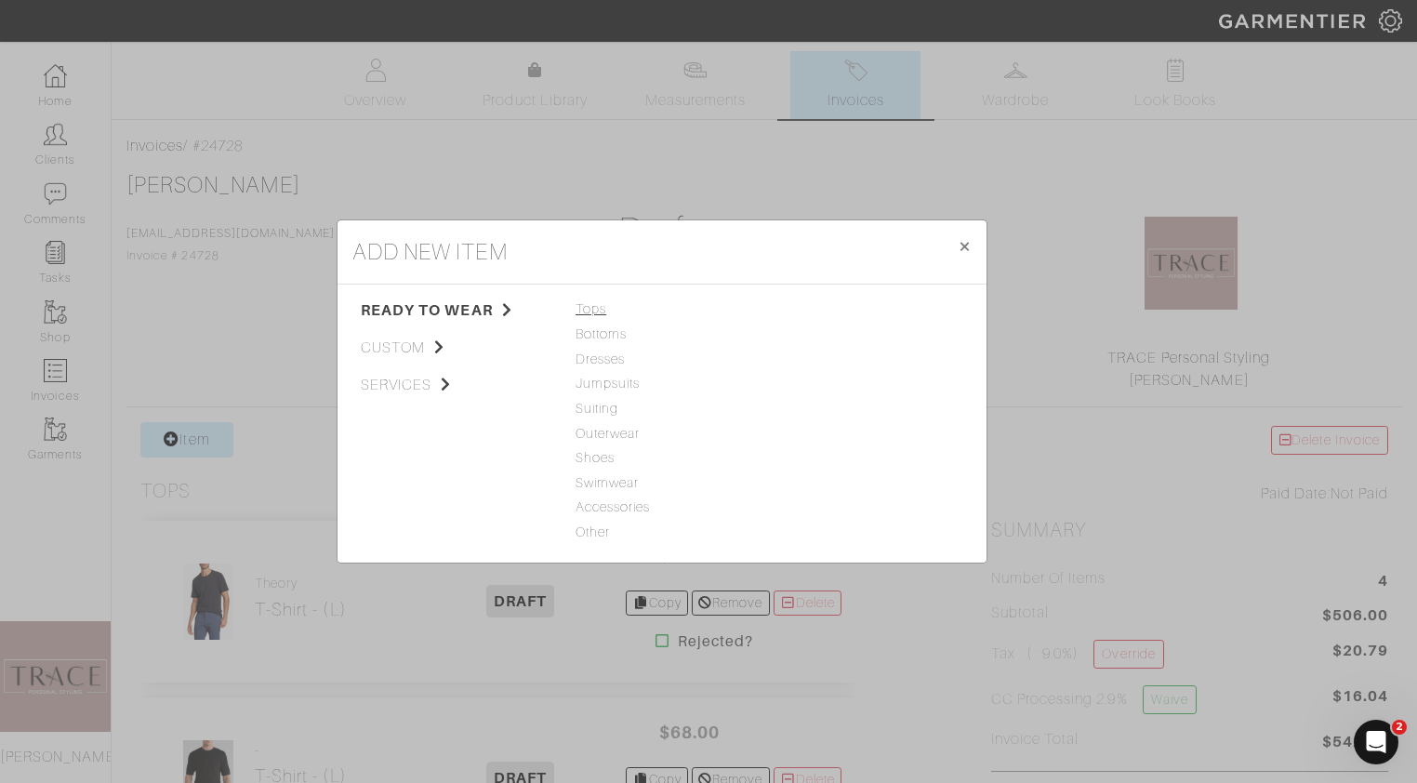
click at [596, 310] on span "Tops" at bounding box center [661, 309] width 173 height 20
click at [796, 359] on link "T-Shirt" at bounding box center [796, 358] width 41 height 15
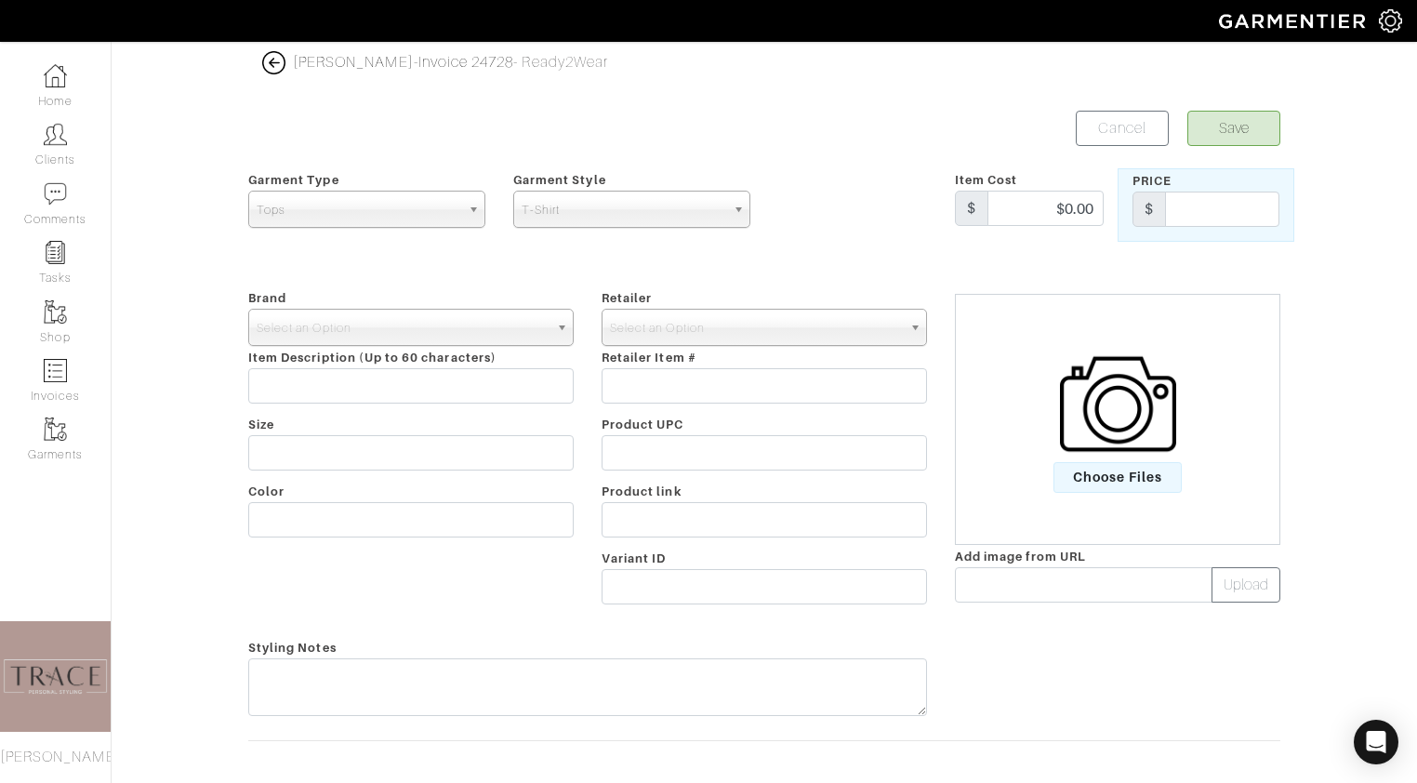
click at [1137, 443] on img at bounding box center [1118, 404] width 116 height 116
click at [0, 0] on input "Choose Files" at bounding box center [0, 0] width 0 height 0
click at [486, 334] on span "Select an Option" at bounding box center [403, 328] width 292 height 37
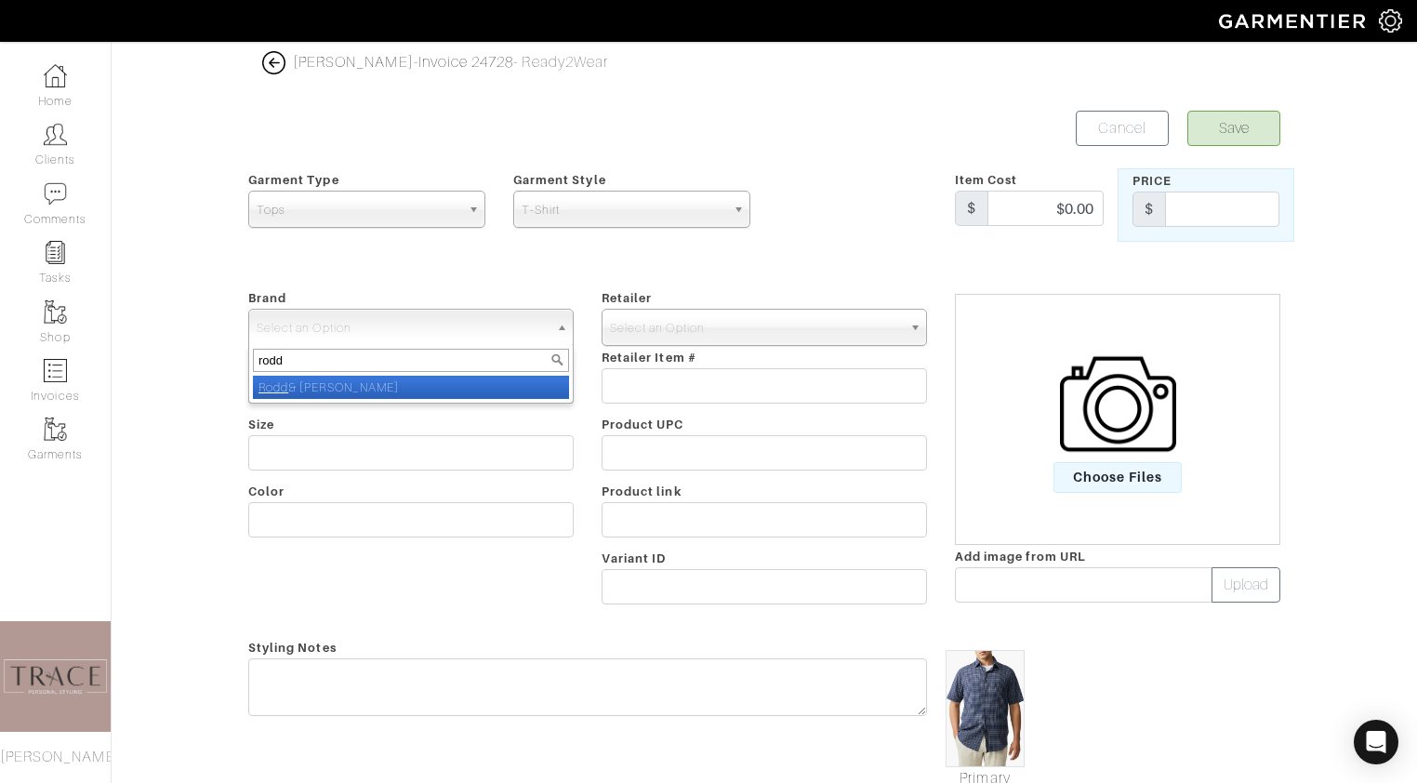
type input "rodd"
click at [388, 391] on li "Rodd & Gunn" at bounding box center [411, 387] width 316 height 23
select select "Rodd & [PERSON_NAME]"
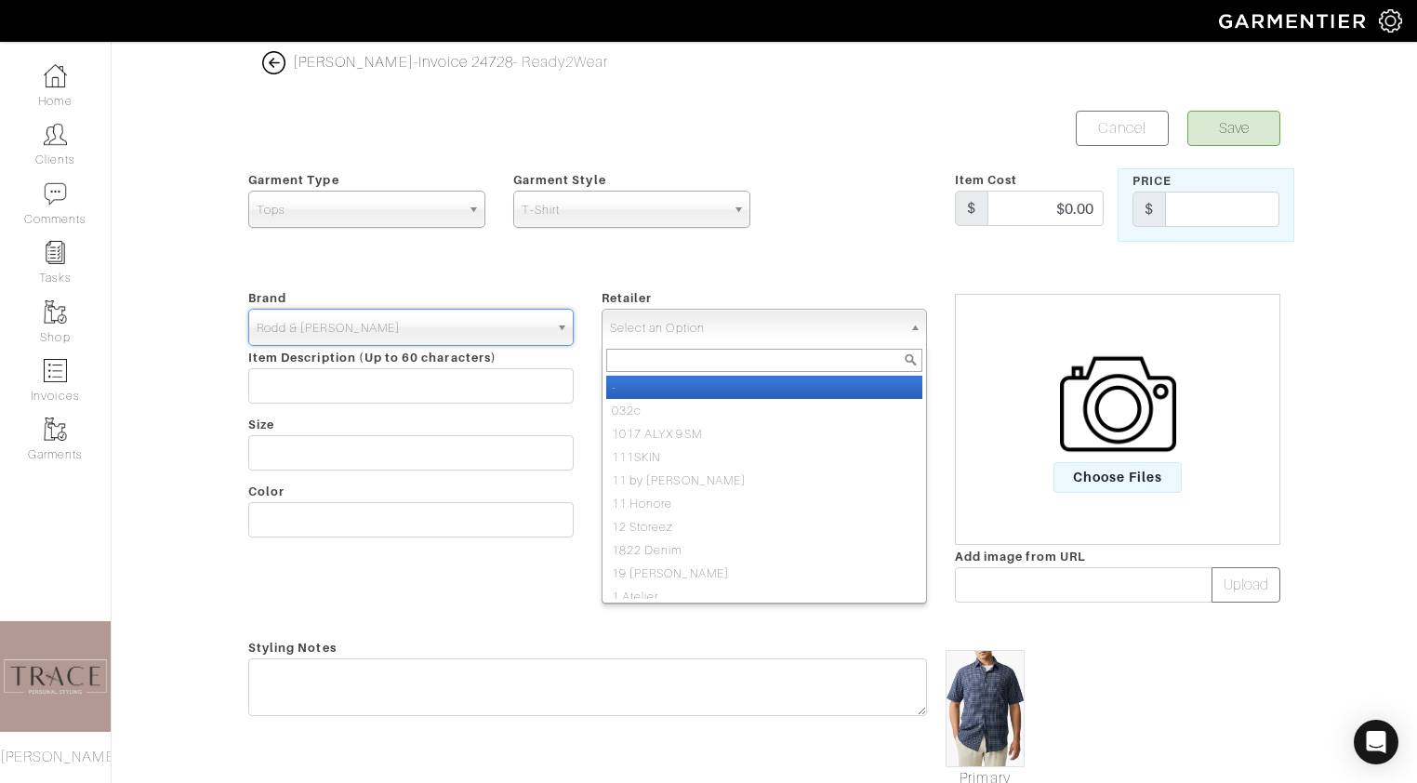
click at [685, 329] on span "Select an Option" at bounding box center [756, 328] width 292 height 37
click at [684, 381] on li "-" at bounding box center [764, 387] width 316 height 23
select select "6380"
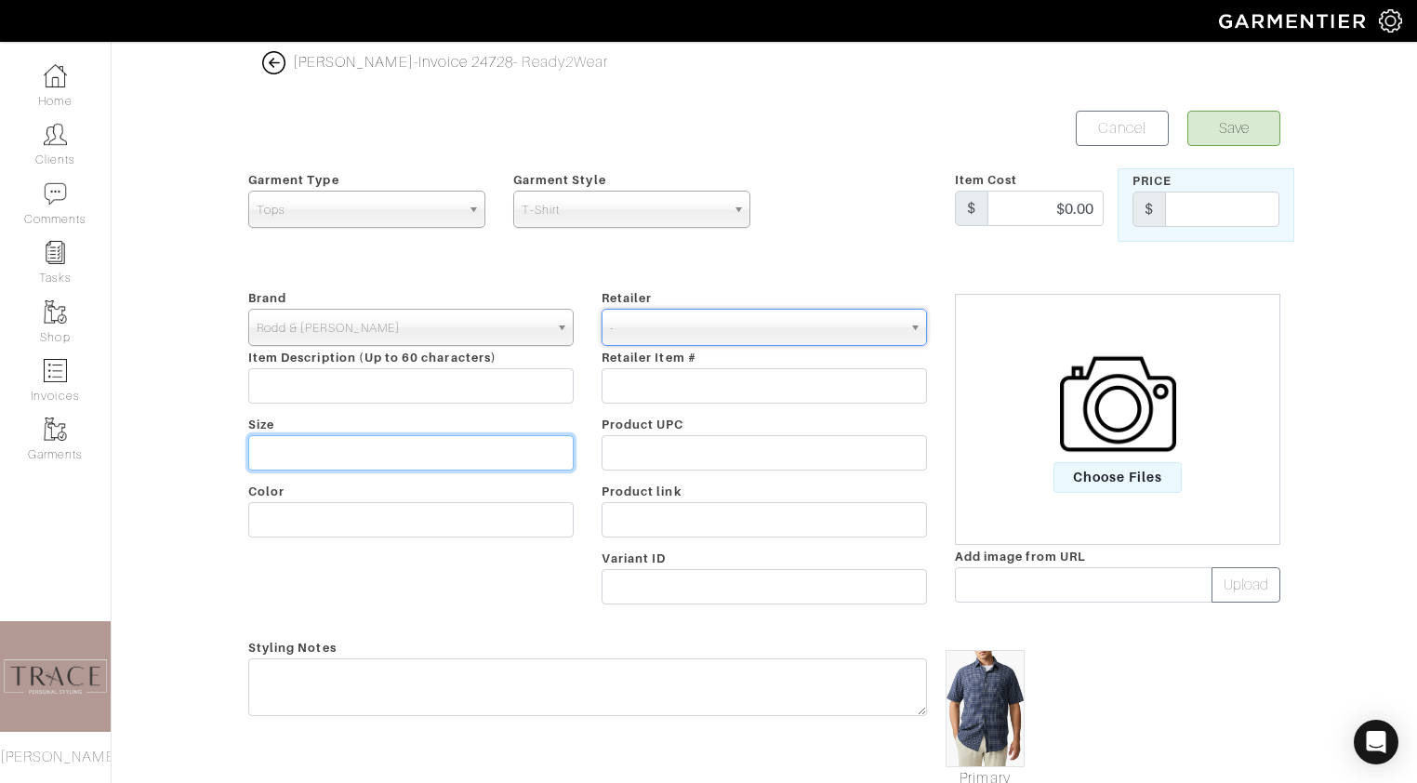
click at [508, 453] on input "text" at bounding box center [410, 452] width 325 height 35
type input "L"
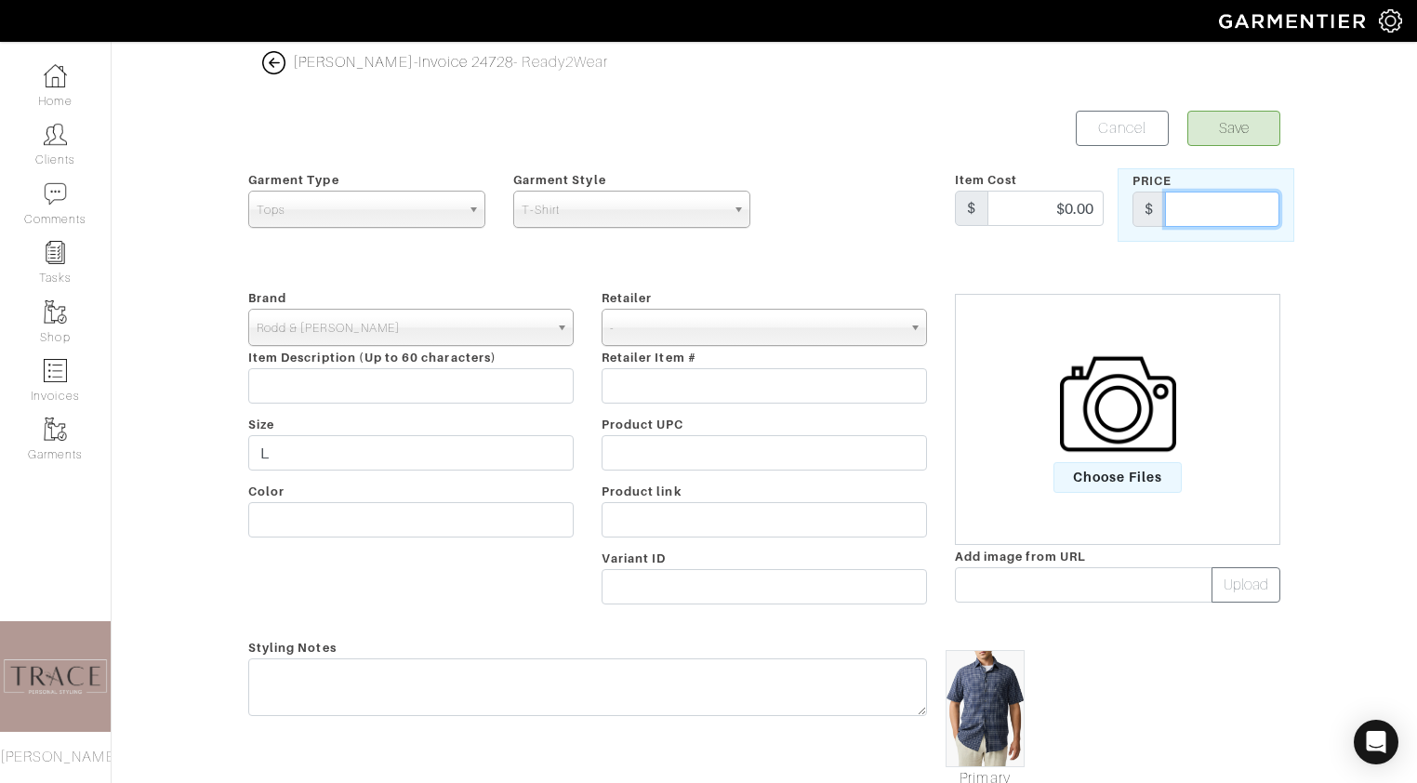
click at [1225, 205] on input "text" at bounding box center [1222, 208] width 114 height 35
type input "143"
click at [1250, 129] on button "Save" at bounding box center [1233, 128] width 93 height 35
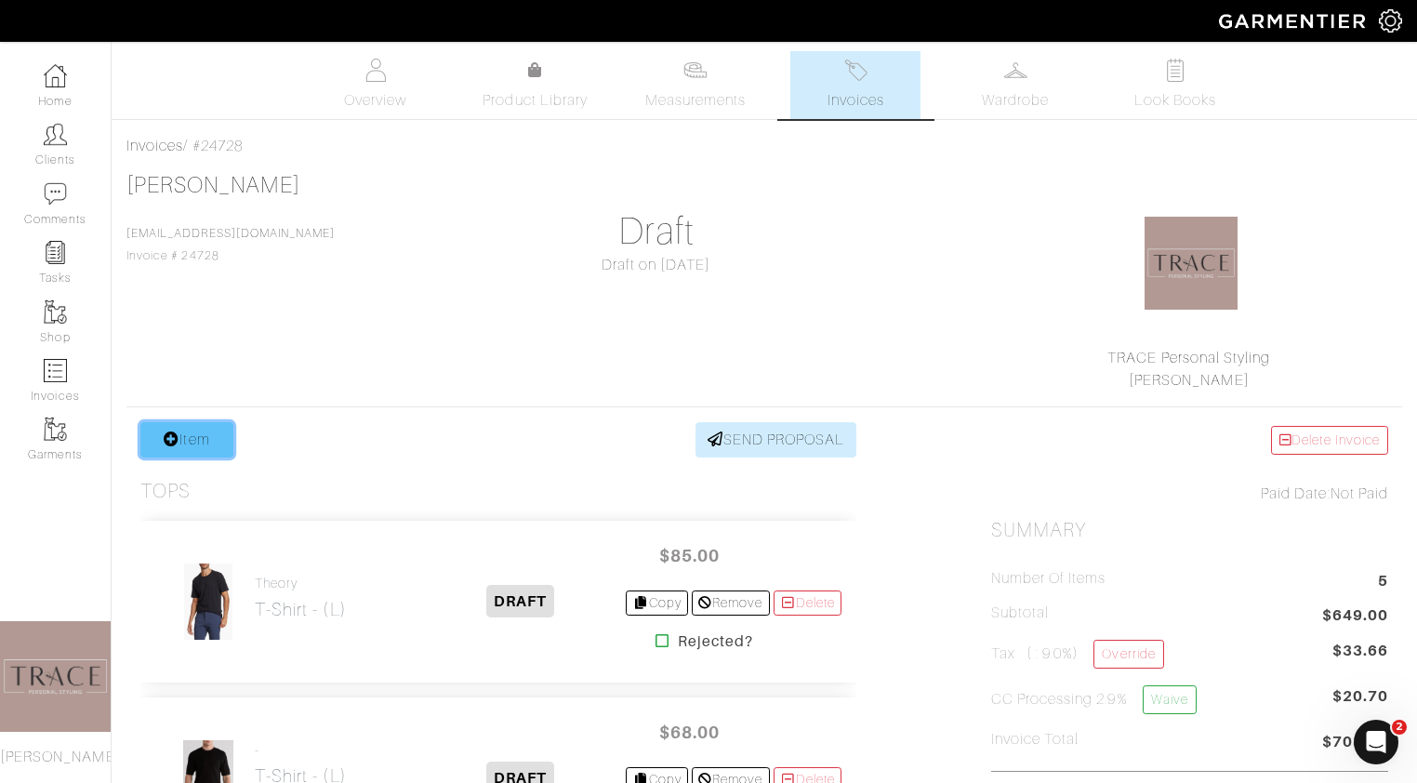
click at [210, 456] on link "Item" at bounding box center [186, 439] width 93 height 35
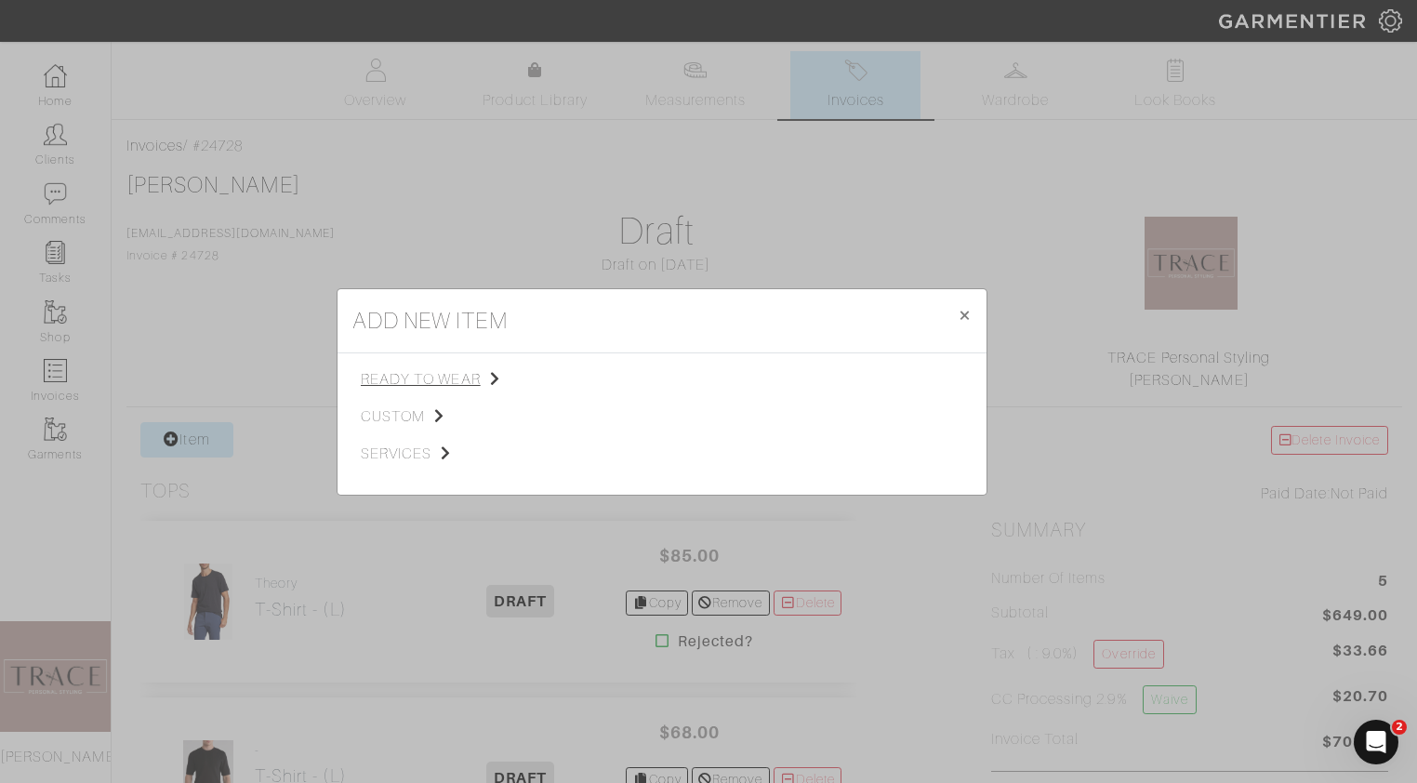
click at [418, 384] on span "ready to wear" at bounding box center [454, 379] width 187 height 22
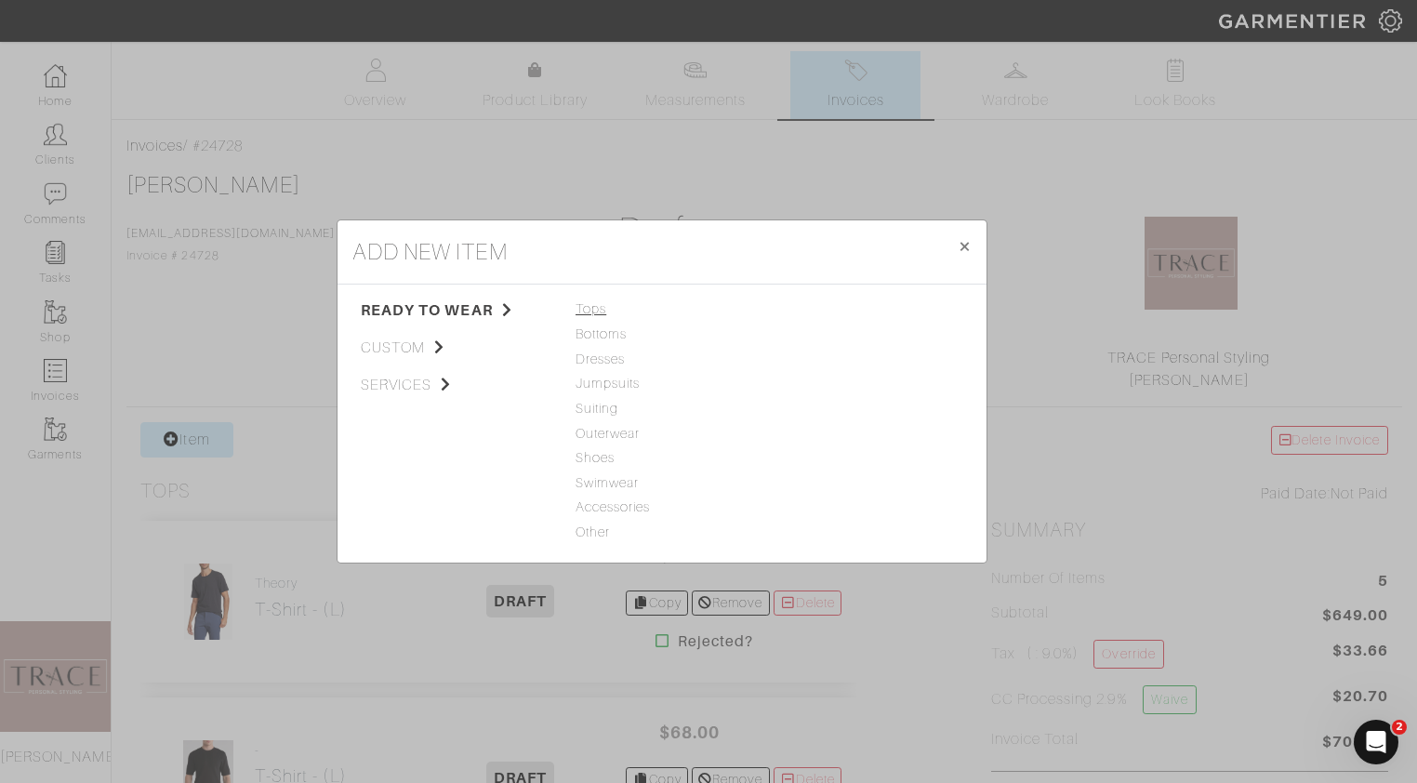
click at [586, 310] on span "Tops" at bounding box center [661, 309] width 173 height 20
click at [798, 363] on link "T-Shirt" at bounding box center [796, 358] width 41 height 15
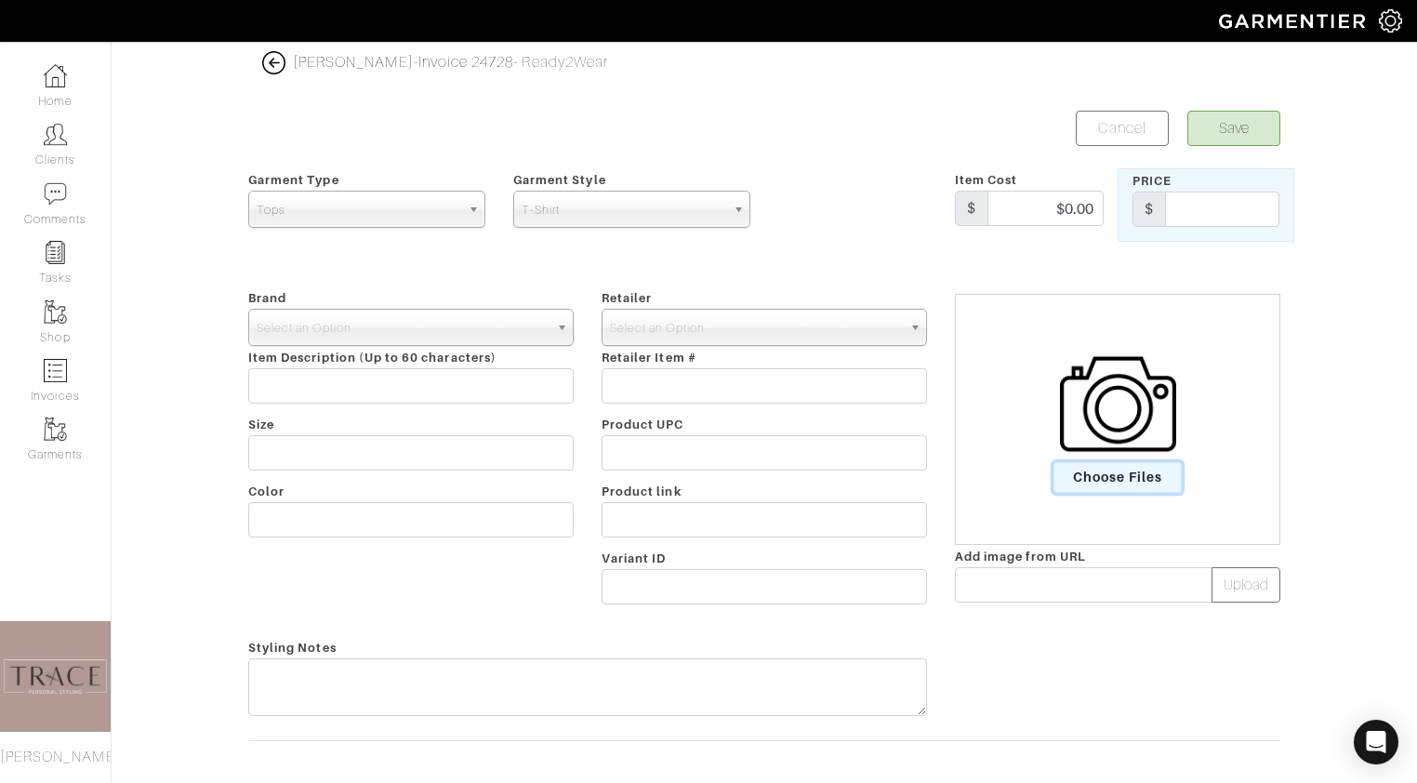
click at [1139, 472] on span "Choose Files" at bounding box center [1117, 477] width 129 height 31
click at [0, 0] on input "Choose Files" at bounding box center [0, 0] width 0 height 0
click at [535, 317] on span "Select an Option" at bounding box center [403, 328] width 292 height 37
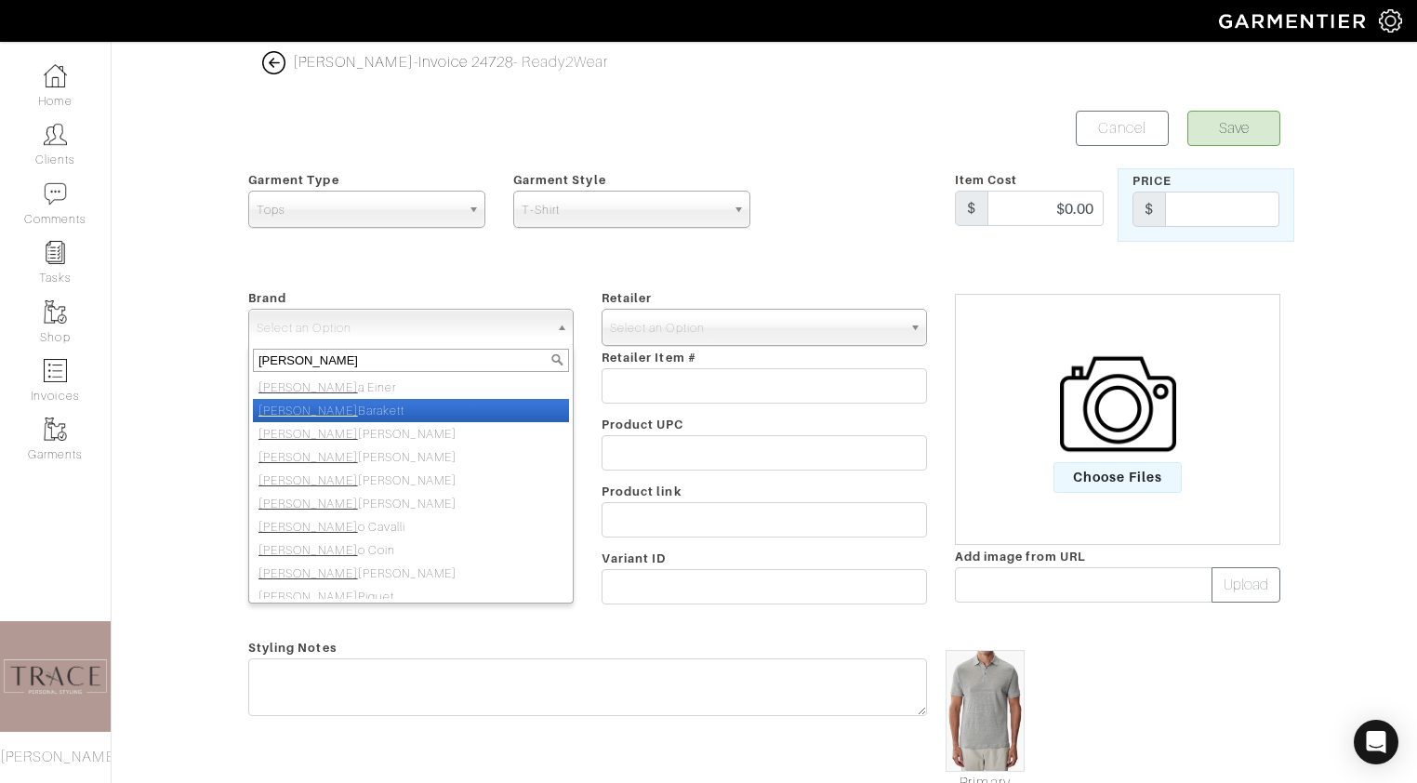
type input "robert"
click at [494, 417] on li "Robert Barakett" at bounding box center [411, 410] width 316 height 23
select select "[PERSON_NAME]"
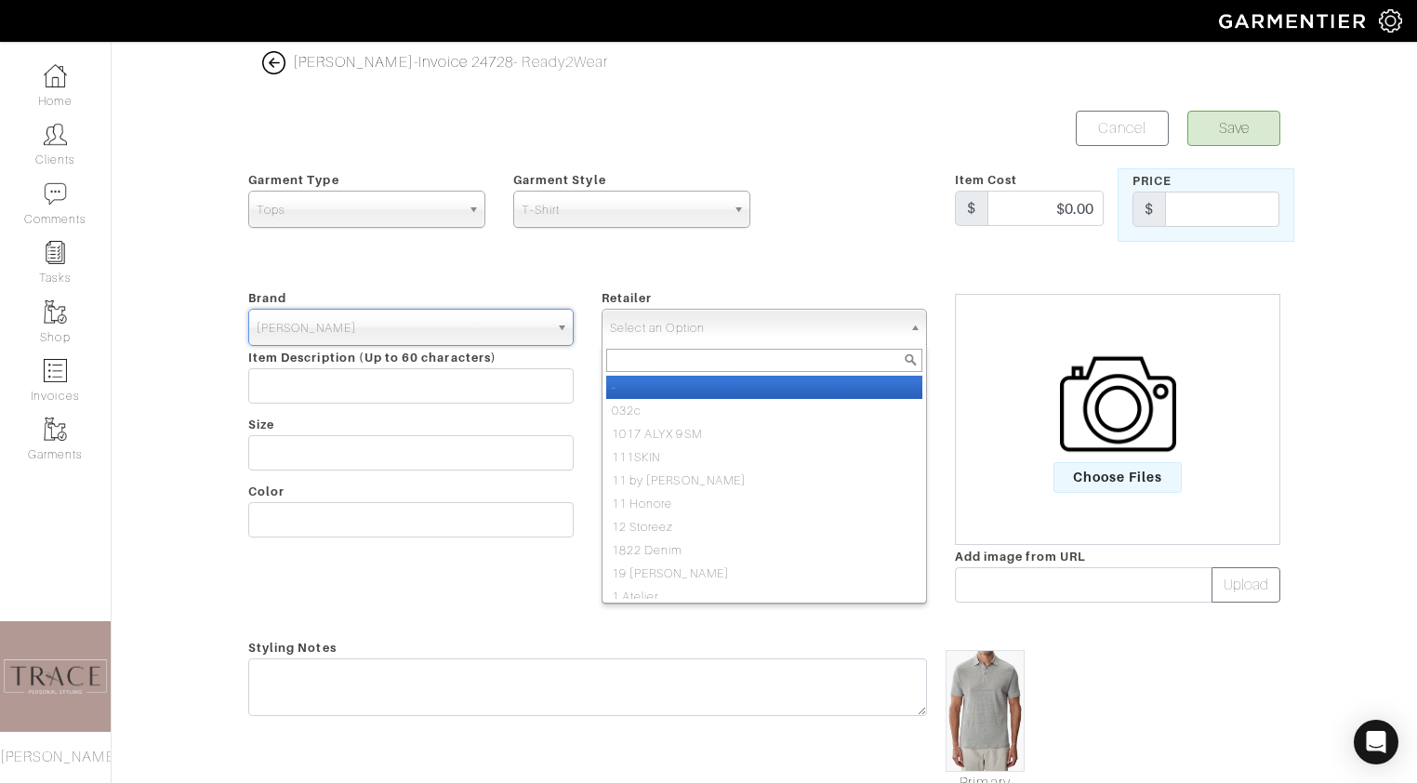
click at [709, 311] on span "Select an Option" at bounding box center [756, 328] width 292 height 37
click at [693, 387] on li "-" at bounding box center [764, 387] width 316 height 23
select select "6380"
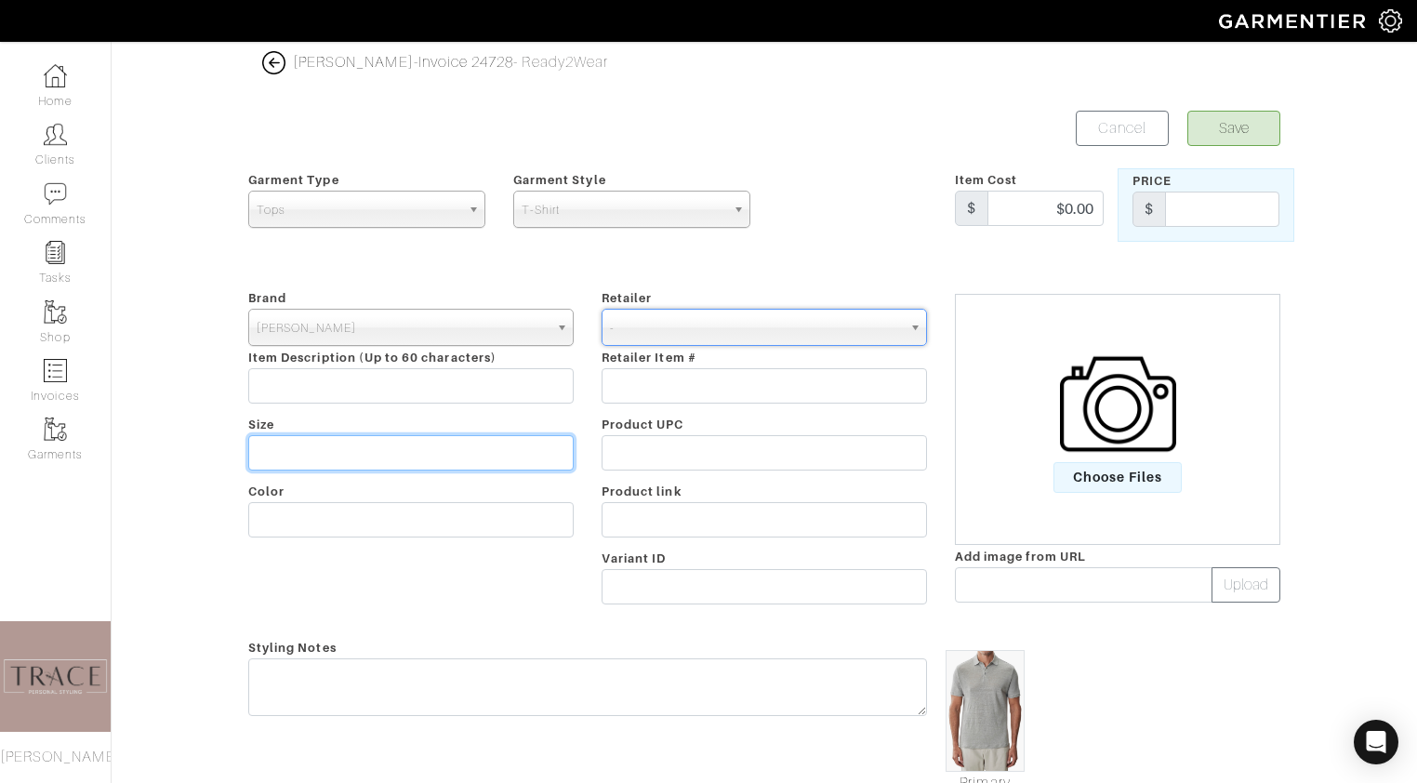
click at [512, 435] on input "text" at bounding box center [410, 452] width 325 height 35
type input "L"
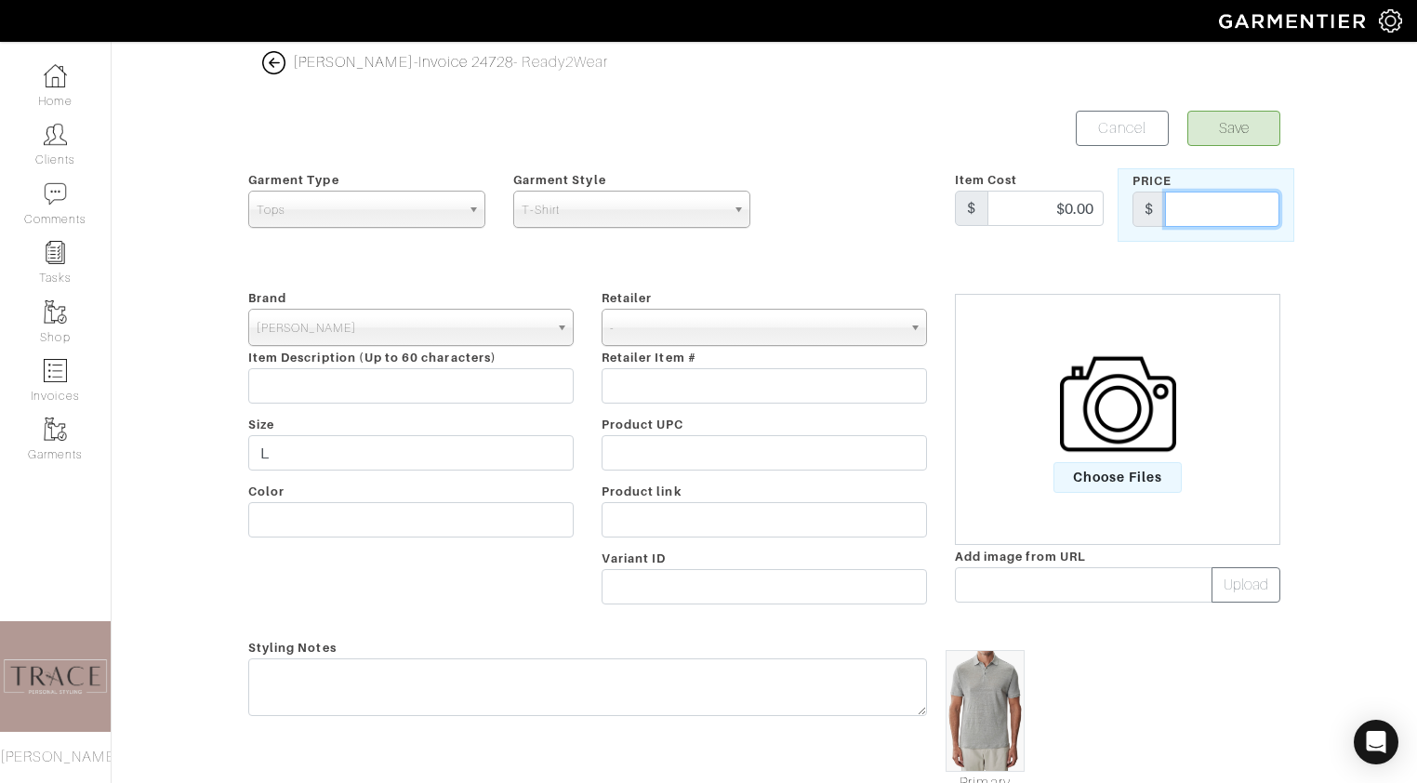
click at [1250, 211] on input "text" at bounding box center [1222, 208] width 114 height 35
type input "99.97"
click at [1266, 124] on button "Save" at bounding box center [1233, 128] width 93 height 35
click at [1235, 126] on button "Save" at bounding box center [1233, 128] width 93 height 35
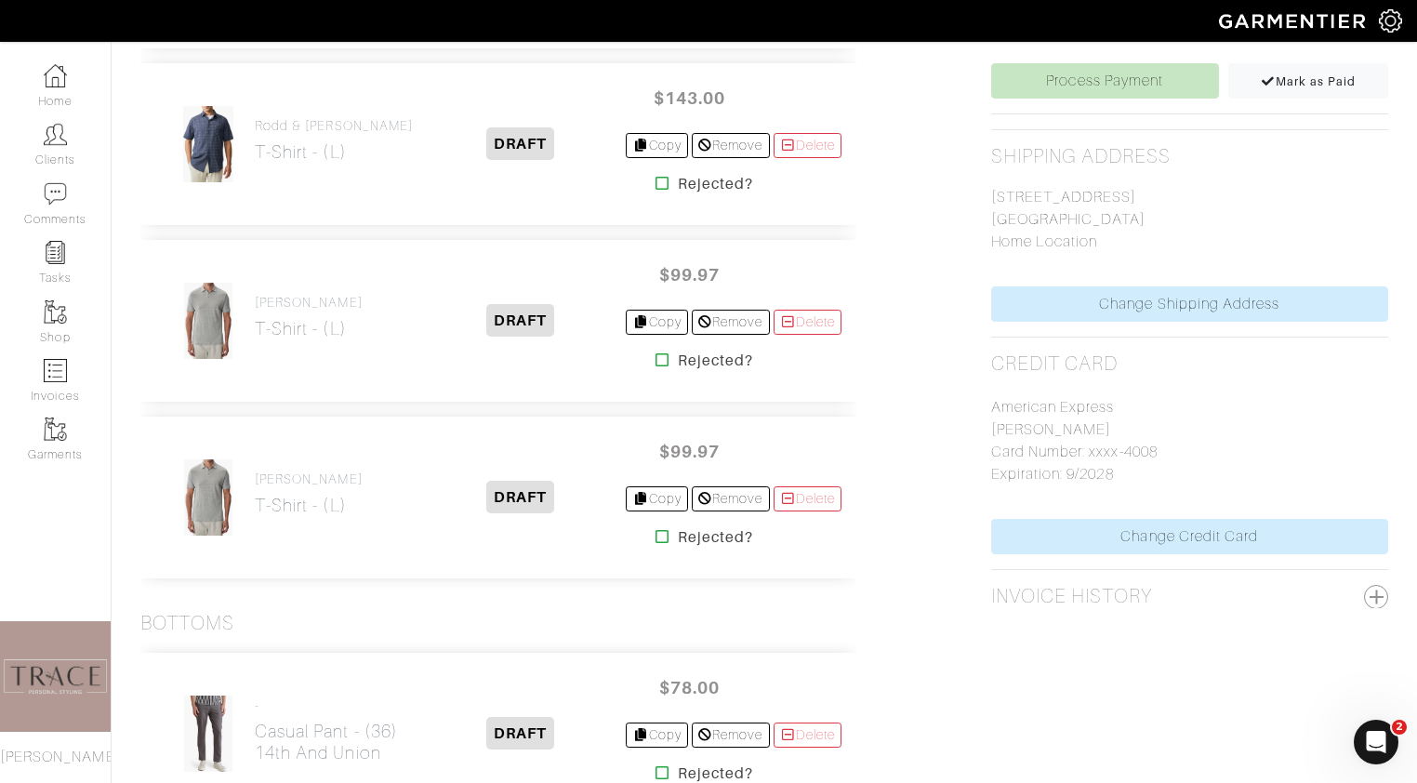
scroll to position [812, 0]
click at [819, 488] on link "Delete" at bounding box center [807, 497] width 69 height 25
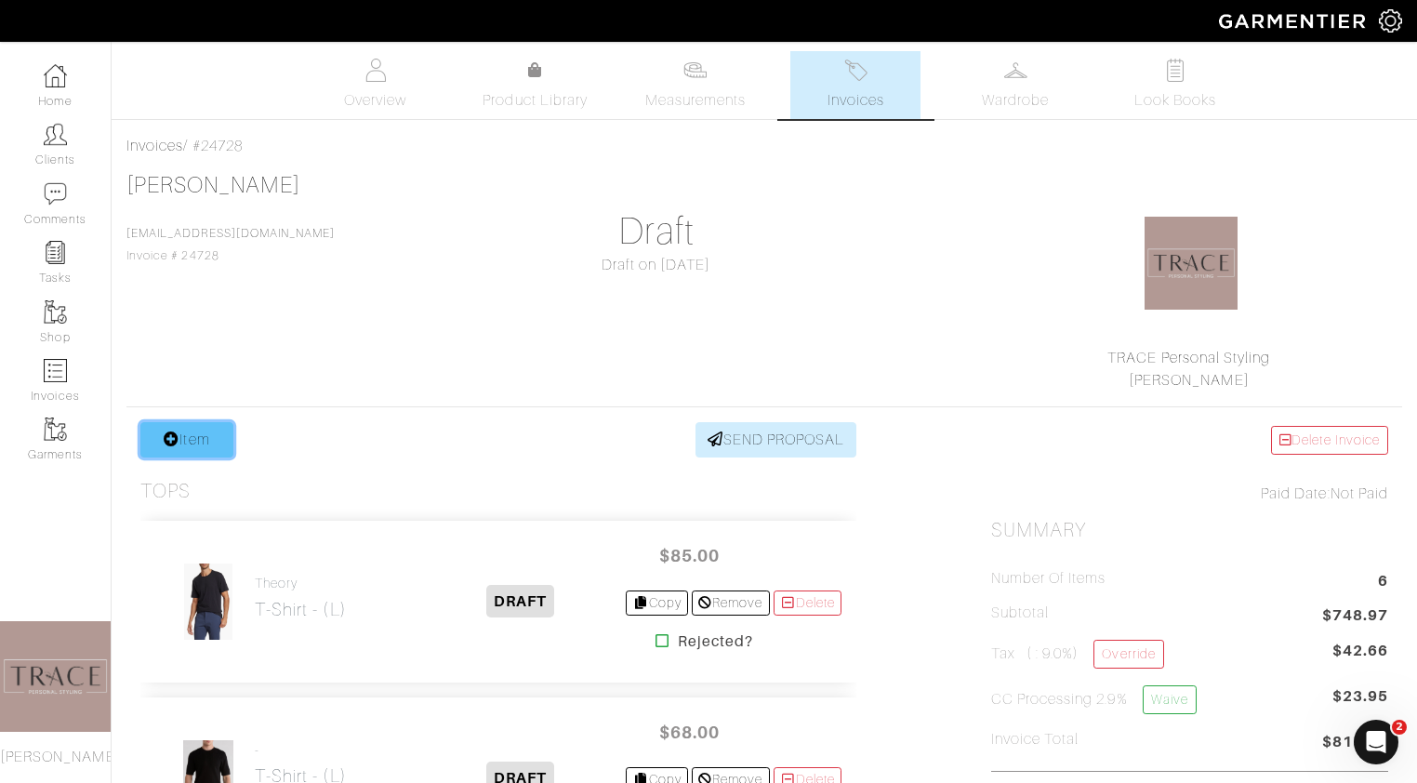
click at [206, 425] on link "Item" at bounding box center [186, 439] width 93 height 35
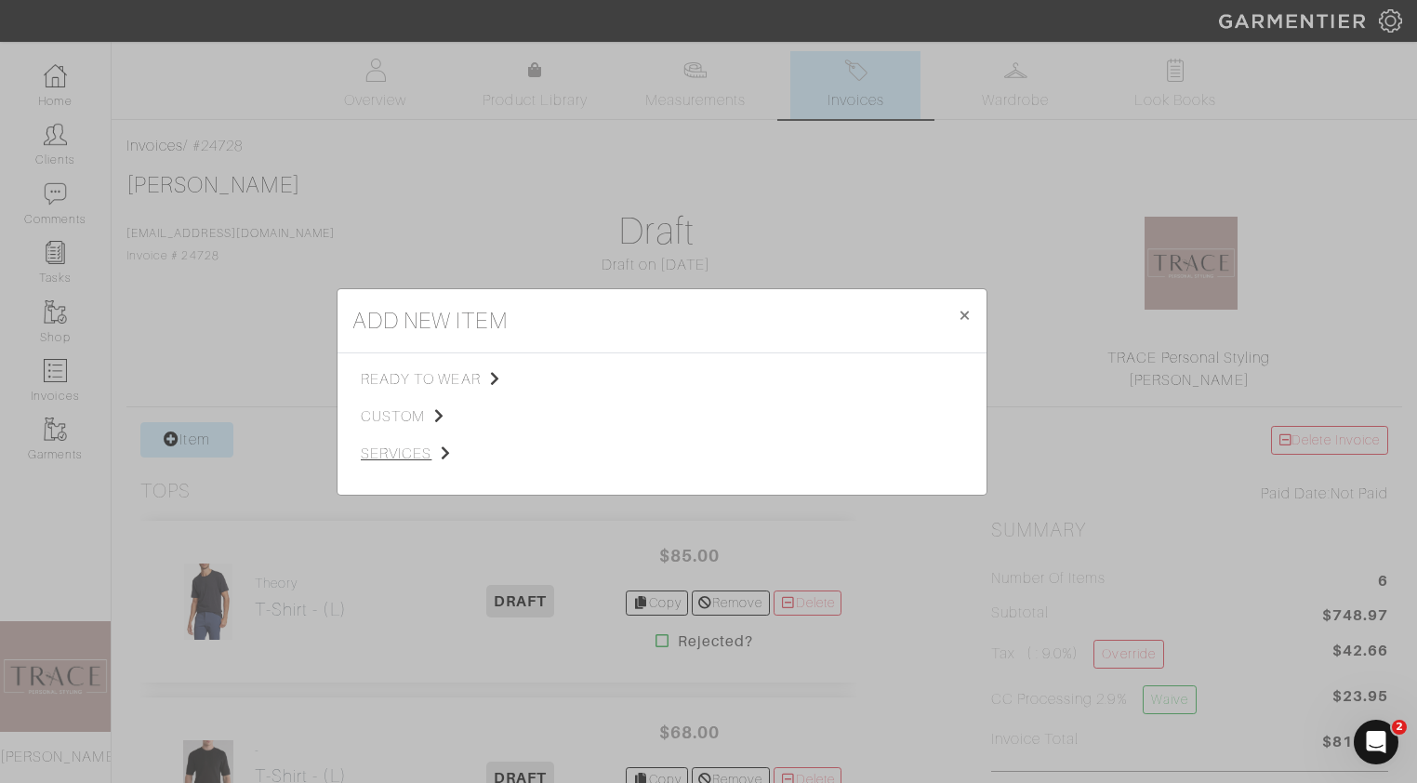
click at [422, 382] on span "ready to wear" at bounding box center [454, 379] width 187 height 22
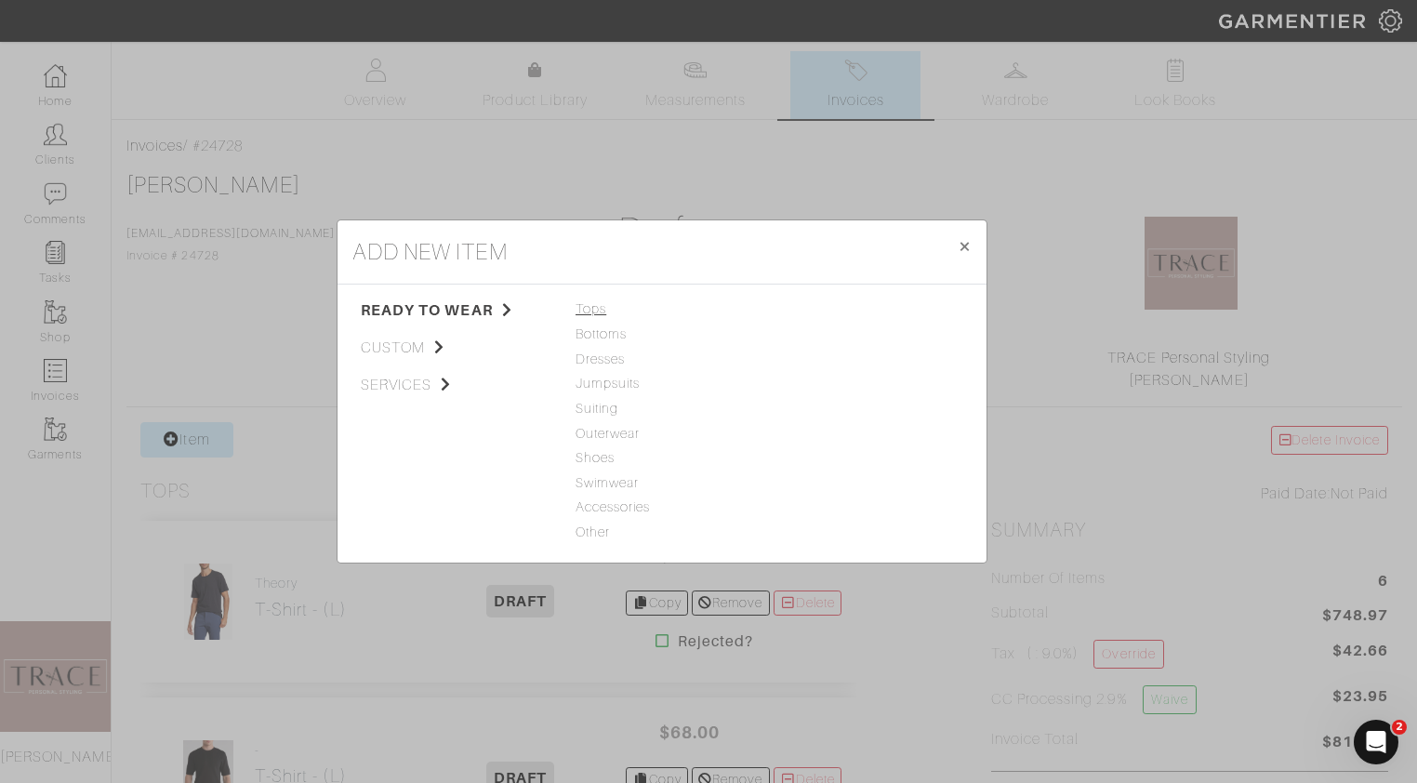
click at [598, 308] on span "Tops" at bounding box center [661, 309] width 173 height 20
click at [810, 362] on link "T-Shirt" at bounding box center [796, 358] width 41 height 15
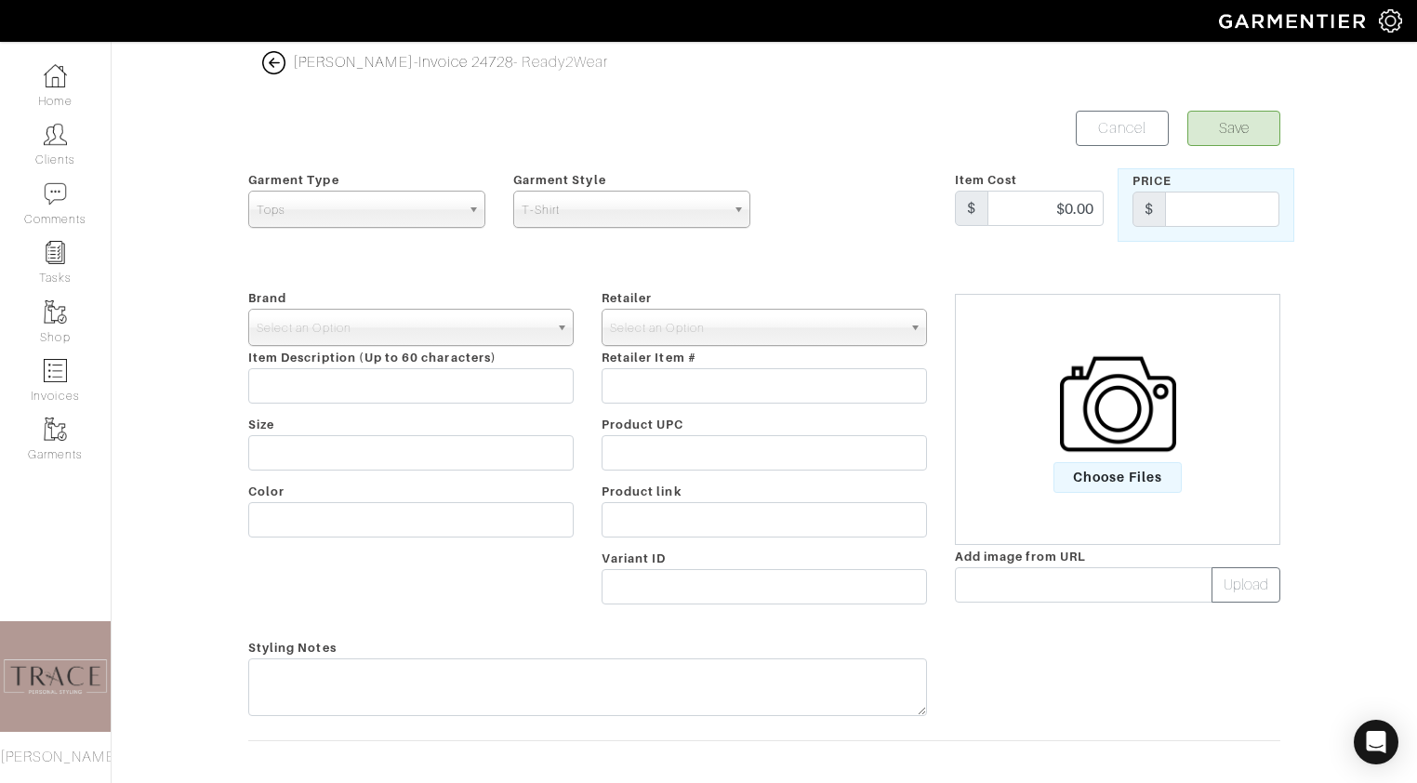
click at [1095, 495] on div "Choose Files" at bounding box center [1117, 419] width 325 height 251
click at [1096, 484] on span "Choose Files" at bounding box center [1117, 477] width 129 height 31
click at [0, 0] on input "Choose Files" at bounding box center [0, 0] width 0 height 0
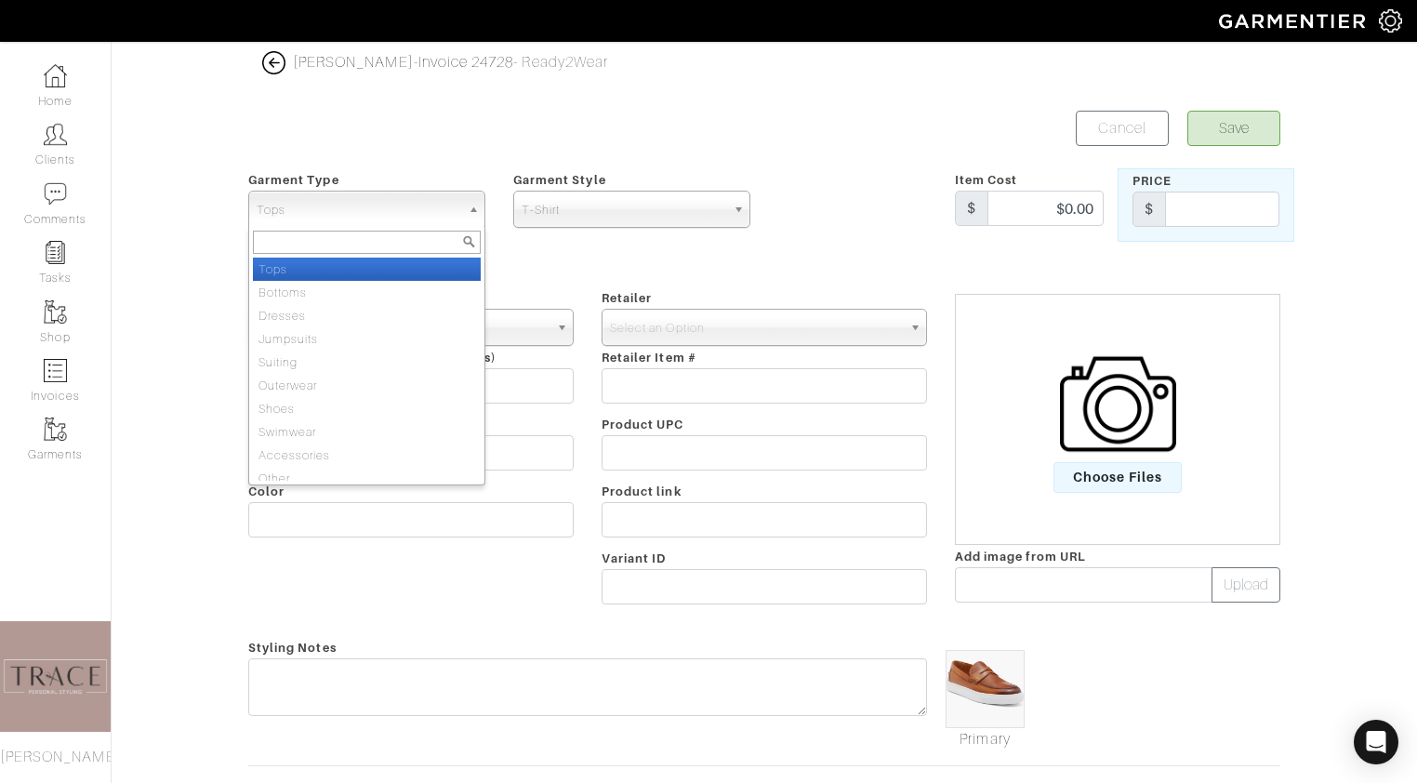
click at [458, 202] on span "Tops" at bounding box center [359, 209] width 204 height 37
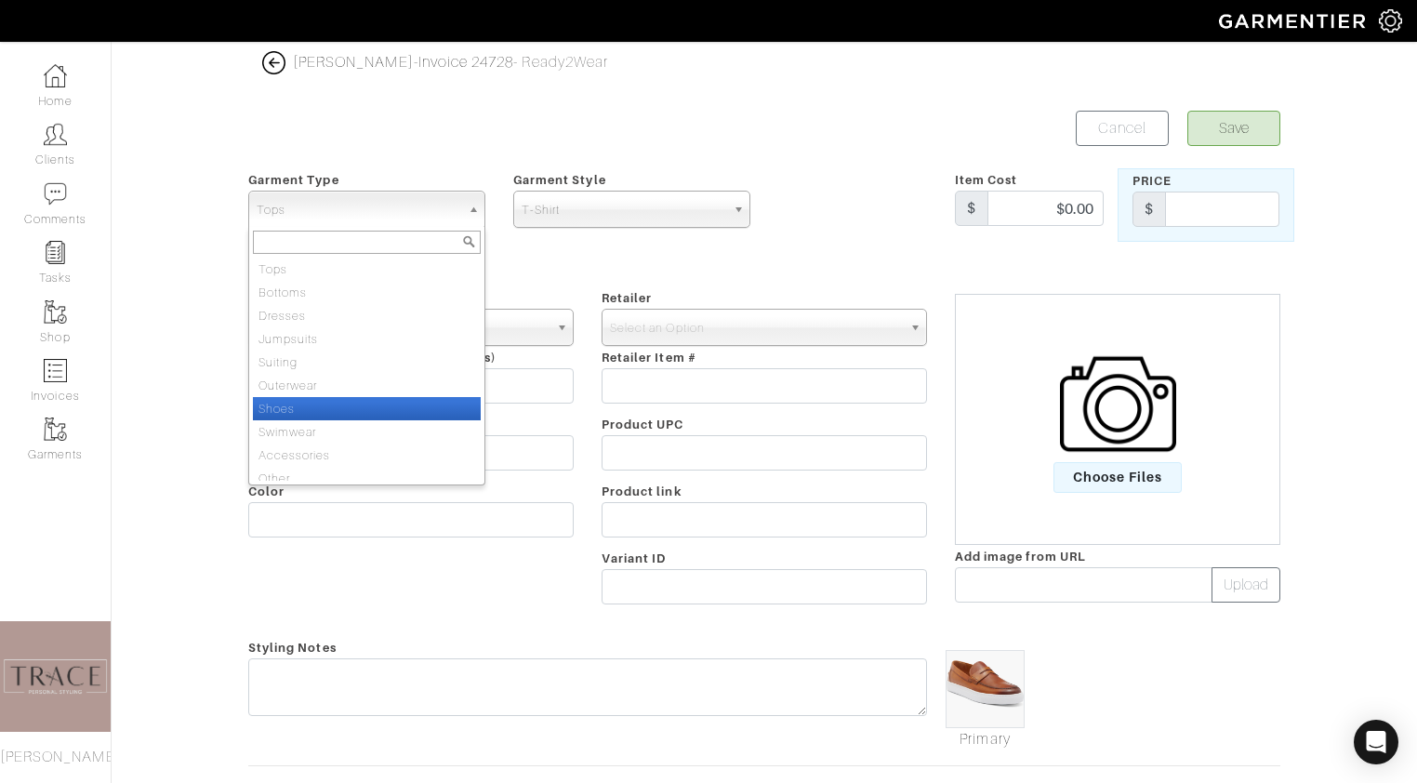
click at [376, 402] on li "Shoes" at bounding box center [367, 408] width 228 height 23
select select "5"
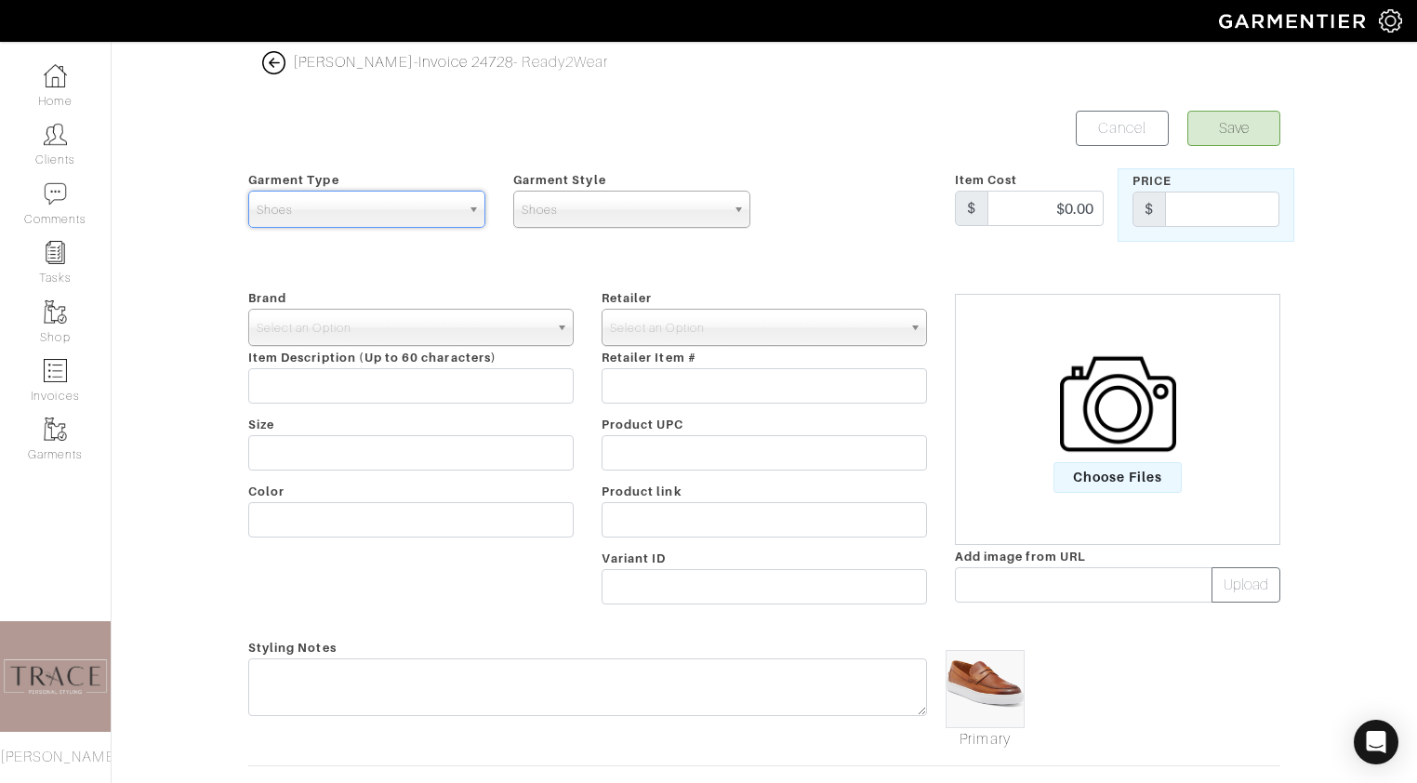
click at [591, 211] on span "Shoes" at bounding box center [623, 209] width 204 height 37
click at [590, 265] on li "Shoes" at bounding box center [632, 268] width 228 height 23
select select "18"
click at [461, 440] on input "text" at bounding box center [410, 452] width 325 height 35
type input "14"
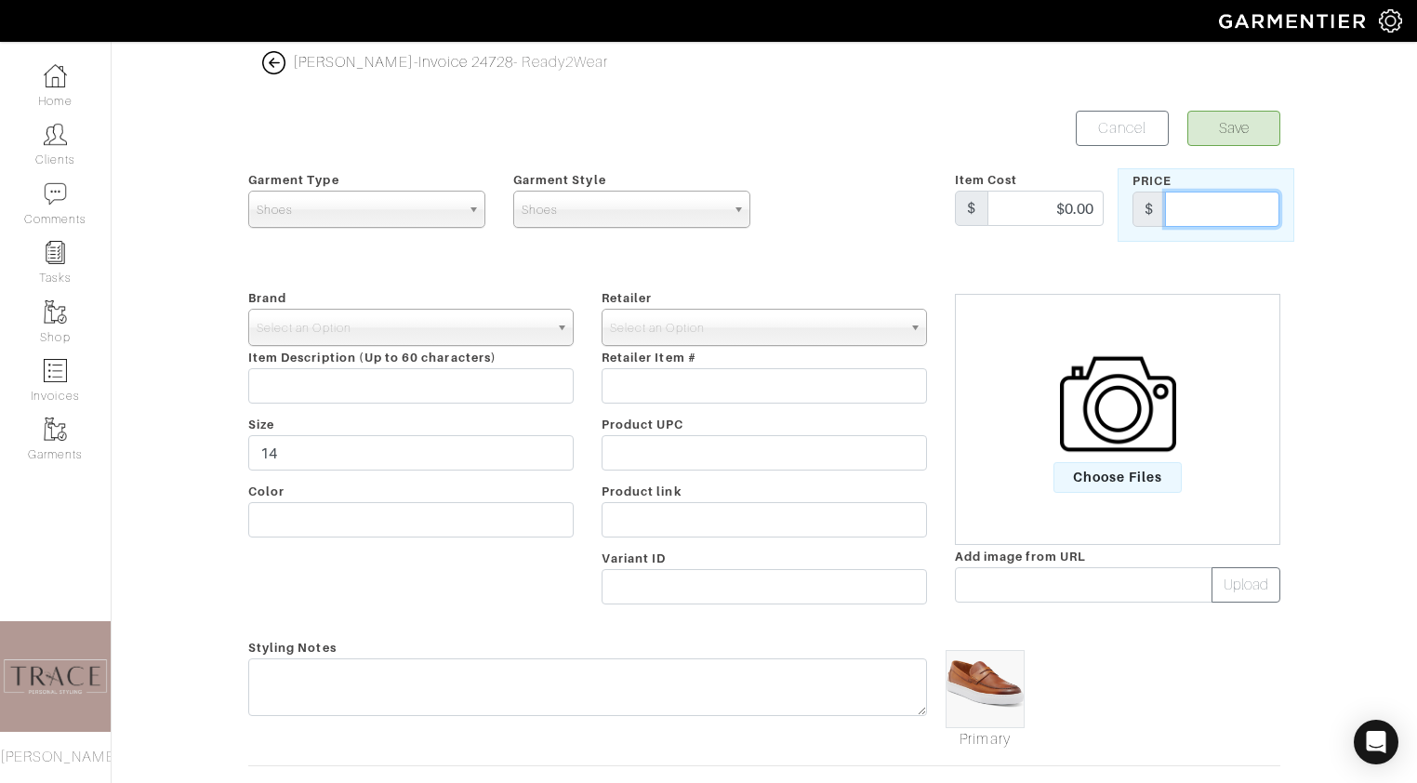
click at [1208, 202] on input "text" at bounding box center [1222, 208] width 114 height 35
type input "197"
click at [1274, 121] on button "Save" at bounding box center [1233, 128] width 93 height 35
click at [507, 333] on span "Select an Option" at bounding box center [403, 328] width 292 height 37
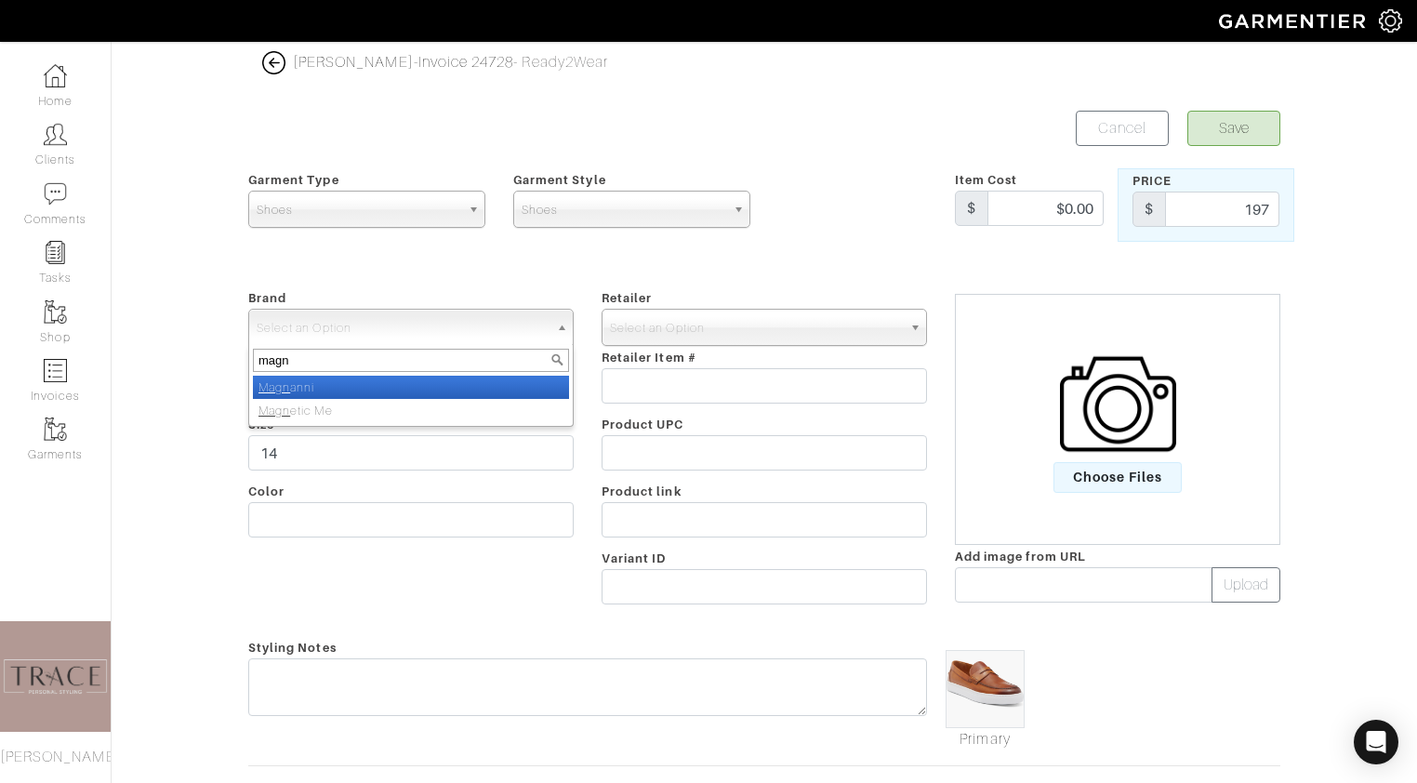
type input "magn"
click at [396, 386] on li "Magn anni" at bounding box center [411, 387] width 316 height 23
select select "Magnanni"
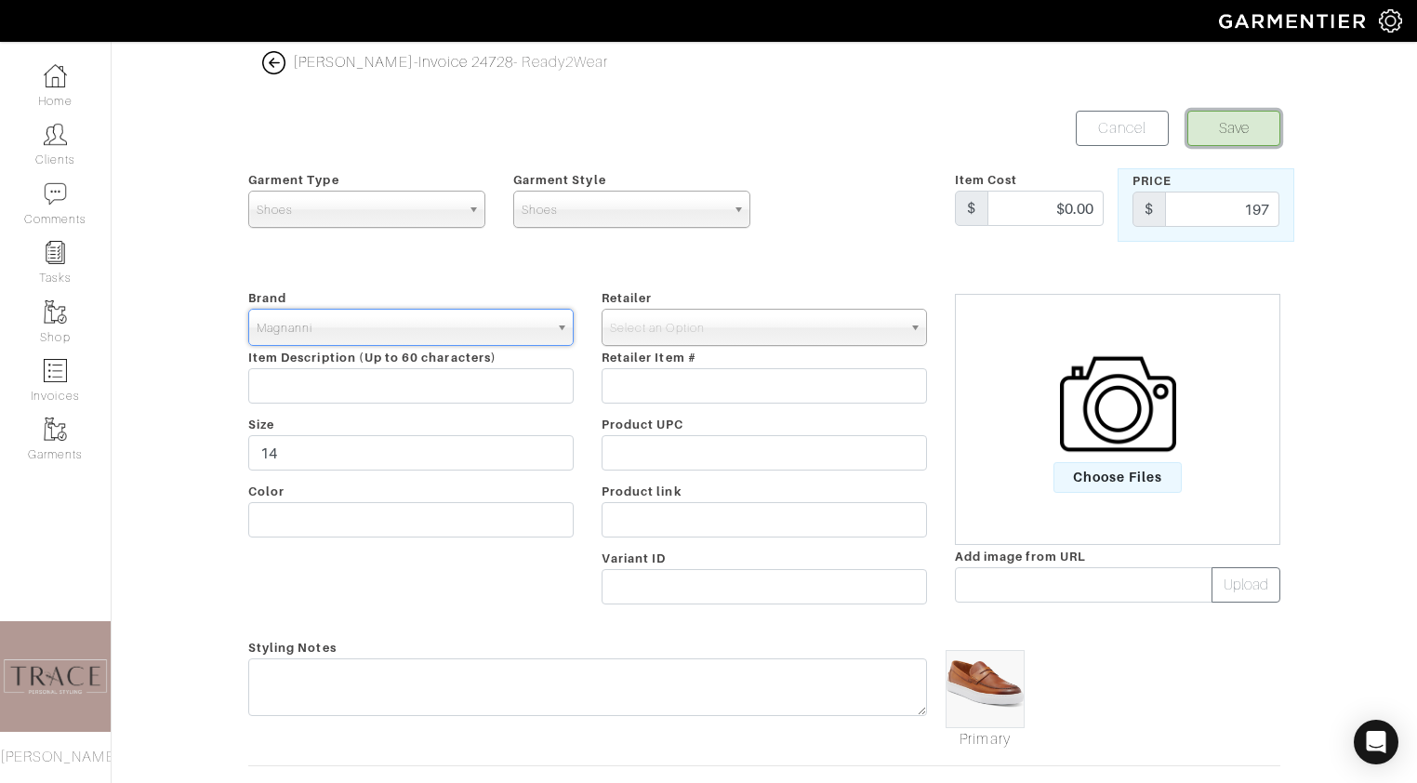
click at [1226, 137] on button "Save" at bounding box center [1233, 128] width 93 height 35
click at [903, 316] on link "Select an Option" at bounding box center [763, 327] width 325 height 37
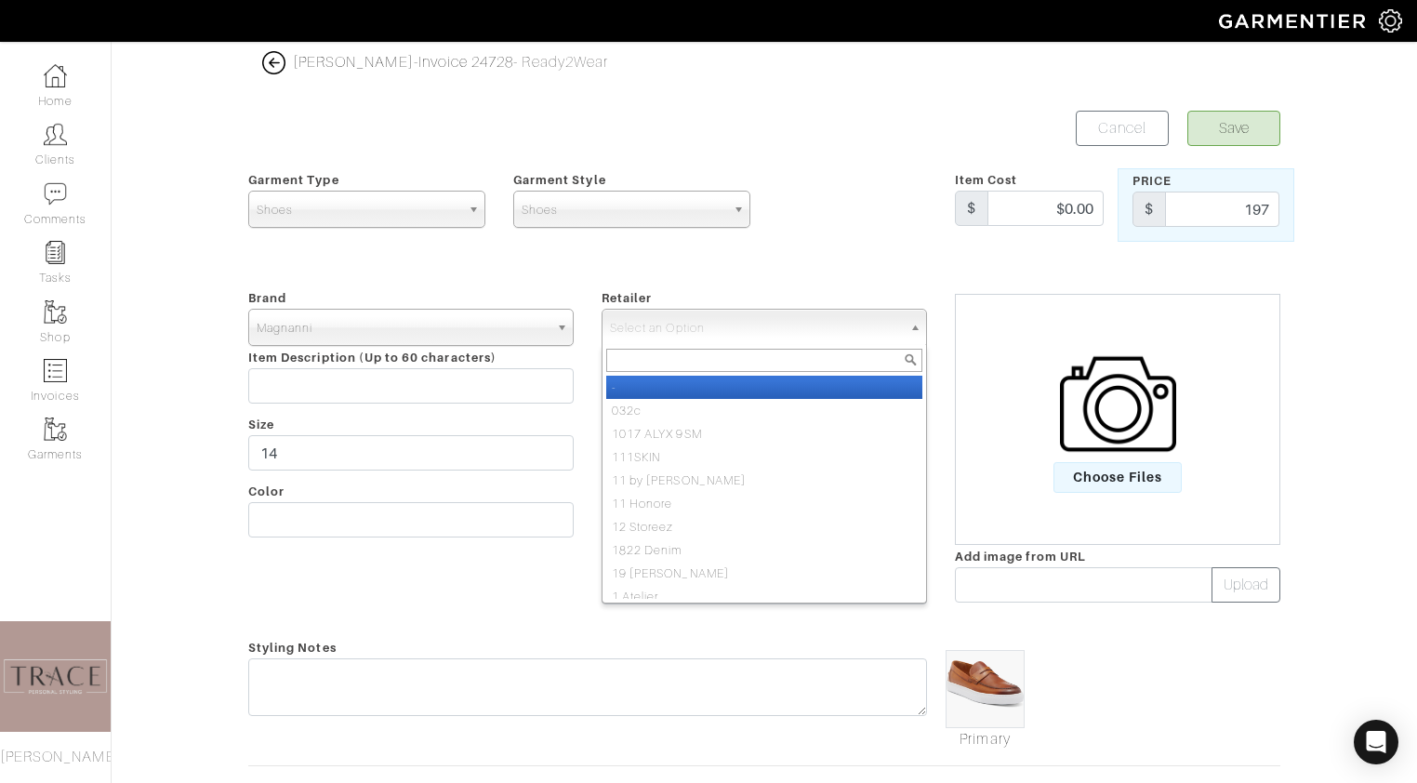
click at [850, 385] on li "-" at bounding box center [764, 387] width 316 height 23
select select "6380"
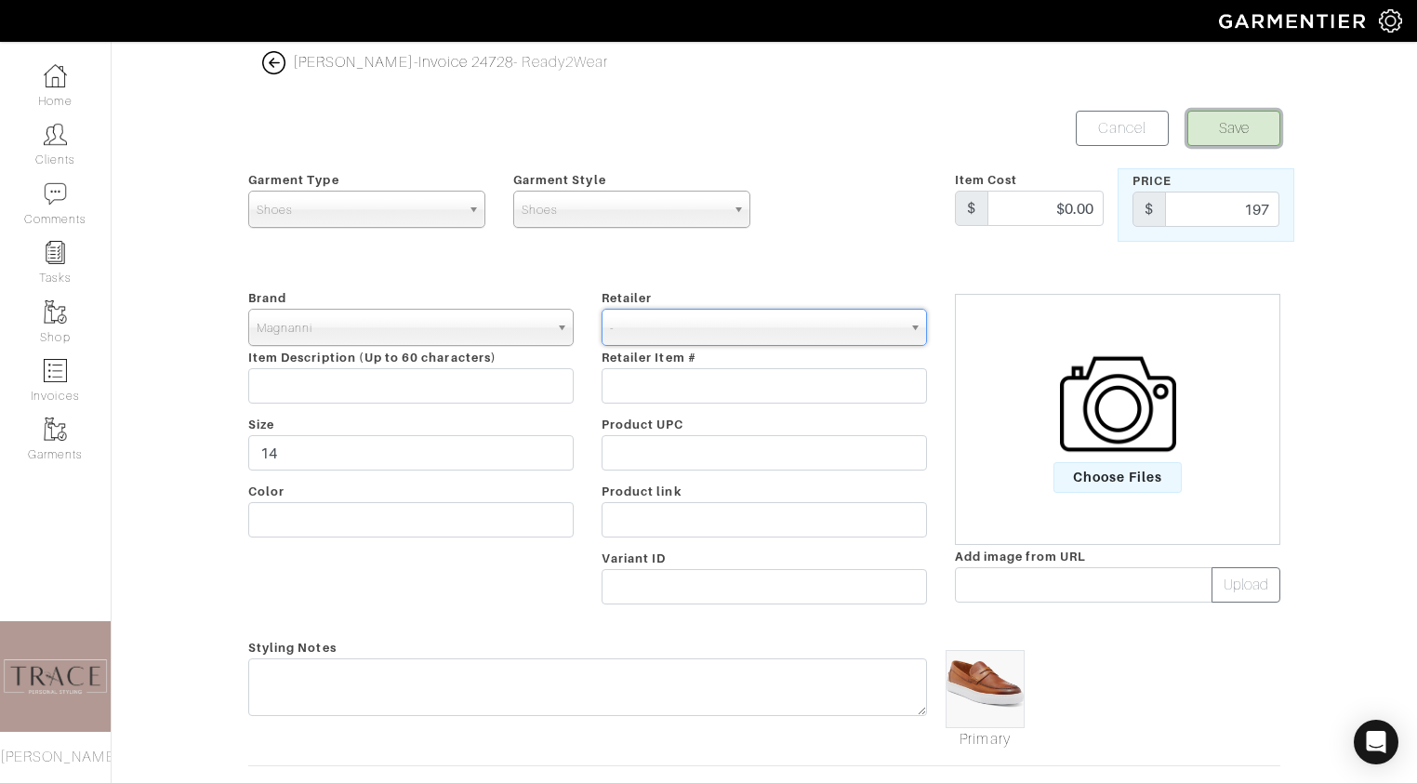
click at [1267, 119] on button "Save" at bounding box center [1233, 128] width 93 height 35
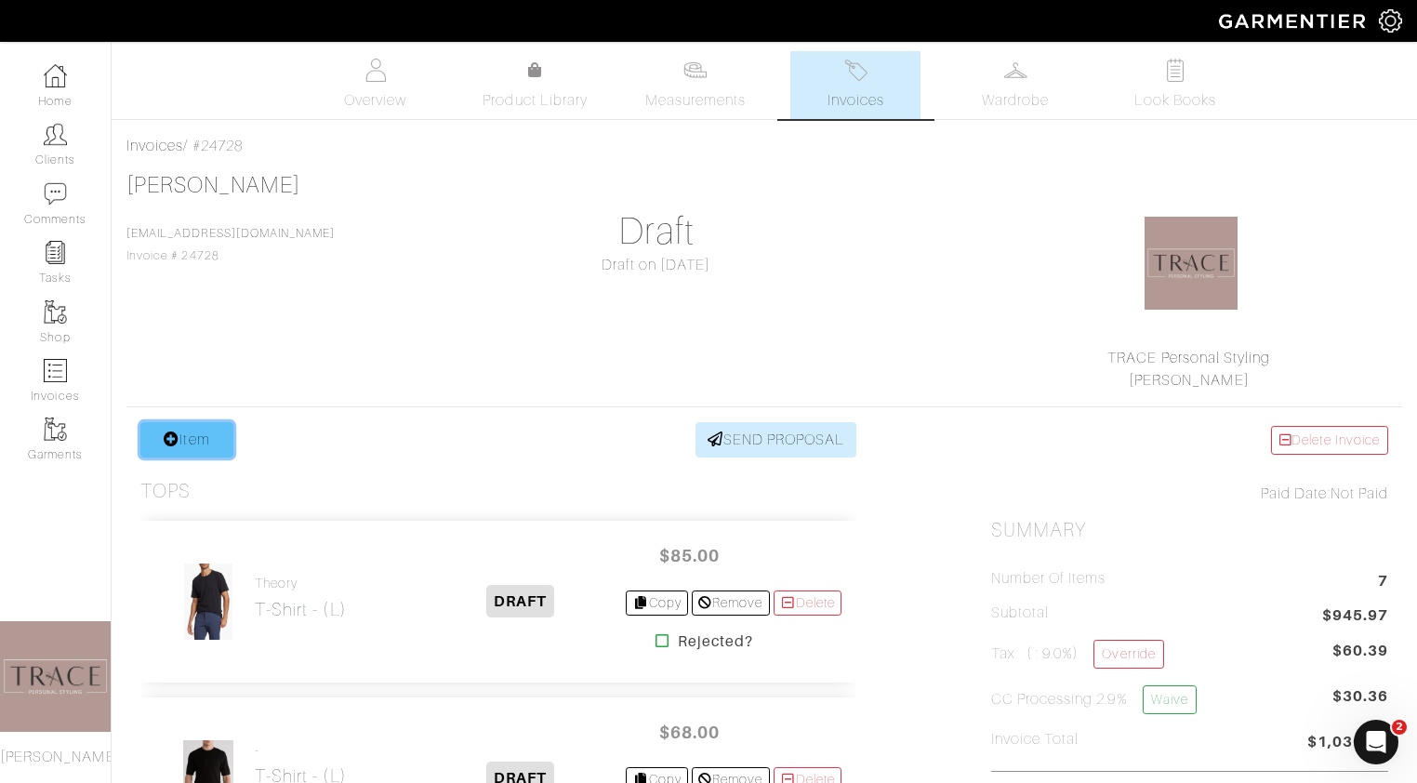
click at [204, 456] on link "Item" at bounding box center [186, 439] width 93 height 35
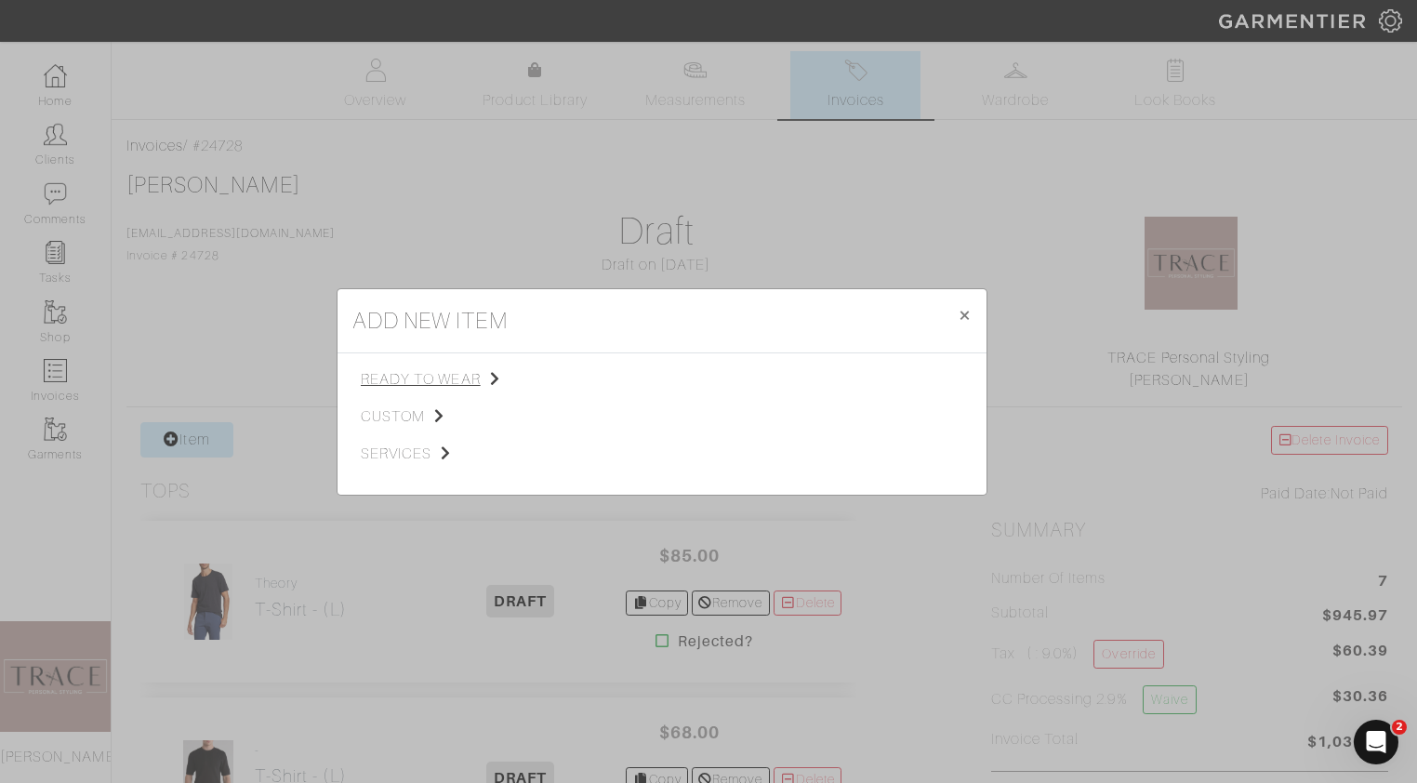
click at [420, 378] on span "ready to wear" at bounding box center [454, 379] width 187 height 22
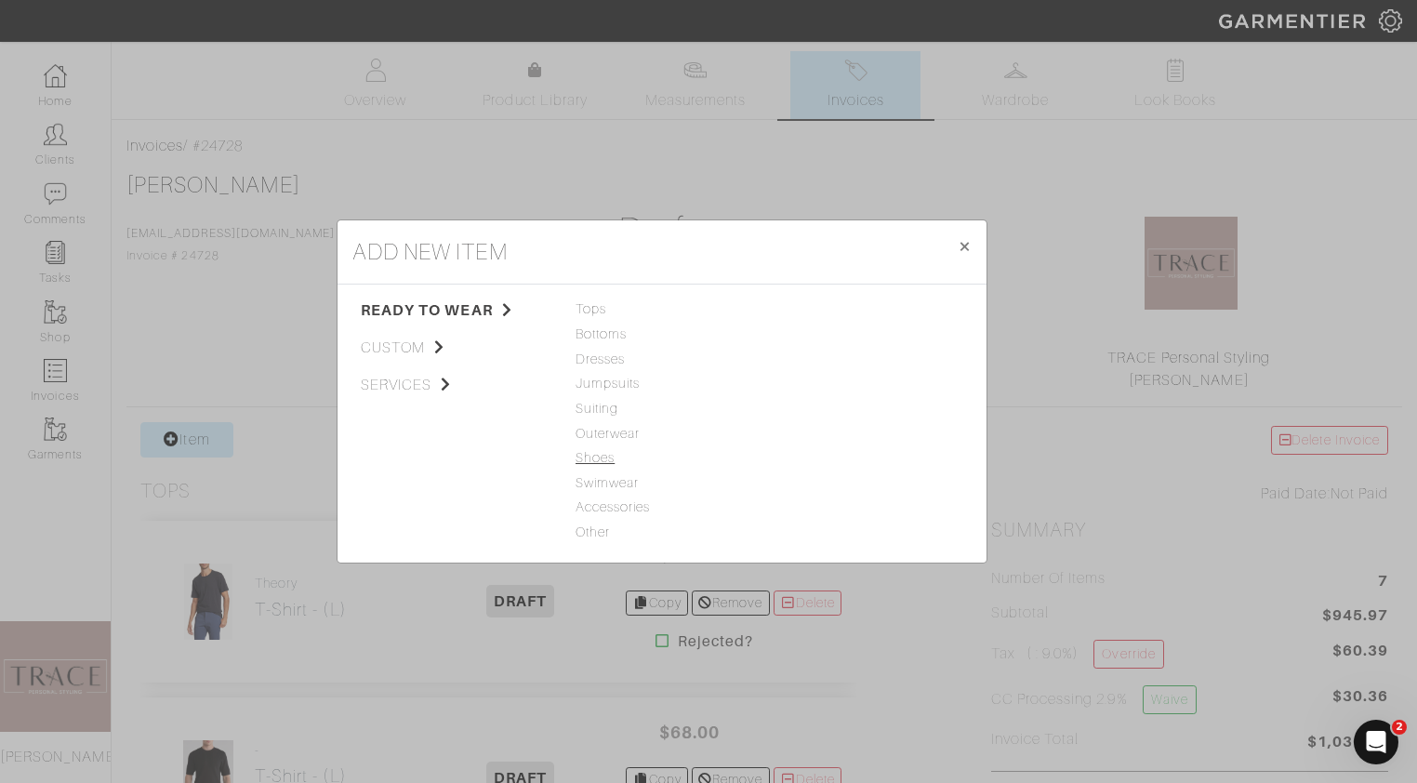
click at [584, 460] on span "Shoes" at bounding box center [661, 458] width 173 height 20
click at [801, 307] on link "Shoes" at bounding box center [795, 308] width 39 height 15
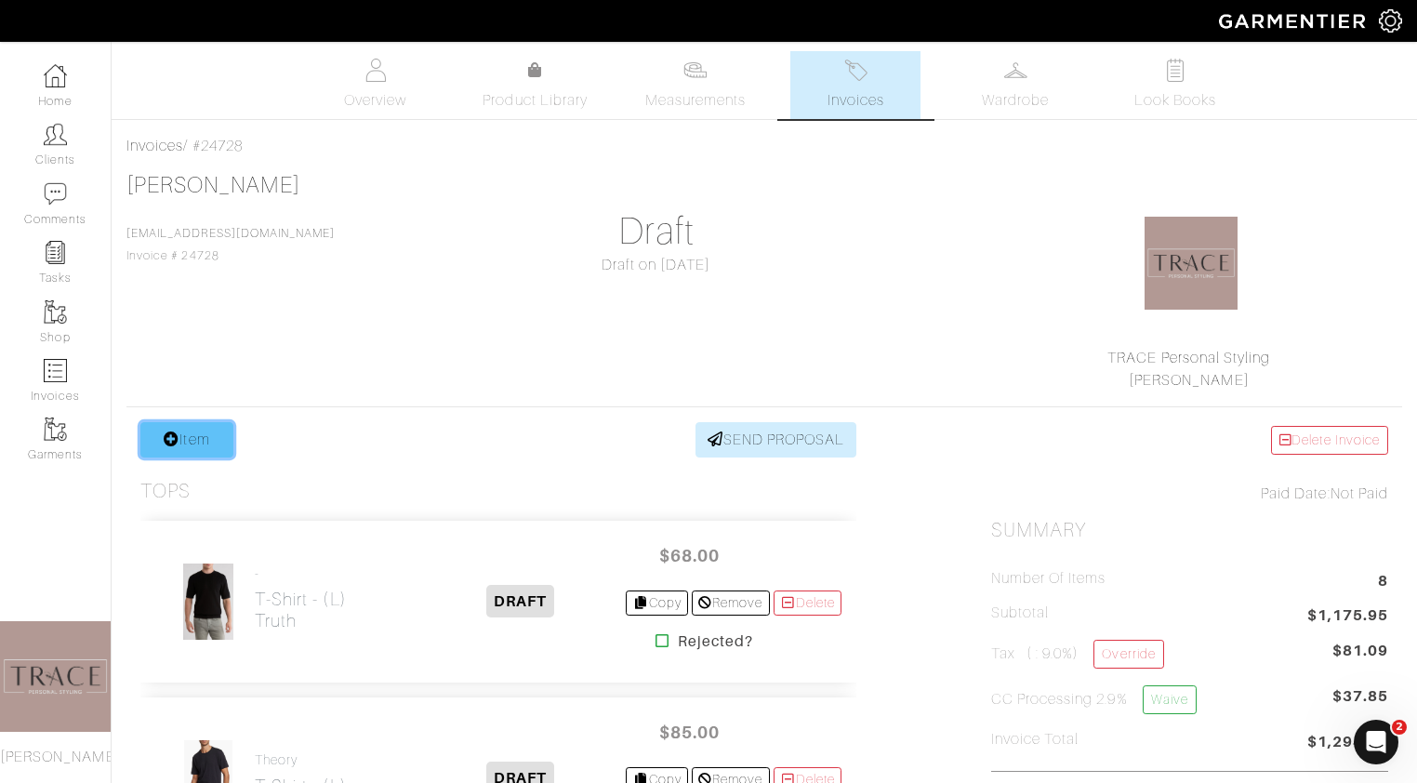
click at [223, 434] on link "Item" at bounding box center [186, 439] width 93 height 35
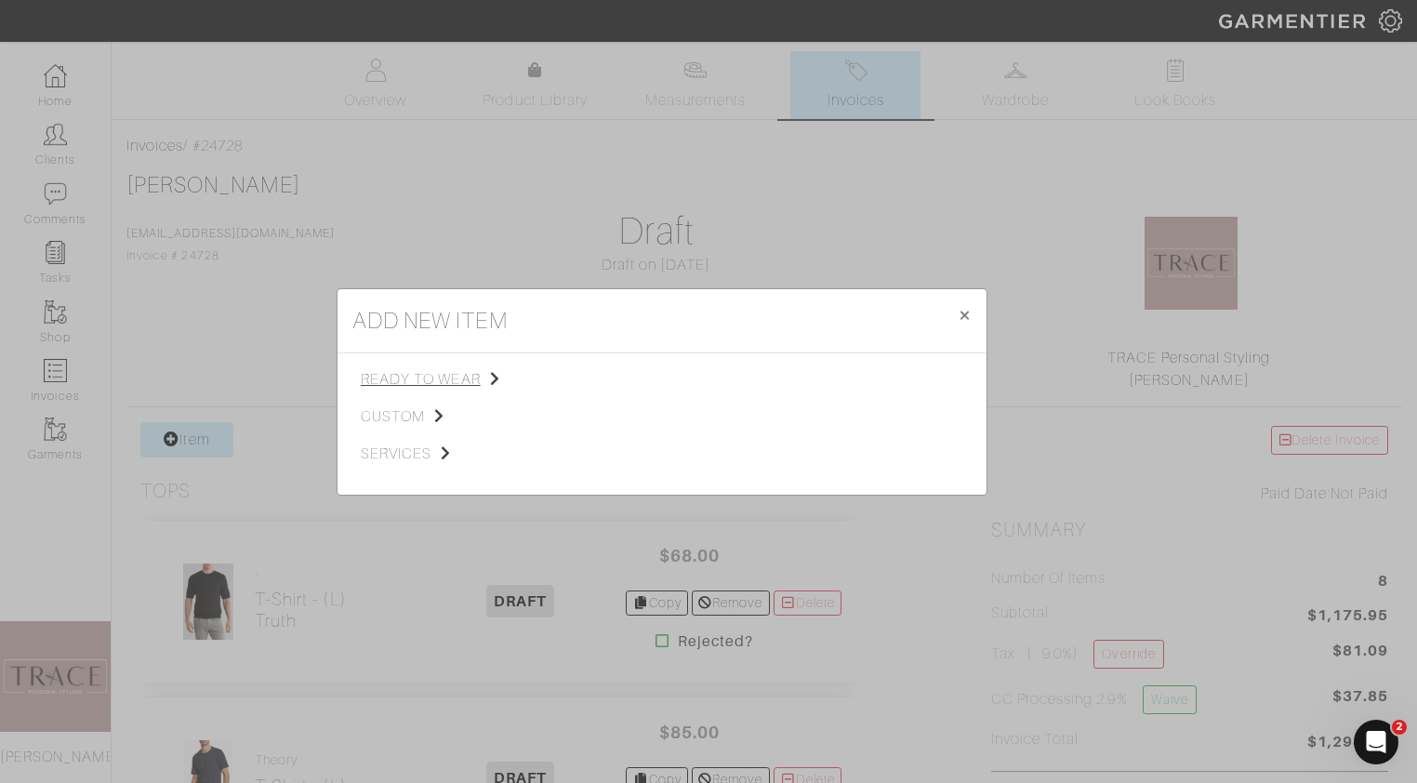
click at [411, 382] on span "ready to wear" at bounding box center [454, 379] width 187 height 22
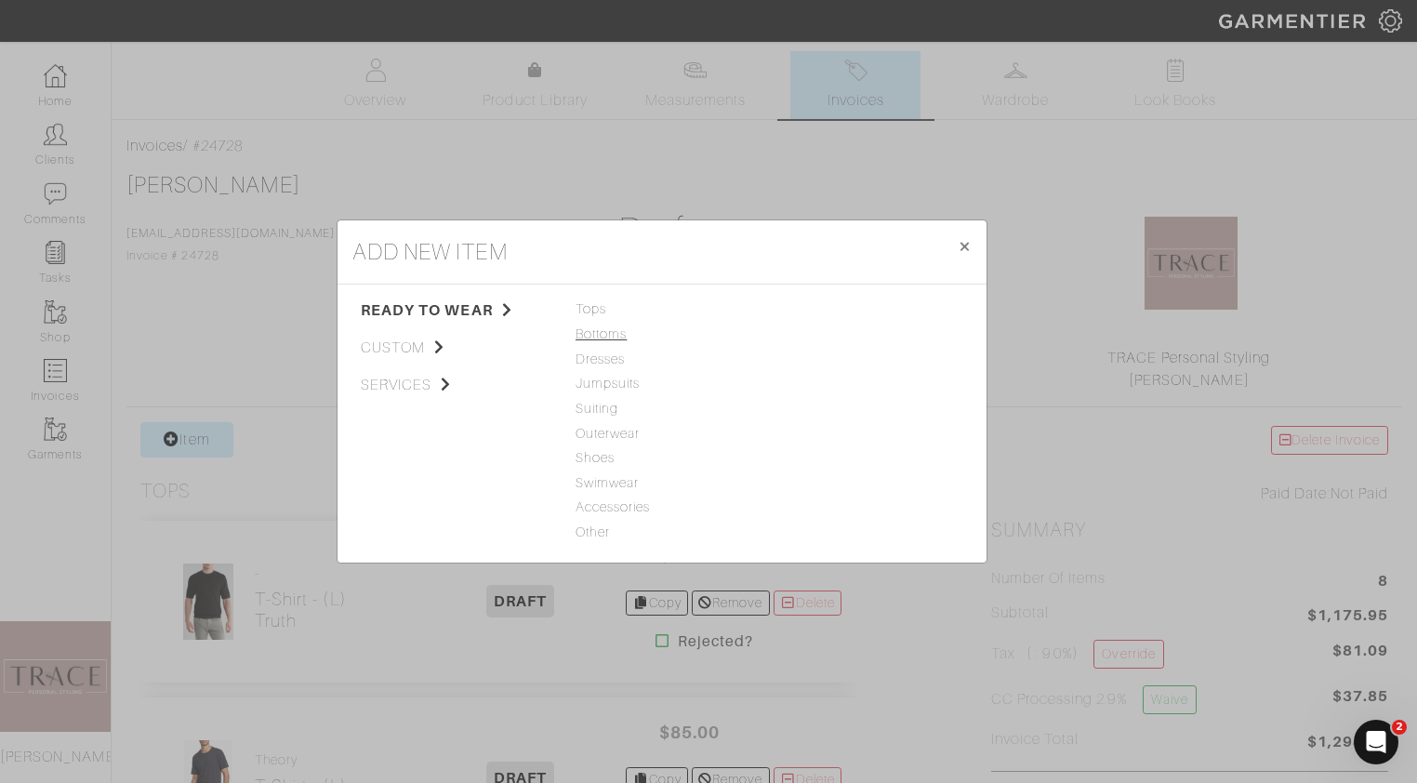
click at [598, 338] on span "Bottoms" at bounding box center [661, 334] width 173 height 20
click at [806, 309] on link "Jeans" at bounding box center [794, 308] width 37 height 15
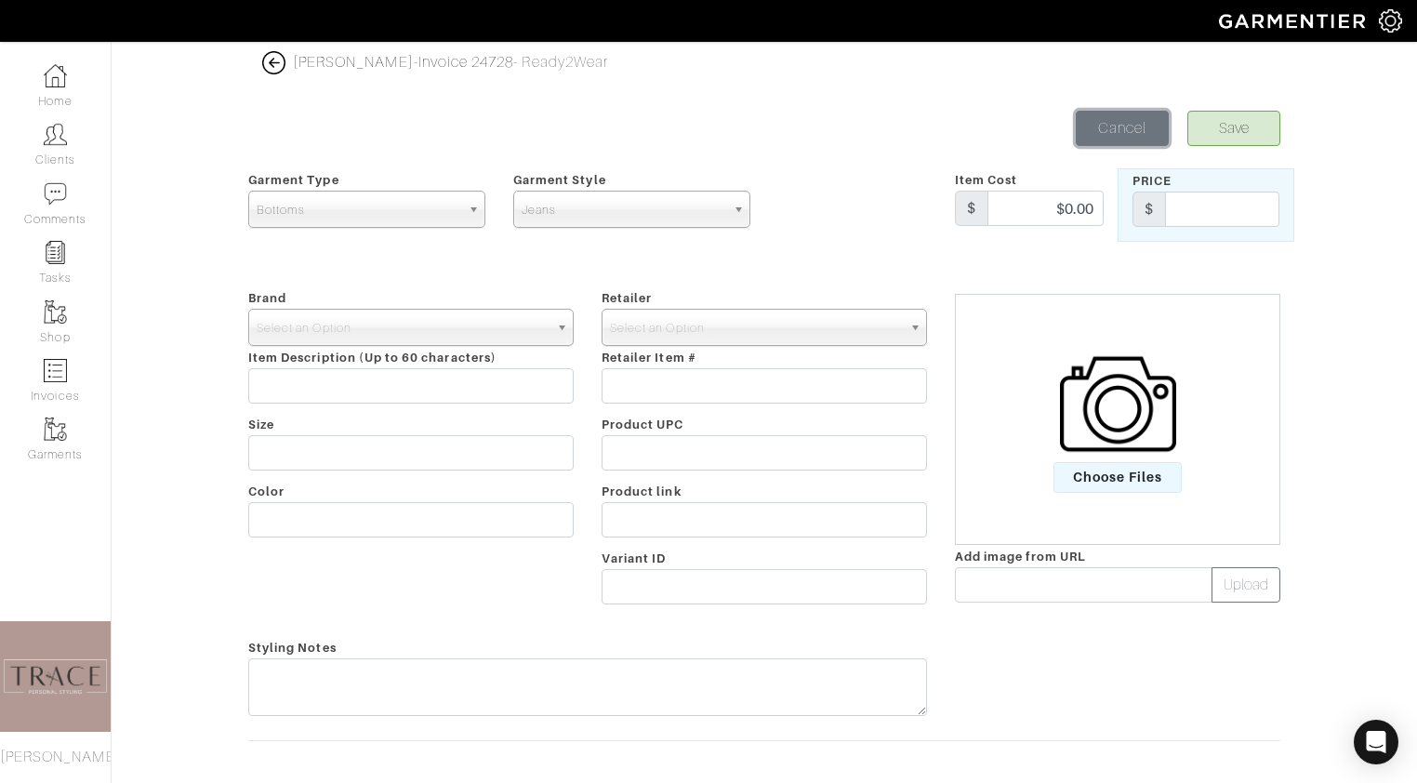
click at [1120, 136] on link "Cancel" at bounding box center [1122, 128] width 93 height 35
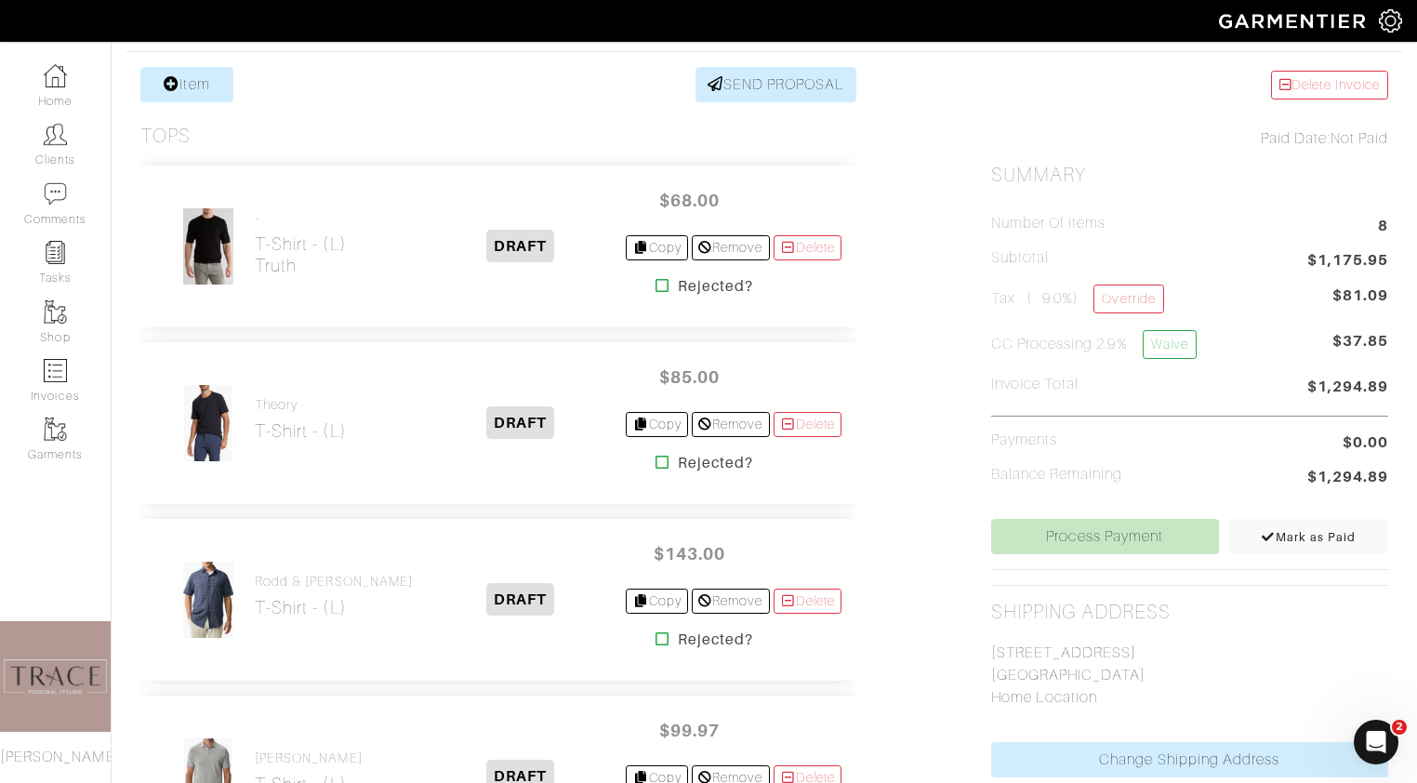
scroll to position [353, 0]
